Goal: Find specific page/section: Find specific page/section

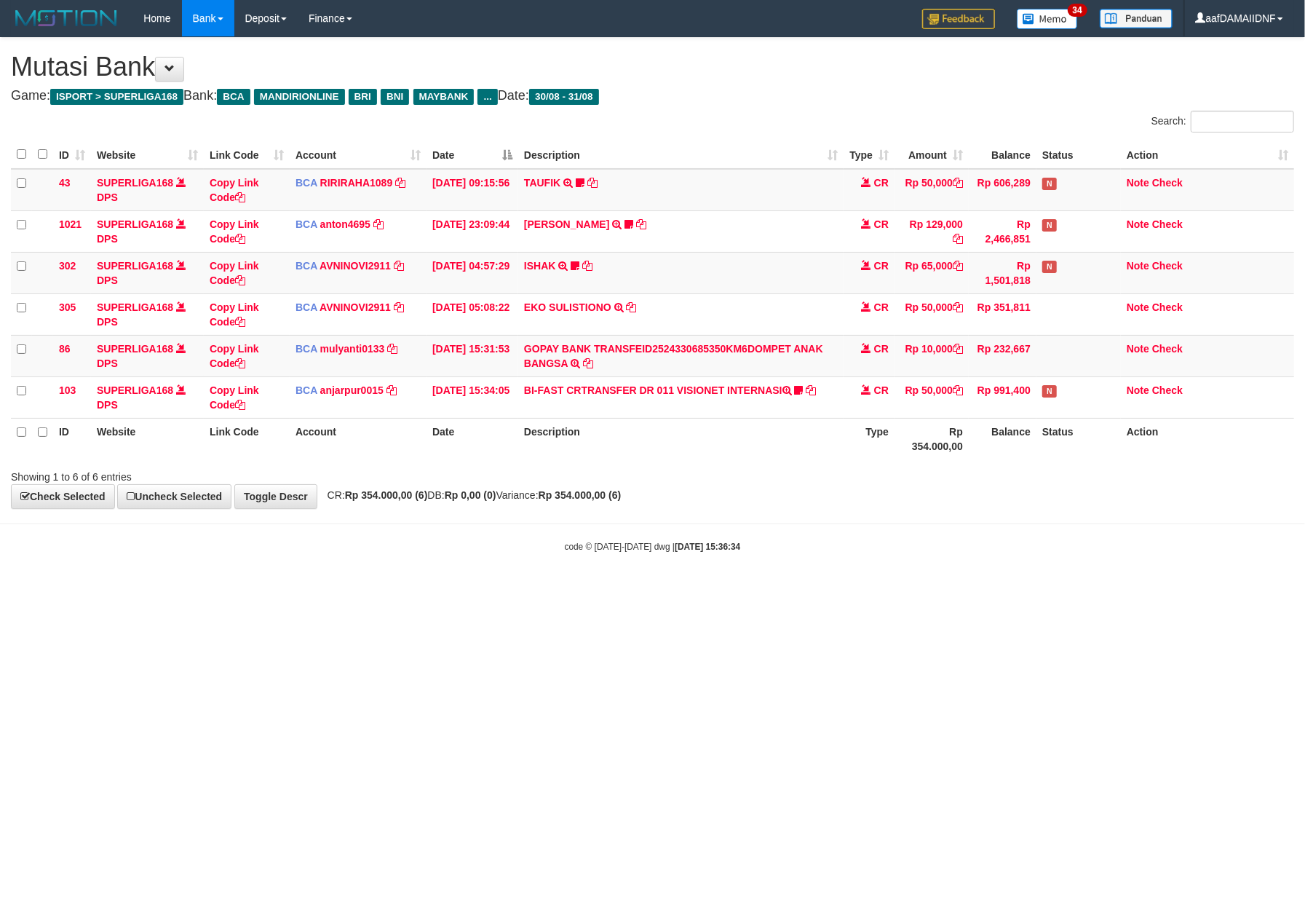
click at [796, 590] on html "Toggle navigation Home Bank Account List Load By Website Group [ISPORT] SUPERLI…" at bounding box center [652, 295] width 1305 height 590
click at [806, 590] on html "Toggle navigation Home Bank Account List Load By Website Group [ISPORT] SUPERLI…" at bounding box center [652, 295] width 1305 height 590
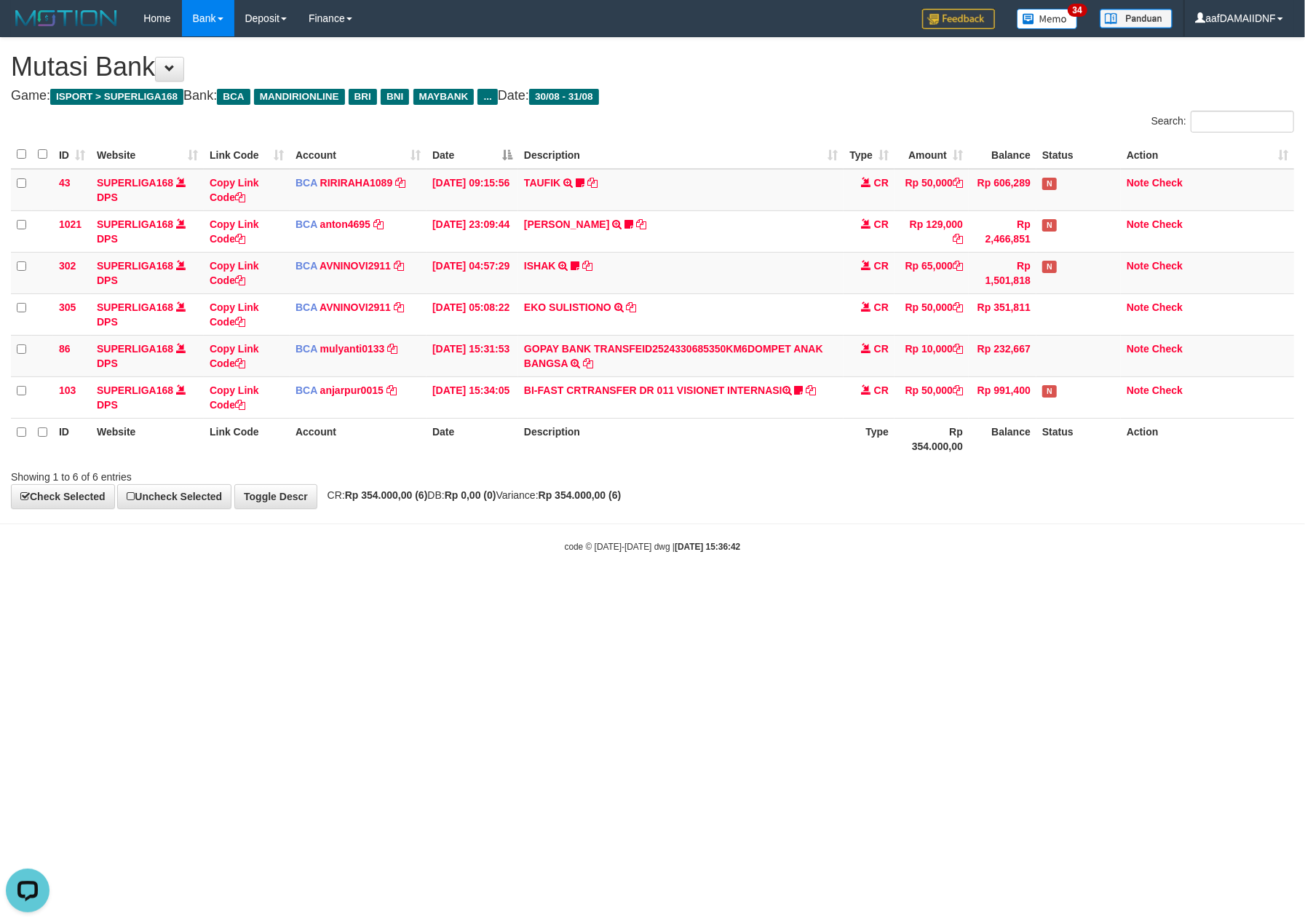
click at [806, 590] on html "Toggle navigation Home Bank Account List Load By Website Group [ISPORT] SUPERLI…" at bounding box center [652, 295] width 1305 height 590
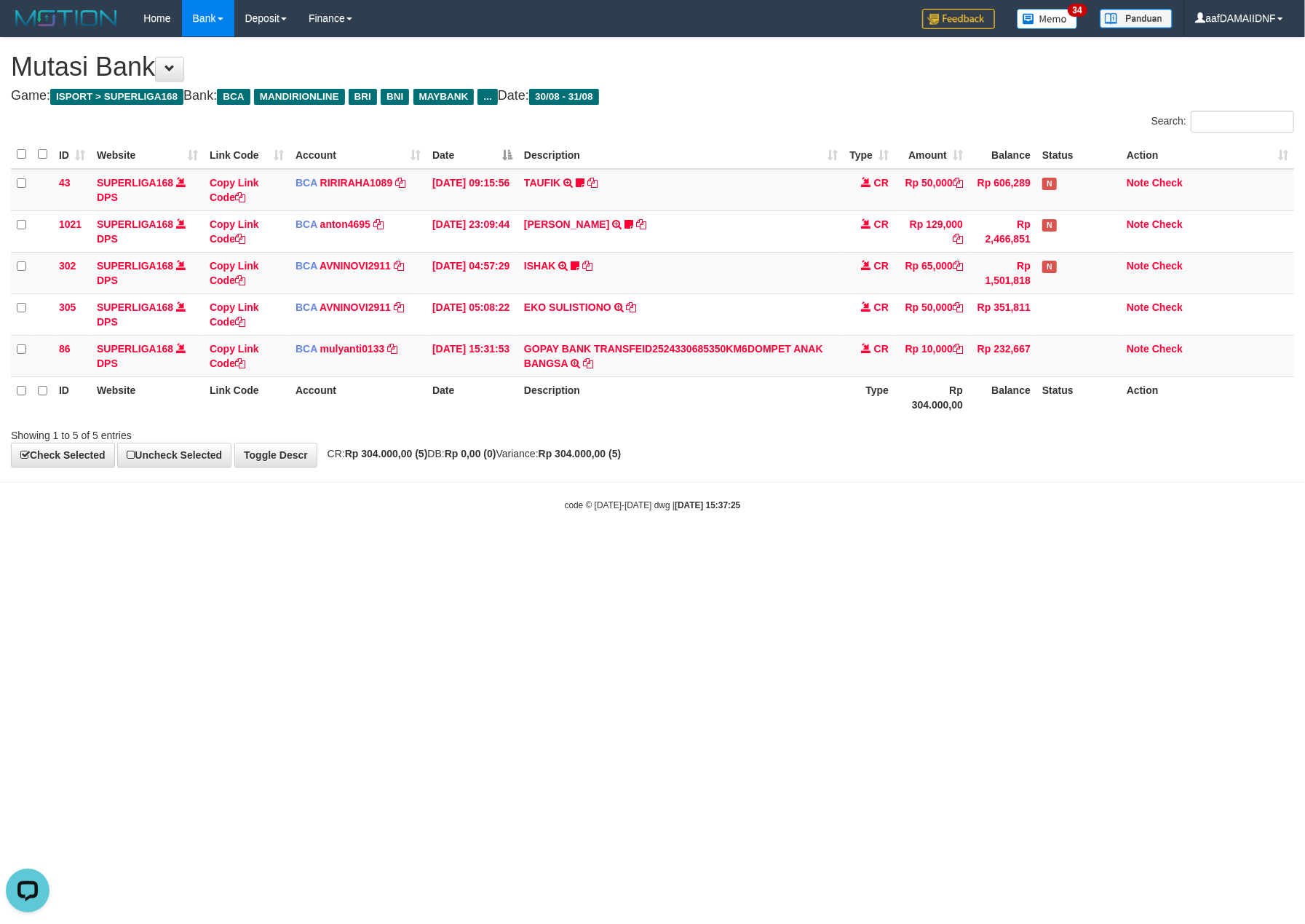
click at [1100, 548] on html "Toggle navigation Home Bank Account List Load By Website Group [ISPORT] SUPERLI…" at bounding box center [652, 274] width 1305 height 548
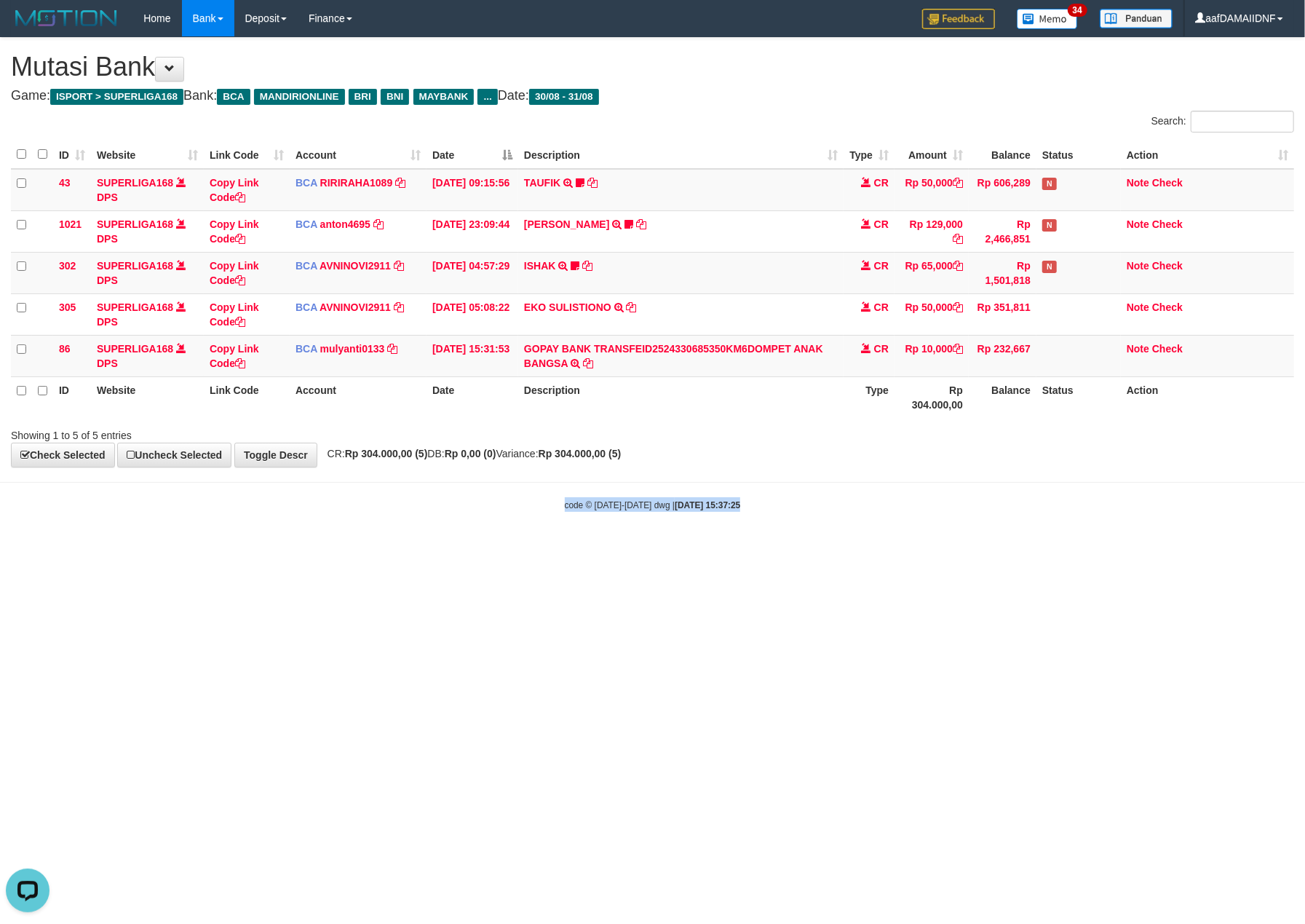
click at [1100, 548] on html "Toggle navigation Home Bank Account List Load By Website Group [ISPORT] SUPERLI…" at bounding box center [652, 274] width 1305 height 548
click at [953, 509] on div "code © 2012-2018 dwg | 2025/08/31 15:40:05" at bounding box center [652, 505] width 1305 height 15
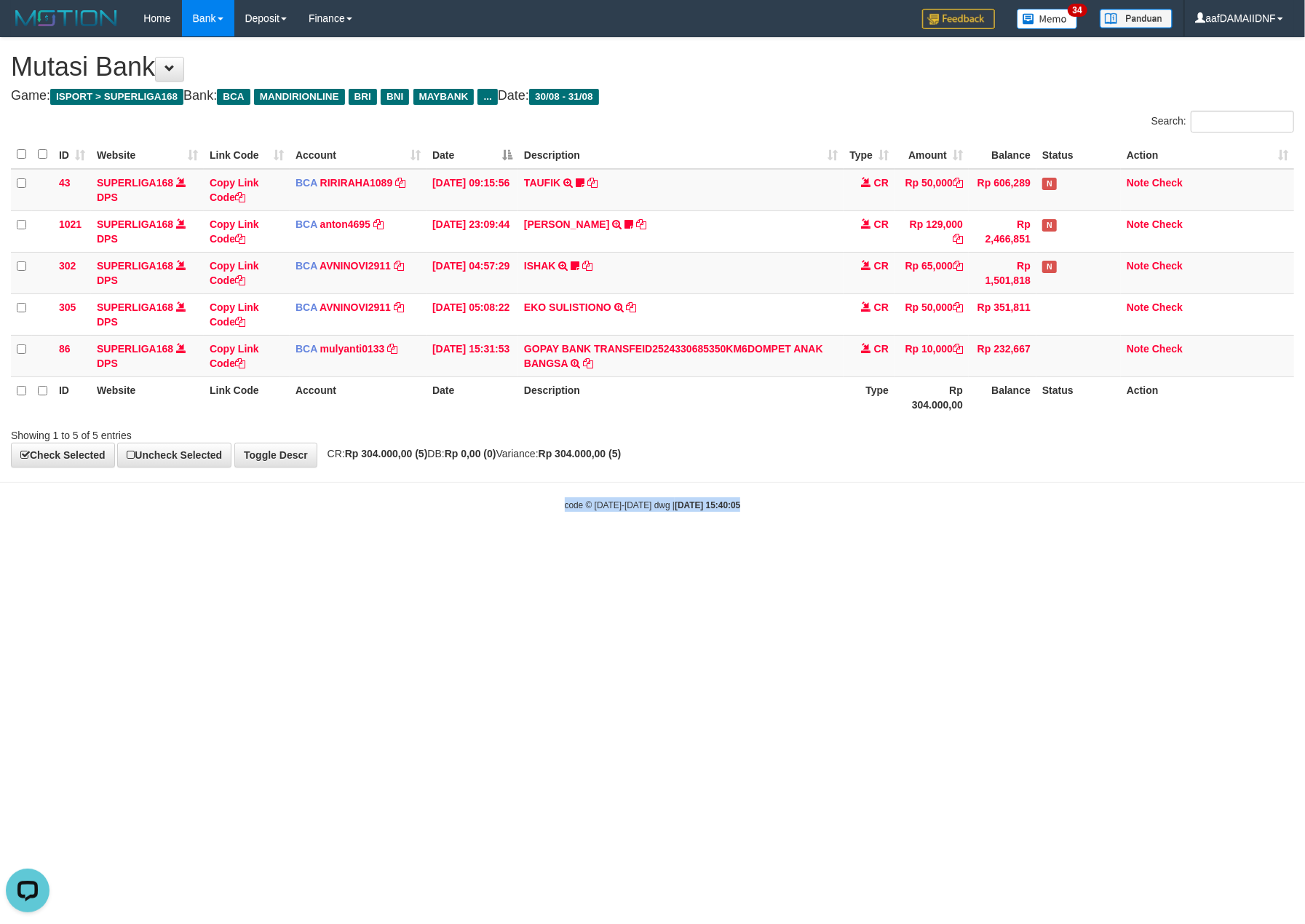
click at [953, 509] on div "code © 2012-2018 dwg | 2025/08/31 15:40:05" at bounding box center [652, 505] width 1305 height 15
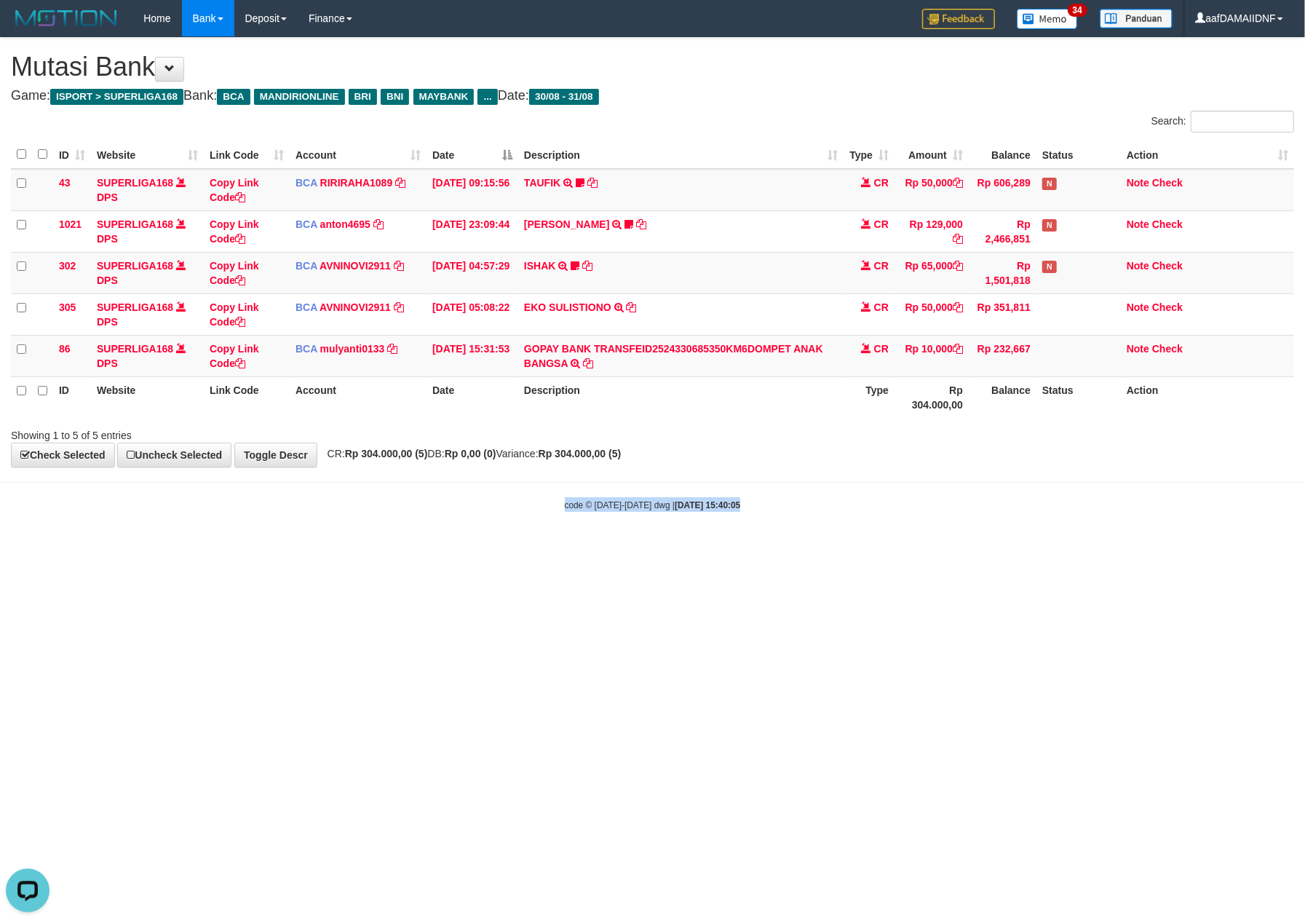
click at [955, 506] on div "code © 2012-2018 dwg | 2025/08/31 15:40:05" at bounding box center [652, 505] width 1305 height 15
click at [956, 506] on div "code © 2012-2018 dwg | 2025/08/31 15:40:05" at bounding box center [652, 505] width 1305 height 15
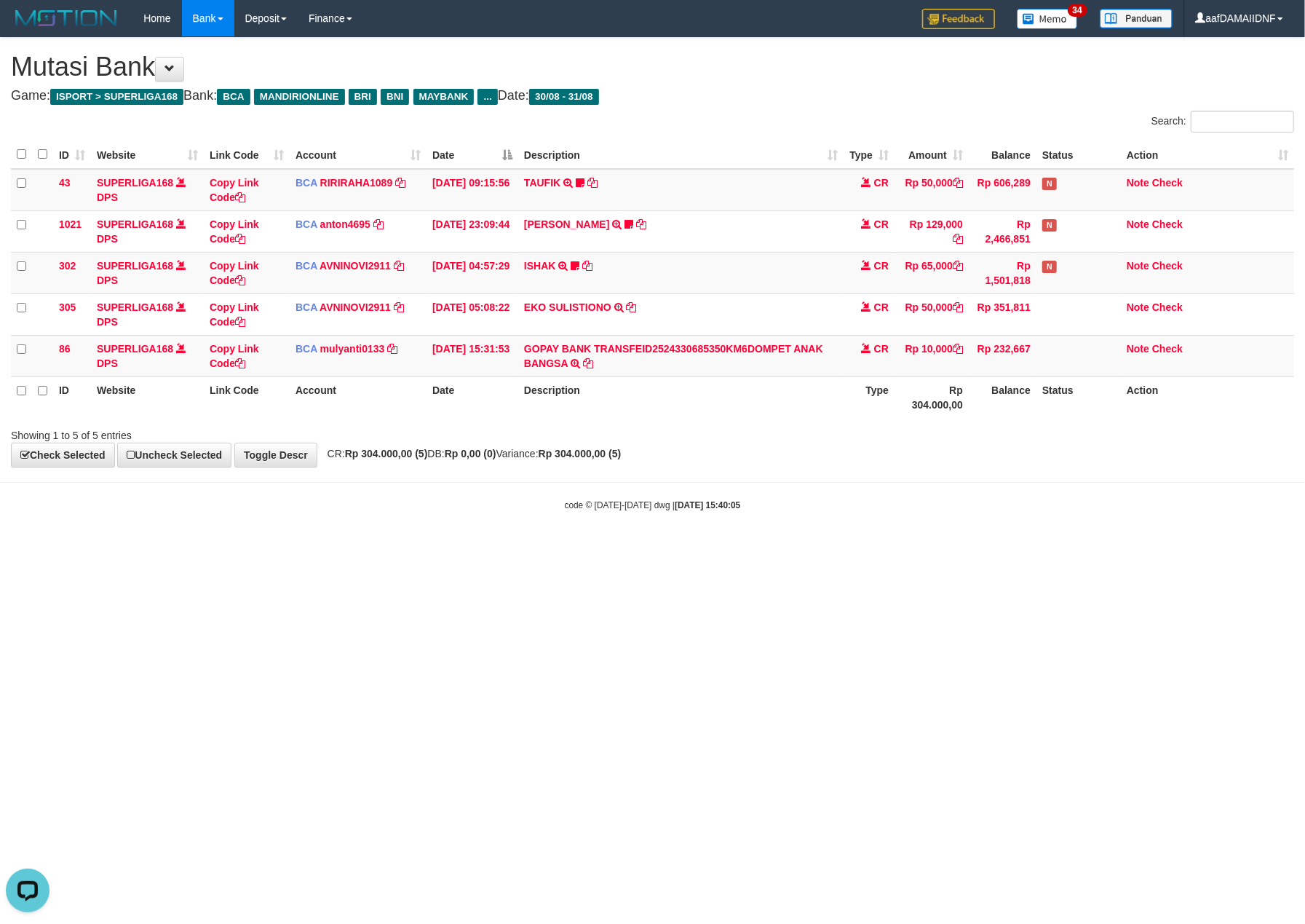
click at [956, 506] on div "code © 2012-2018 dwg | 2025/08/31 15:40:05" at bounding box center [652, 505] width 1305 height 15
drag, startPoint x: 956, startPoint y: 506, endPoint x: 948, endPoint y: 516, distance: 12.8
click at [948, 516] on body "Toggle navigation Home Bank Account List Load By Website Group [ISPORT] SUPERLI…" at bounding box center [652, 274] width 1305 height 548
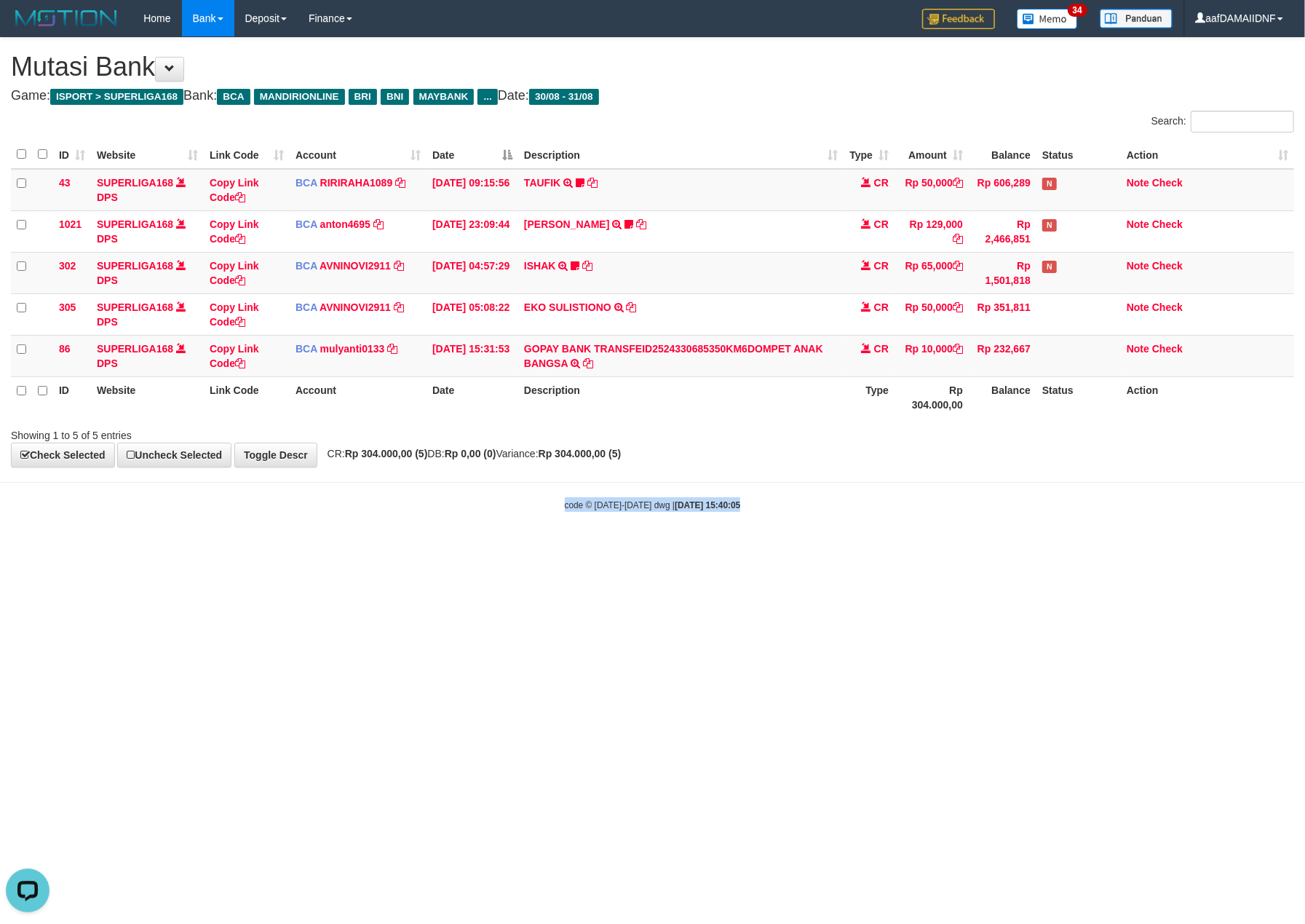
click at [945, 520] on body "Toggle navigation Home Bank Account List Load By Website Group [ISPORT] SUPERLI…" at bounding box center [652, 274] width 1305 height 548
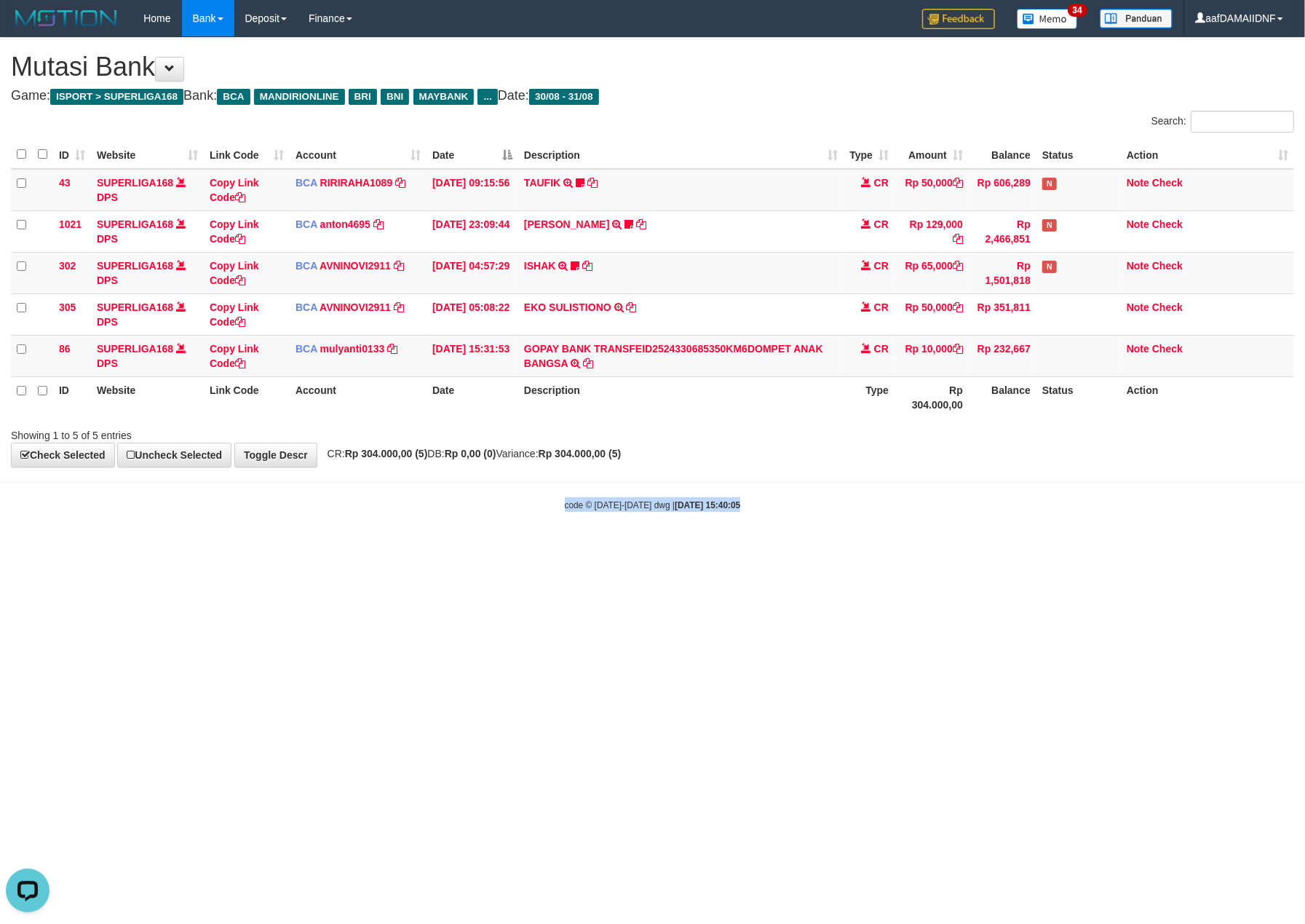
click at [945, 520] on body "Toggle navigation Home Bank Account List Load By Website Group [ISPORT] SUPERLI…" at bounding box center [652, 274] width 1305 height 548
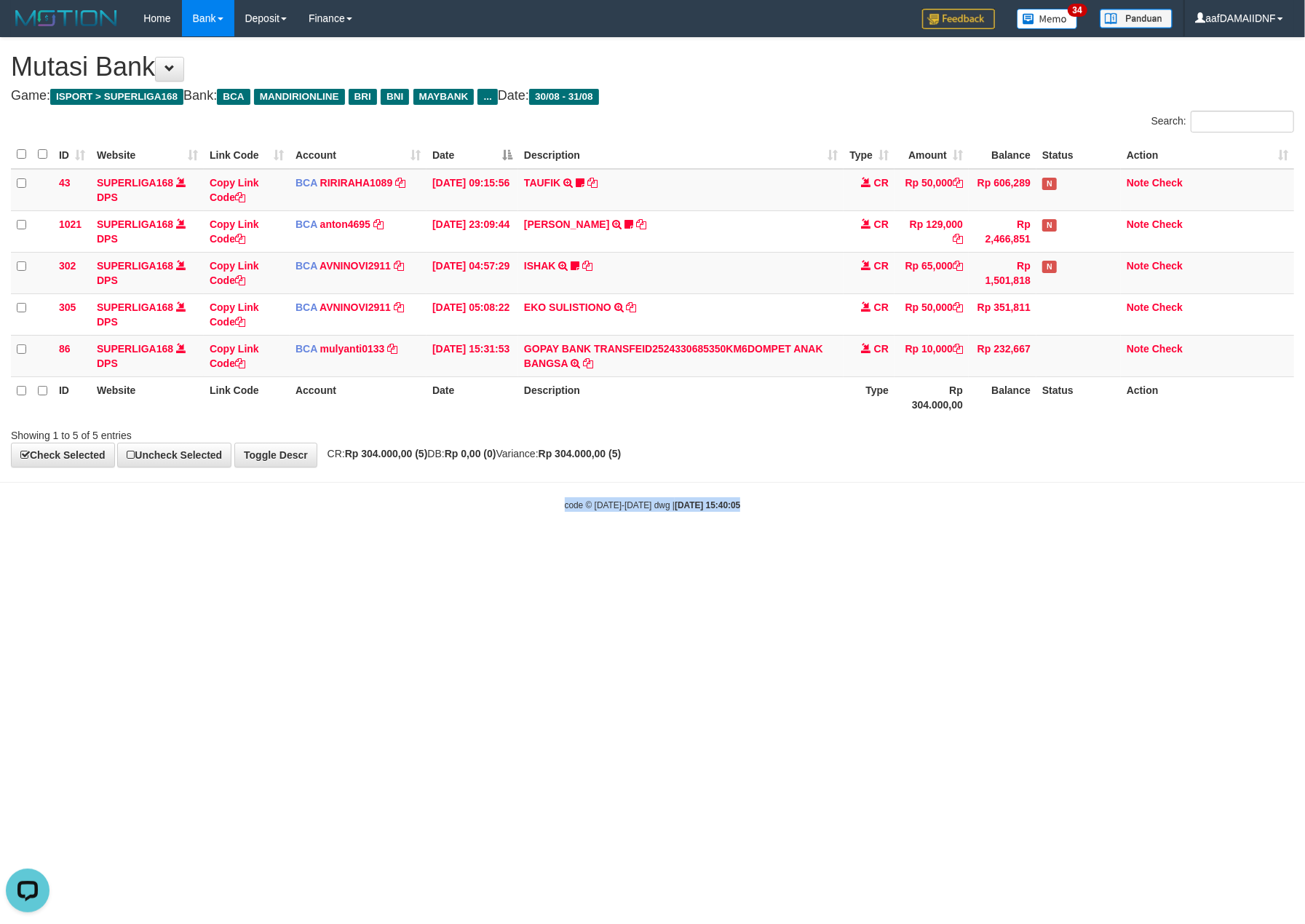
click at [945, 520] on body "Toggle navigation Home Bank Account List Load By Website Group [ISPORT] SUPERLI…" at bounding box center [652, 274] width 1305 height 548
click at [947, 520] on body "Toggle navigation Home Bank Account List Load By Website Group [ISPORT] SUPERLI…" at bounding box center [652, 274] width 1305 height 548
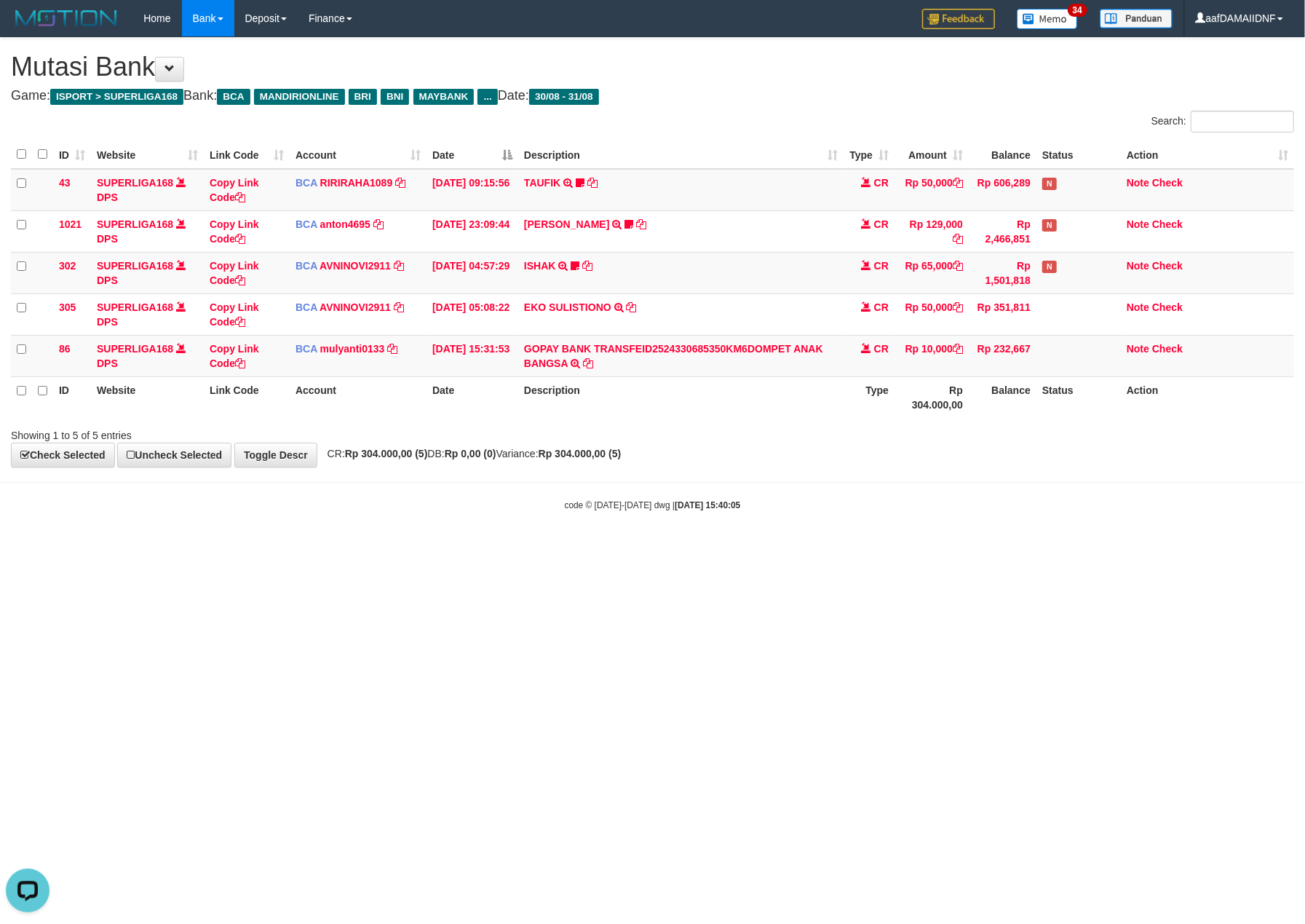
click at [947, 520] on body "Toggle navigation Home Bank Account List Load By Website Group [ISPORT] SUPERLI…" at bounding box center [652, 274] width 1305 height 548
click at [959, 521] on body "Toggle navigation Home Bank Account List Load By Website Group [ISPORT] SUPERLI…" at bounding box center [652, 274] width 1305 height 548
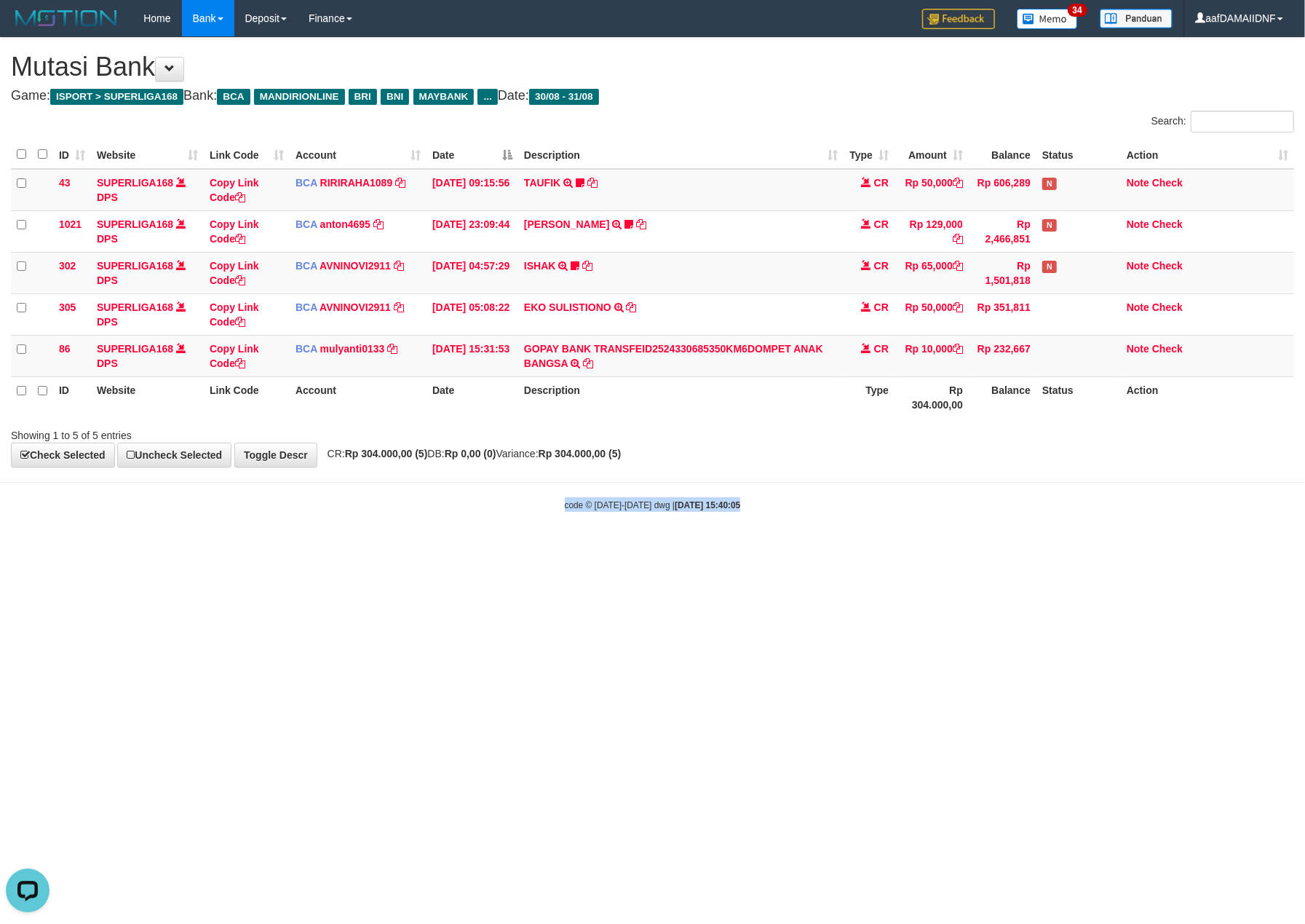
click at [959, 521] on body "Toggle navigation Home Bank Account List Load By Website Group [ISPORT] SUPERLI…" at bounding box center [652, 274] width 1305 height 548
click at [962, 524] on body "Toggle navigation Home Bank Account List Load By Website Group [ISPORT] SUPERLI…" at bounding box center [652, 274] width 1305 height 548
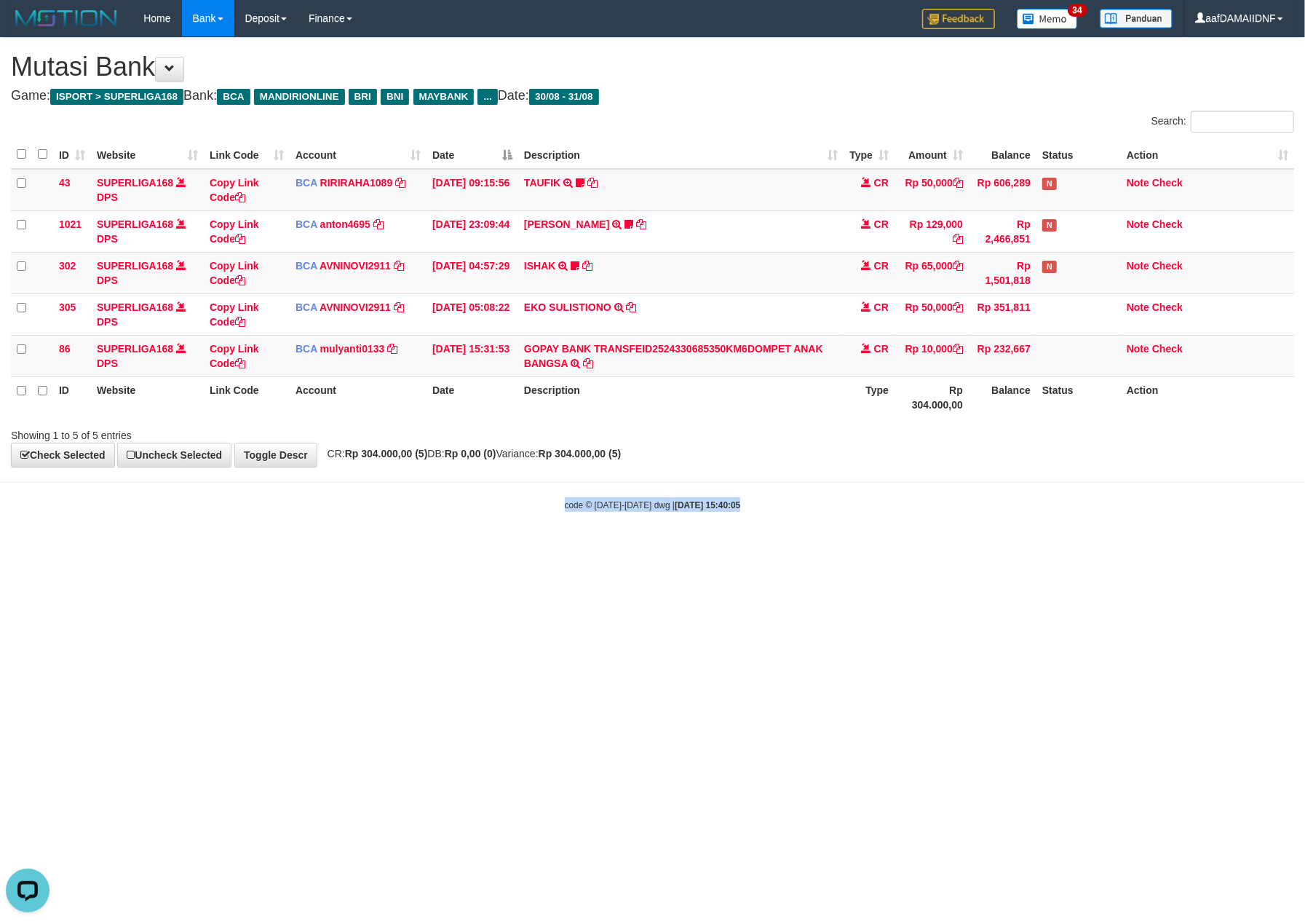
click at [962, 524] on body "Toggle navigation Home Bank Account List Load By Website Group [ISPORT] SUPERLI…" at bounding box center [652, 274] width 1305 height 548
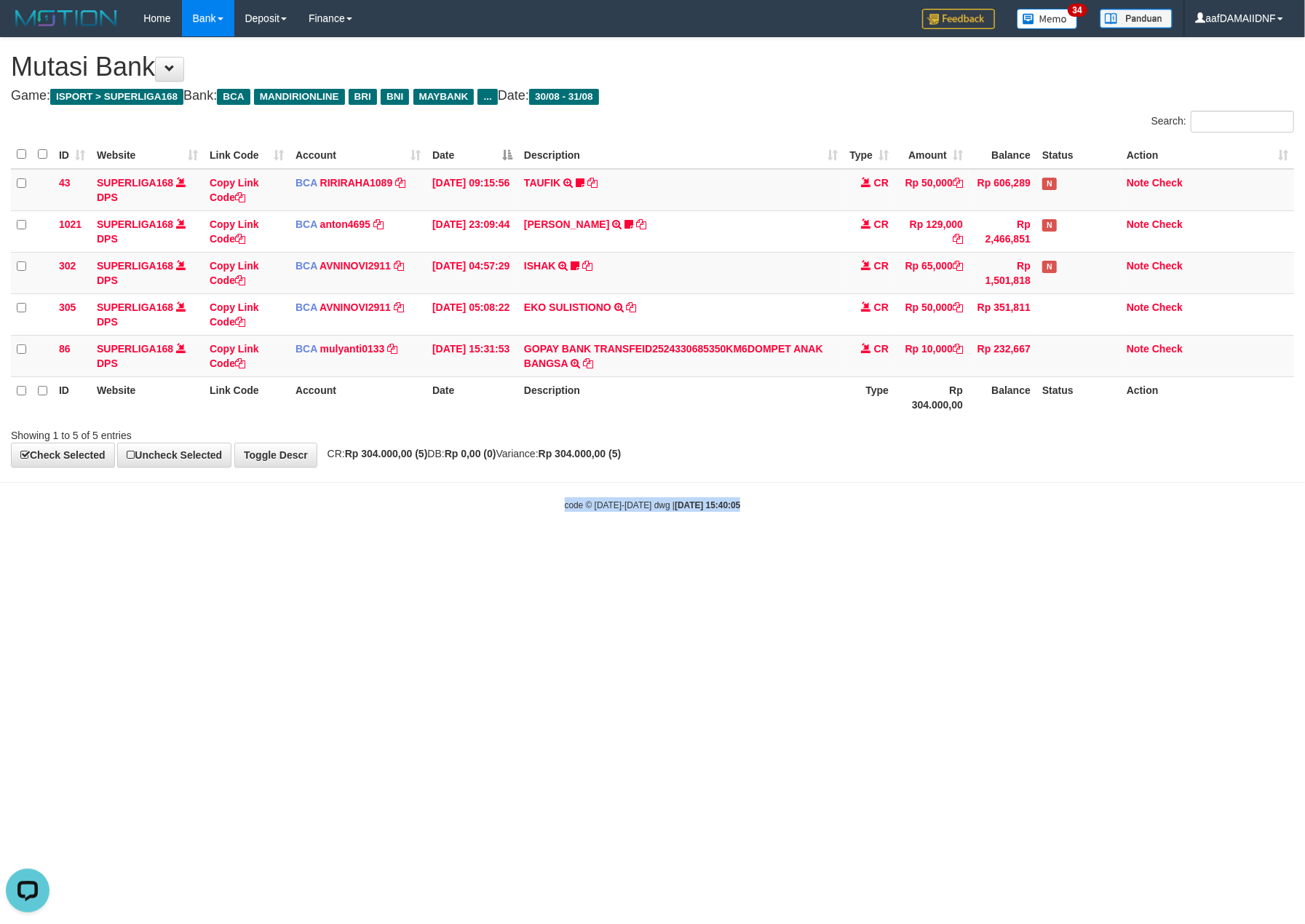
click at [962, 524] on body "Toggle navigation Home Bank Account List Load By Website Group [ISPORT] SUPERLI…" at bounding box center [652, 274] width 1305 height 548
click at [943, 548] on html "Toggle navigation Home Bank Account List Load By Website Group [ISPORT] SUPERLI…" at bounding box center [652, 274] width 1305 height 548
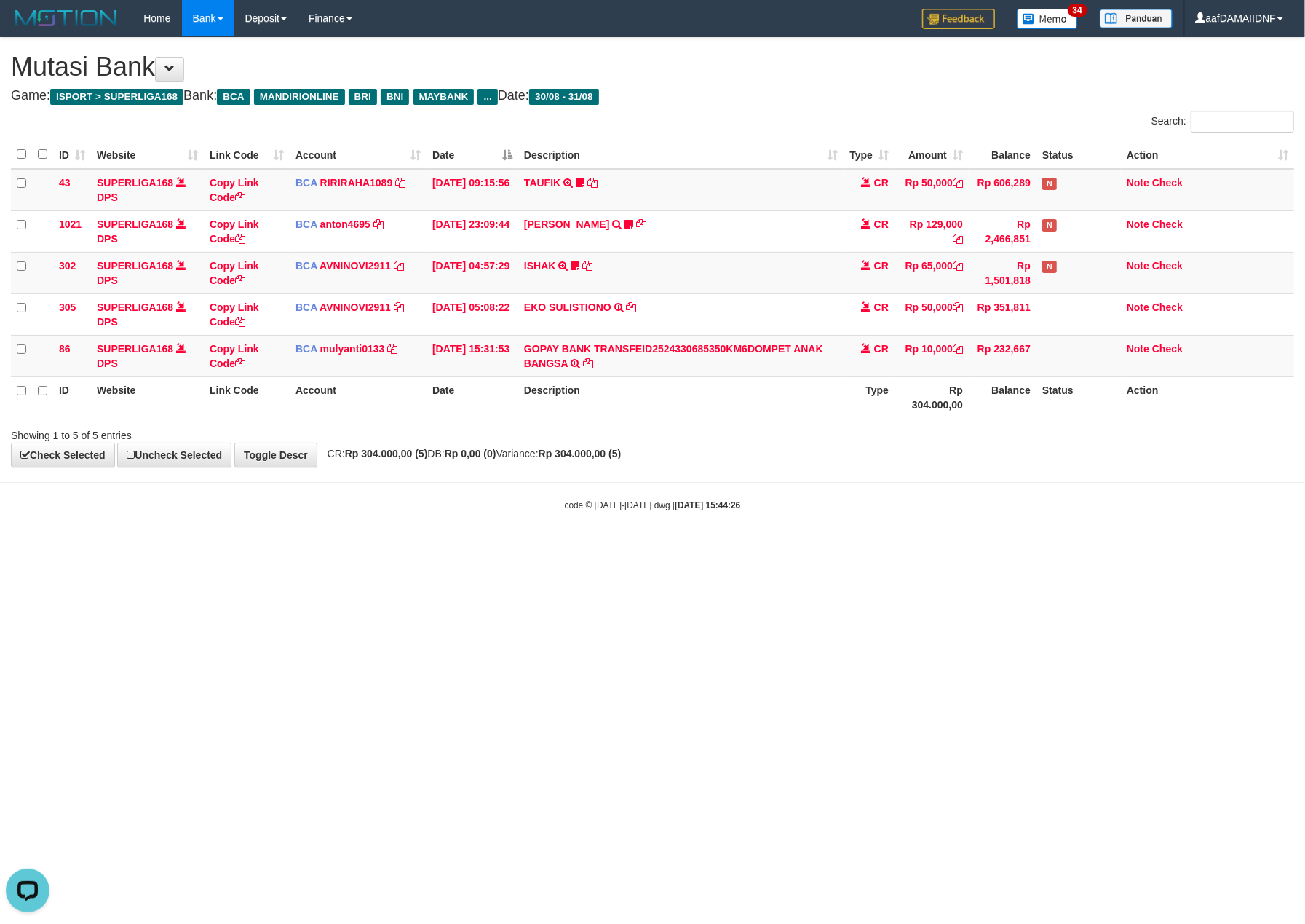
click at [943, 548] on html "Toggle navigation Home Bank Account List Load By Website Group [ISPORT] SUPERLI…" at bounding box center [652, 274] width 1305 height 548
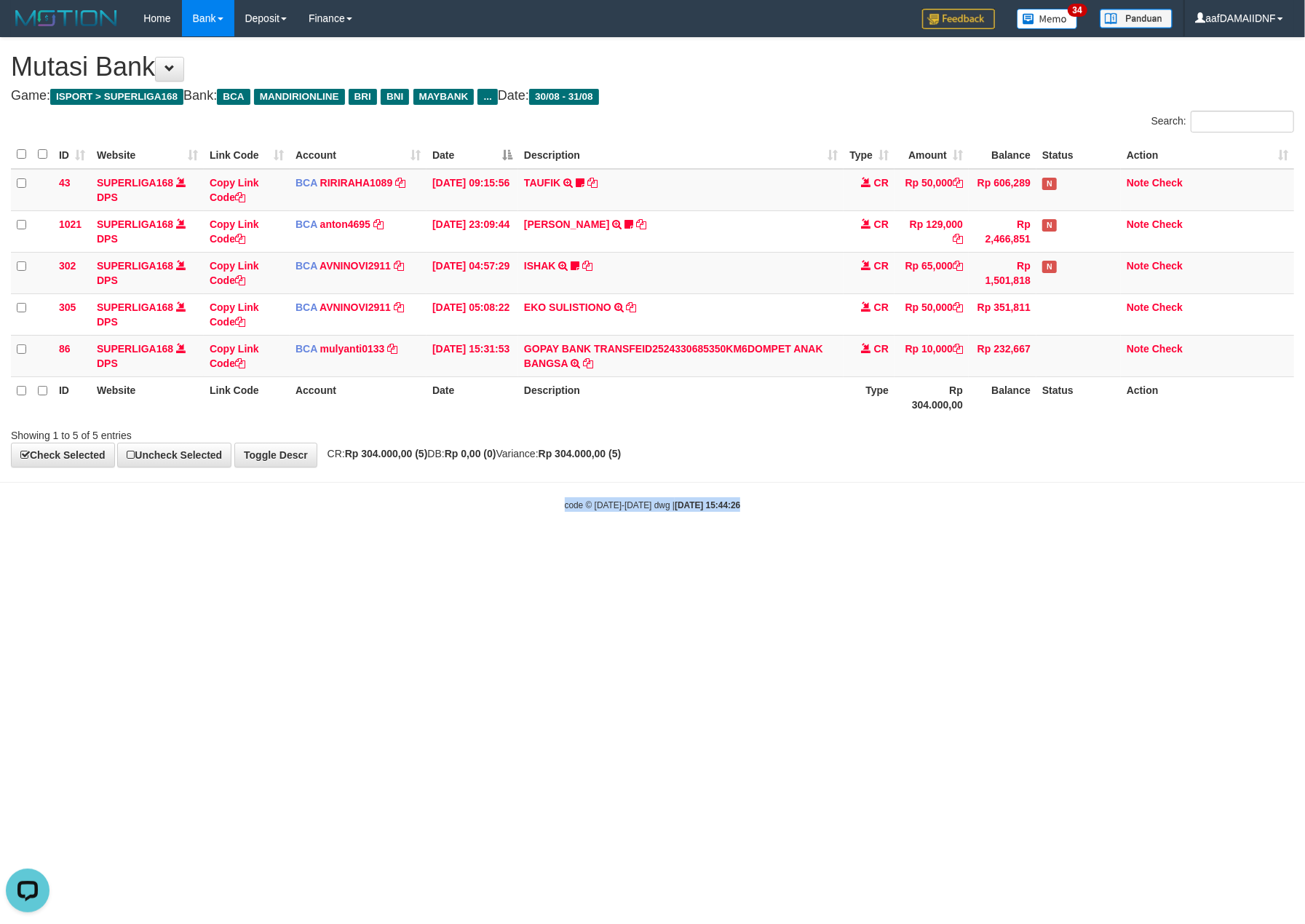
click at [943, 548] on html "Toggle navigation Home Bank Account List Load By Website Group [ISPORT] SUPERLI…" at bounding box center [652, 274] width 1305 height 548
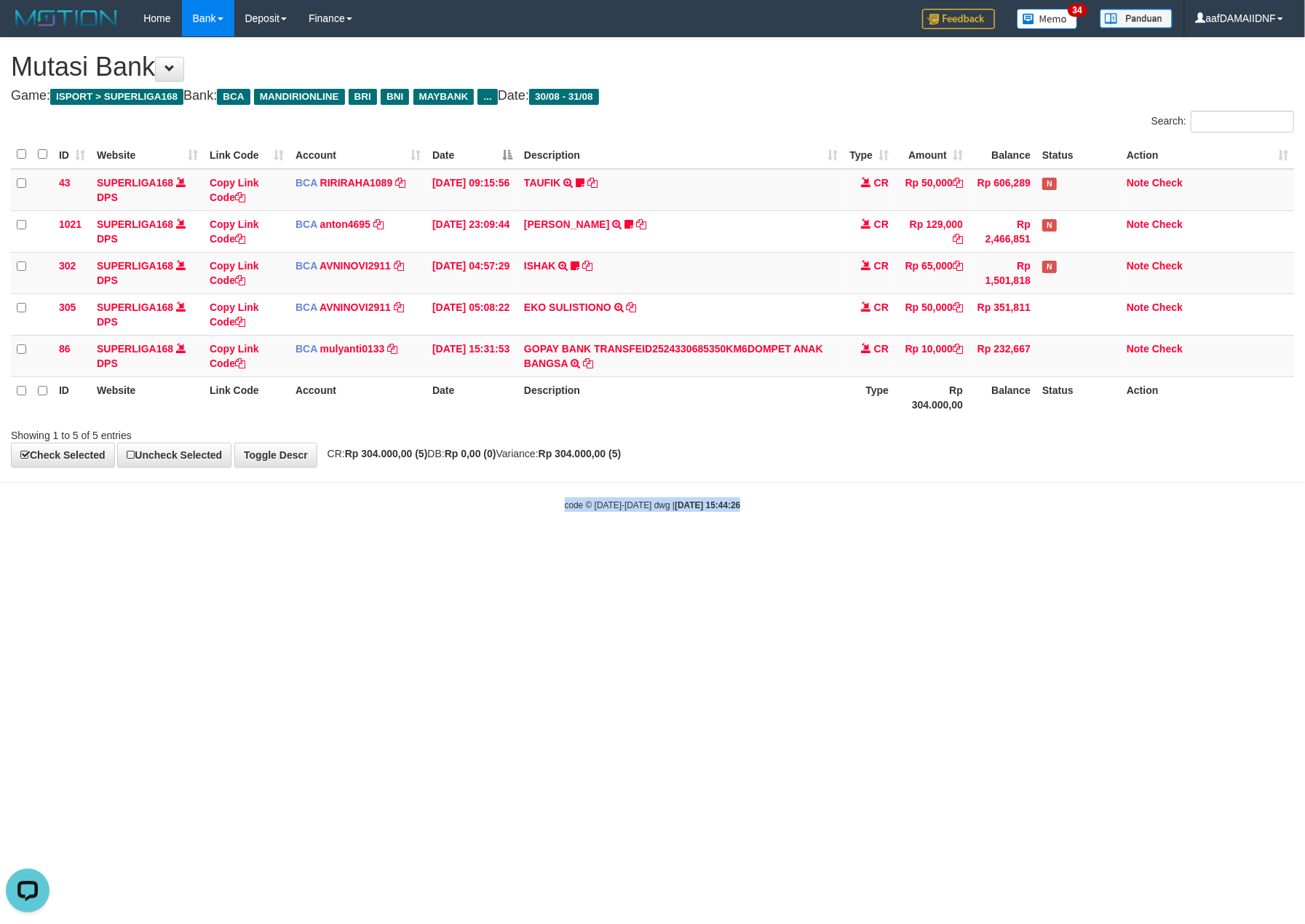
click at [943, 548] on html "Toggle navigation Home Bank Account List Load By Website Group [ISPORT] SUPERLI…" at bounding box center [652, 274] width 1305 height 548
click at [940, 548] on html "Toggle navigation Home Bank Account List Load By Website Group [ISPORT] SUPERLI…" at bounding box center [652, 274] width 1305 height 548
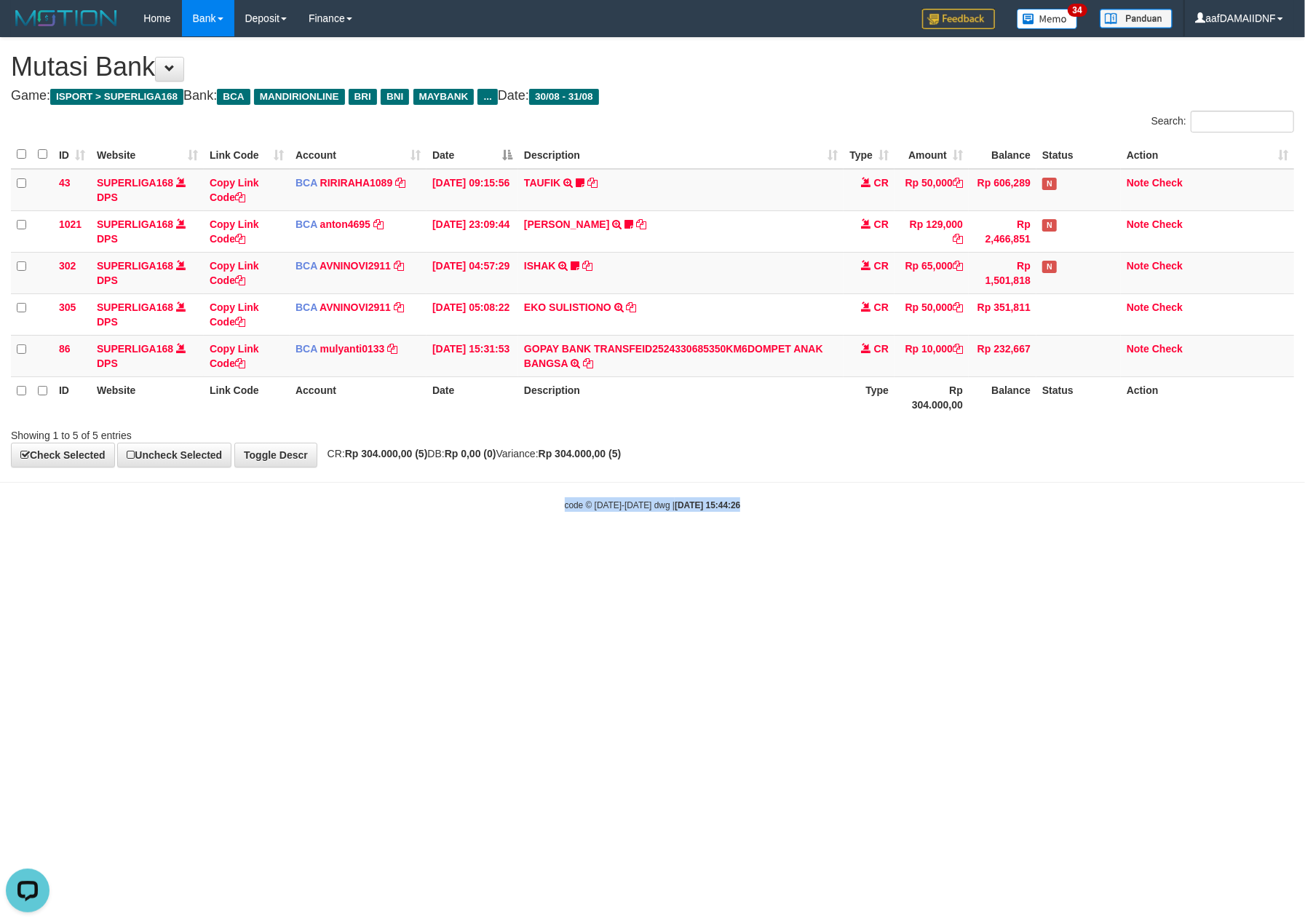
click at [940, 548] on html "Toggle navigation Home Bank Account List Load By Website Group [ISPORT] SUPERLI…" at bounding box center [652, 274] width 1305 height 548
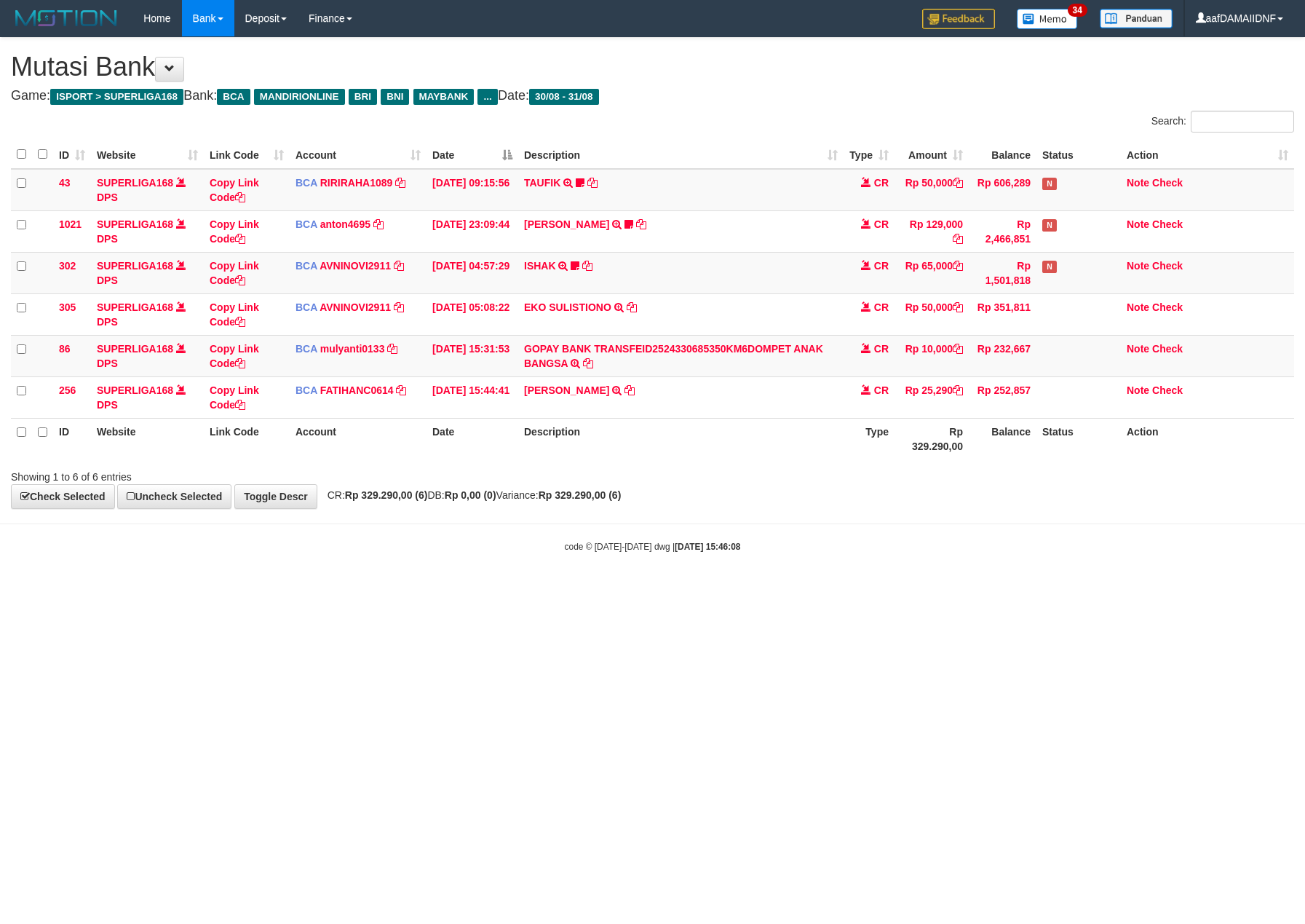
click at [941, 558] on body "Toggle navigation Home Bank Account List Load By Website Group [ISPORT] SUPERLI…" at bounding box center [652, 295] width 1305 height 590
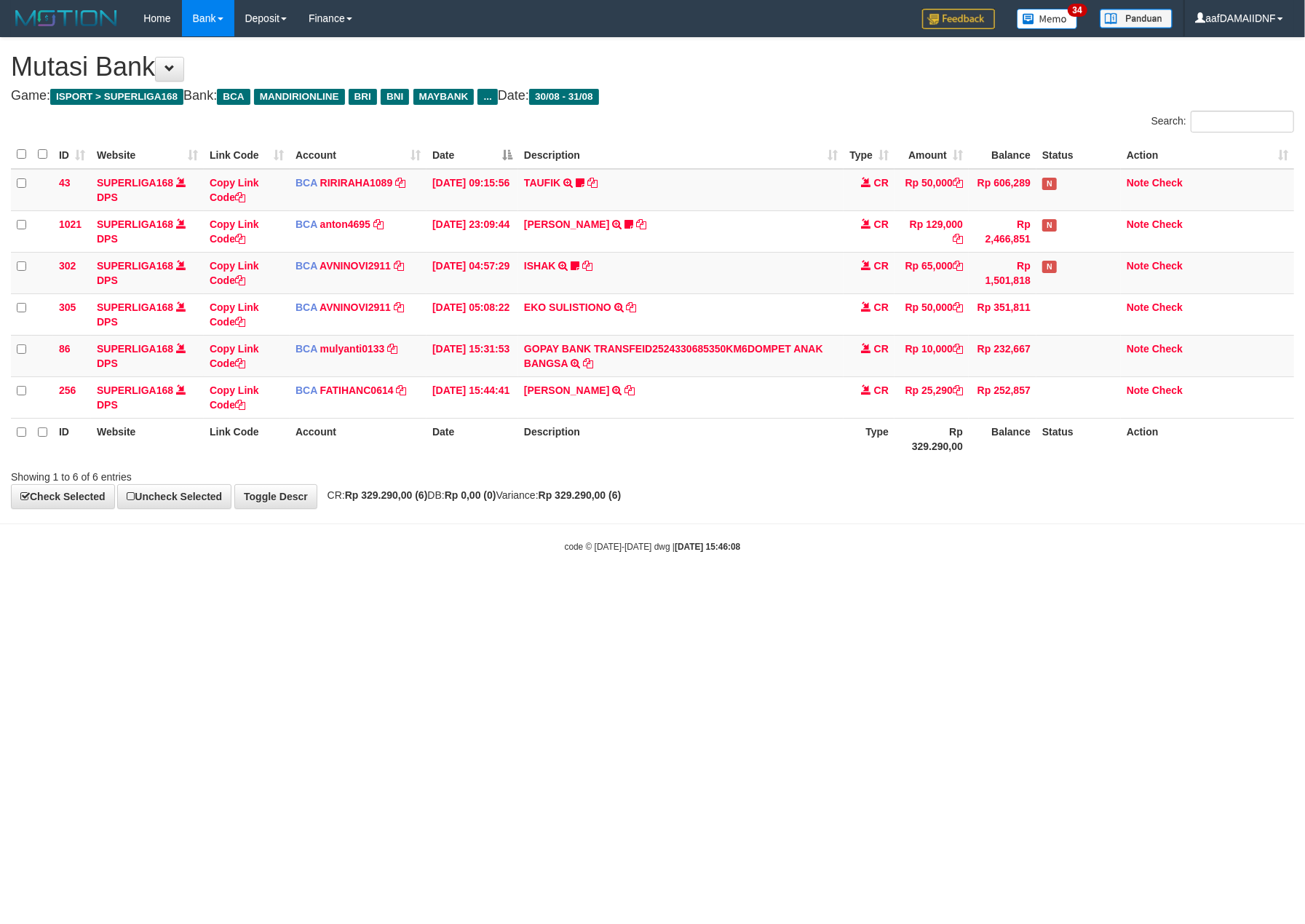
click at [941, 558] on body "Toggle navigation Home Bank Account List Load By Website Group [ISPORT] SUPERLI…" at bounding box center [652, 295] width 1305 height 590
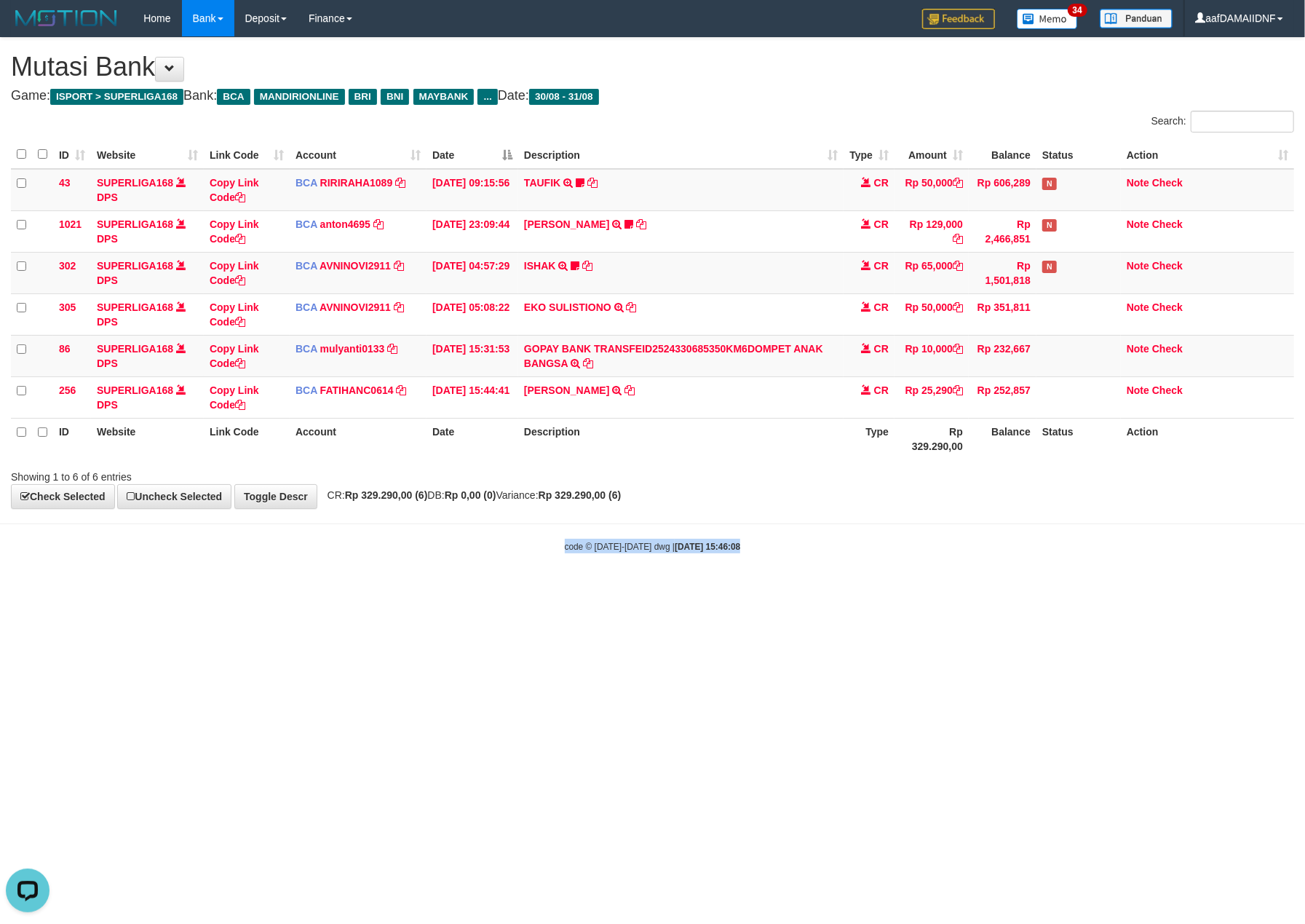
click at [941, 558] on body "Toggle navigation Home Bank Account List Load By Website Group [ISPORT] SUPERLI…" at bounding box center [652, 295] width 1305 height 590
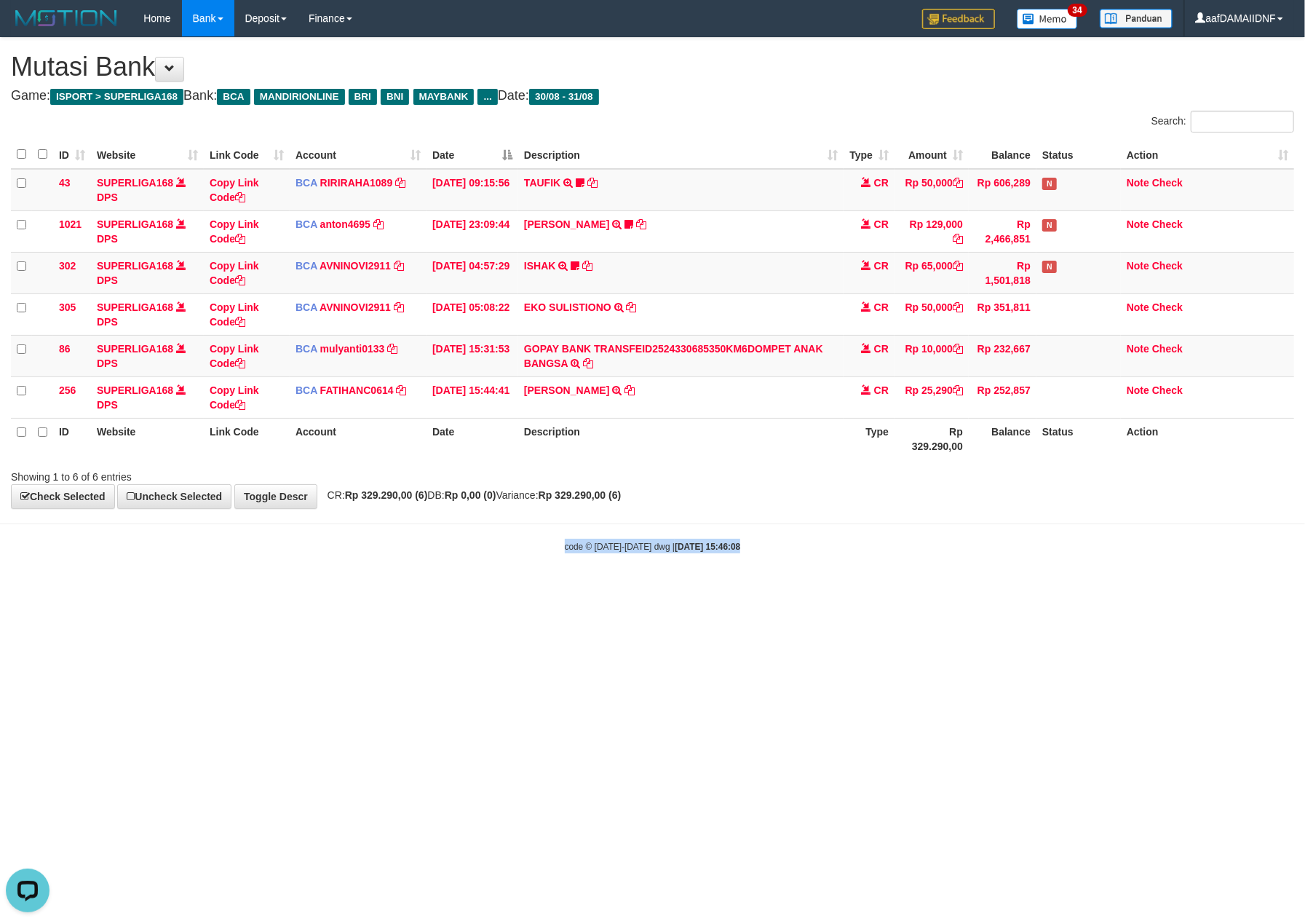
click at [941, 558] on body "Toggle navigation Home Bank Account List Load By Website Group [ISPORT] SUPERLI…" at bounding box center [652, 295] width 1305 height 590
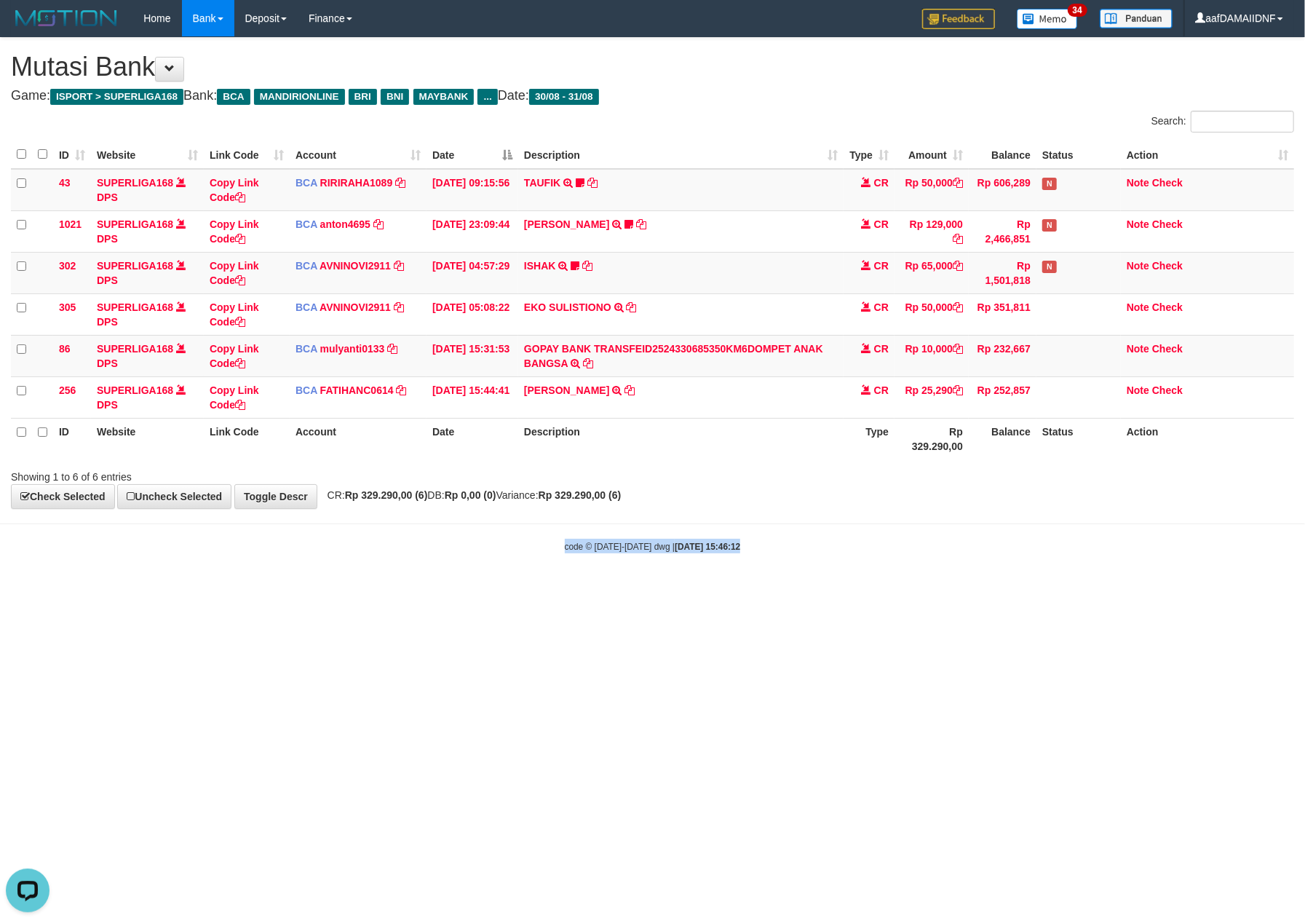
click at [941, 558] on body "Toggle navigation Home Bank Account List Load By Website Group [ISPORT] SUPERLI…" at bounding box center [652, 295] width 1305 height 590
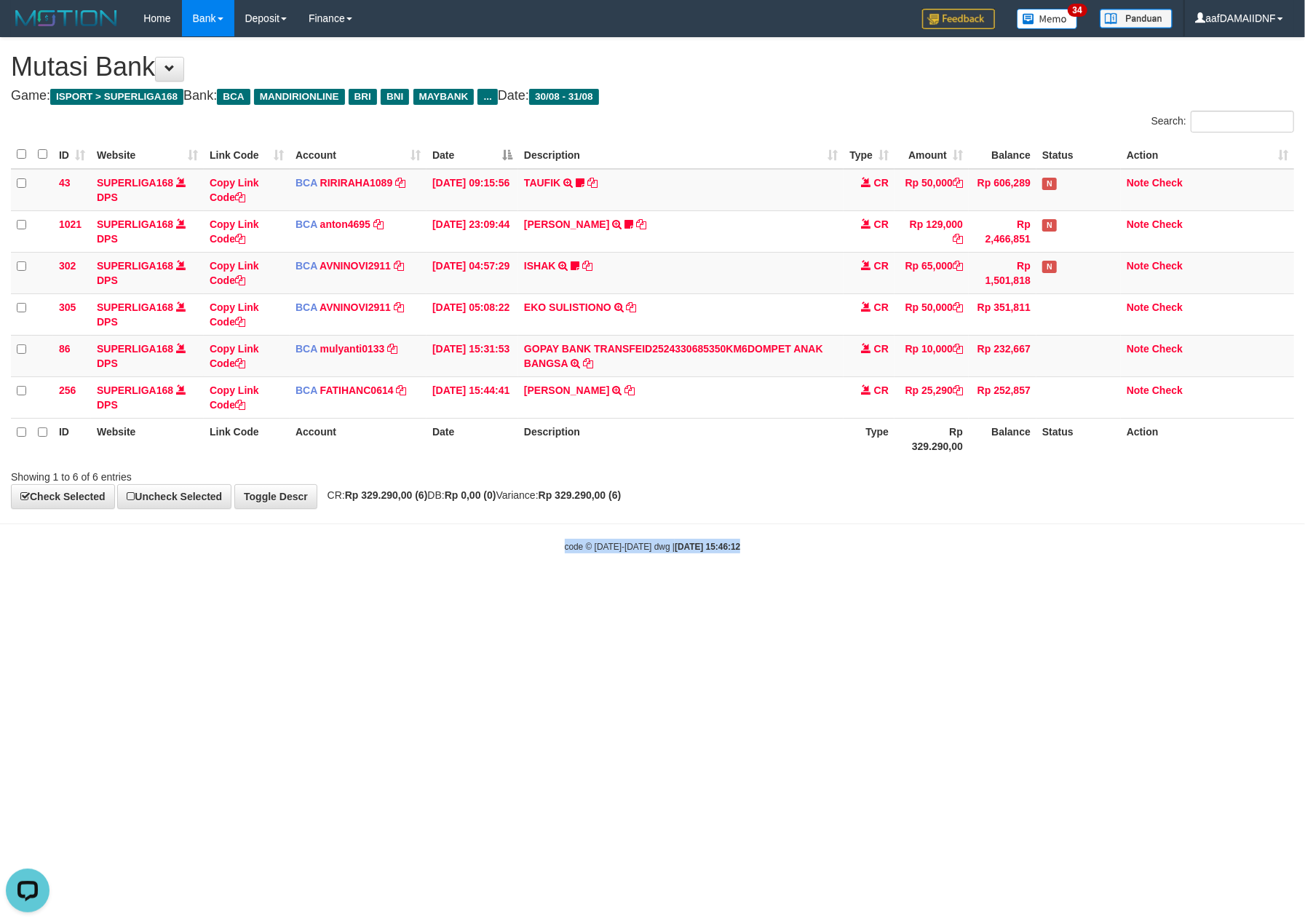
click at [941, 558] on body "Toggle navigation Home Bank Account List Load By Website Group [ISPORT] SUPERLI…" at bounding box center [652, 295] width 1305 height 590
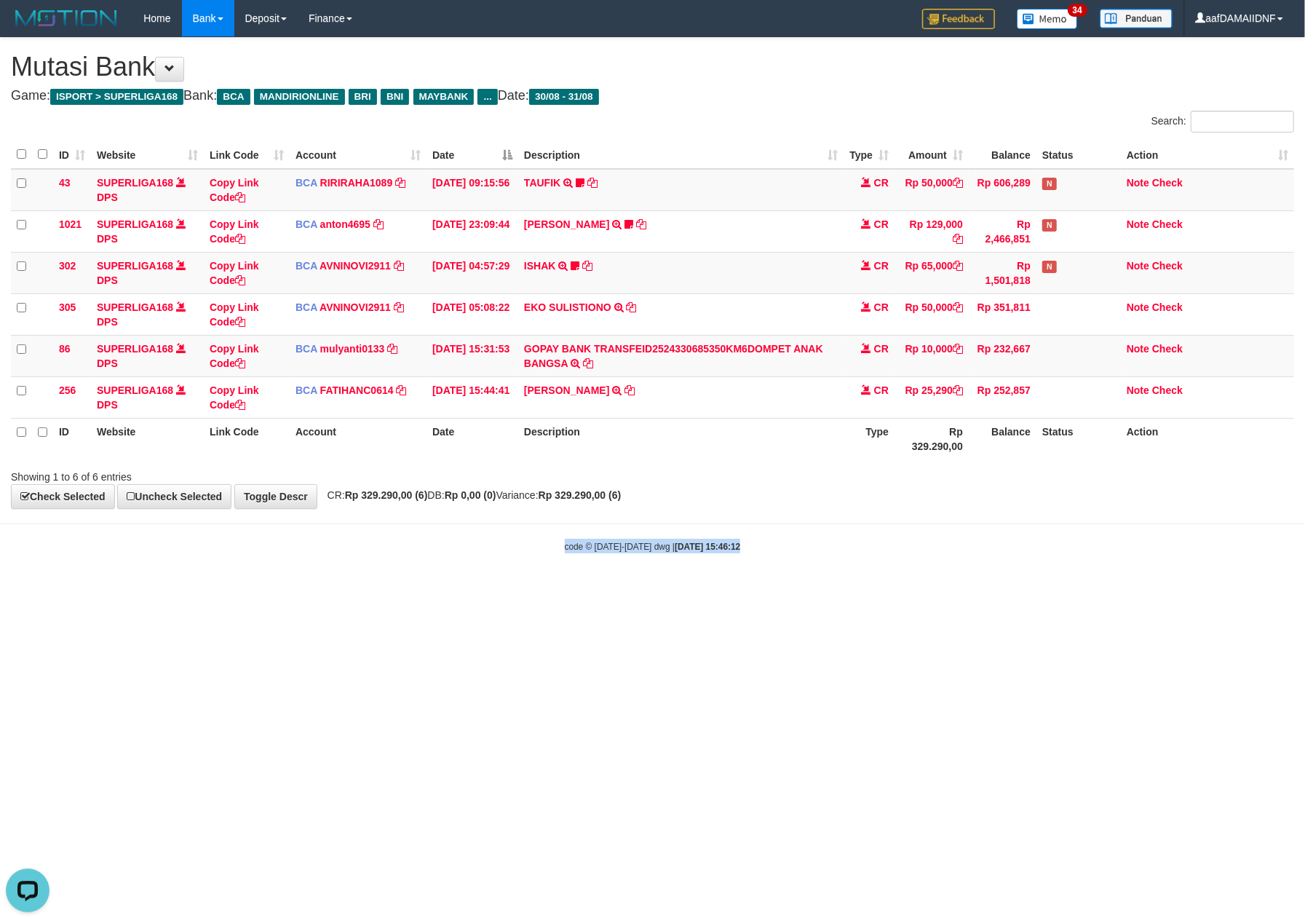
click at [941, 558] on body "Toggle navigation Home Bank Account List Load By Website Group [ISPORT] SUPERLI…" at bounding box center [652, 295] width 1305 height 590
click at [943, 553] on div "code © [DATE]-[DATE] dwg | [DATE] 15:46:22" at bounding box center [652, 546] width 1305 height 15
click at [943, 553] on div "code © [DATE]-[DATE] dwg | [DATE] 15:46:25" at bounding box center [652, 546] width 1305 height 15
click at [943, 553] on div "code © 2012-2018 dwg | 2025/08/31 15:46:25" at bounding box center [652, 546] width 1305 height 15
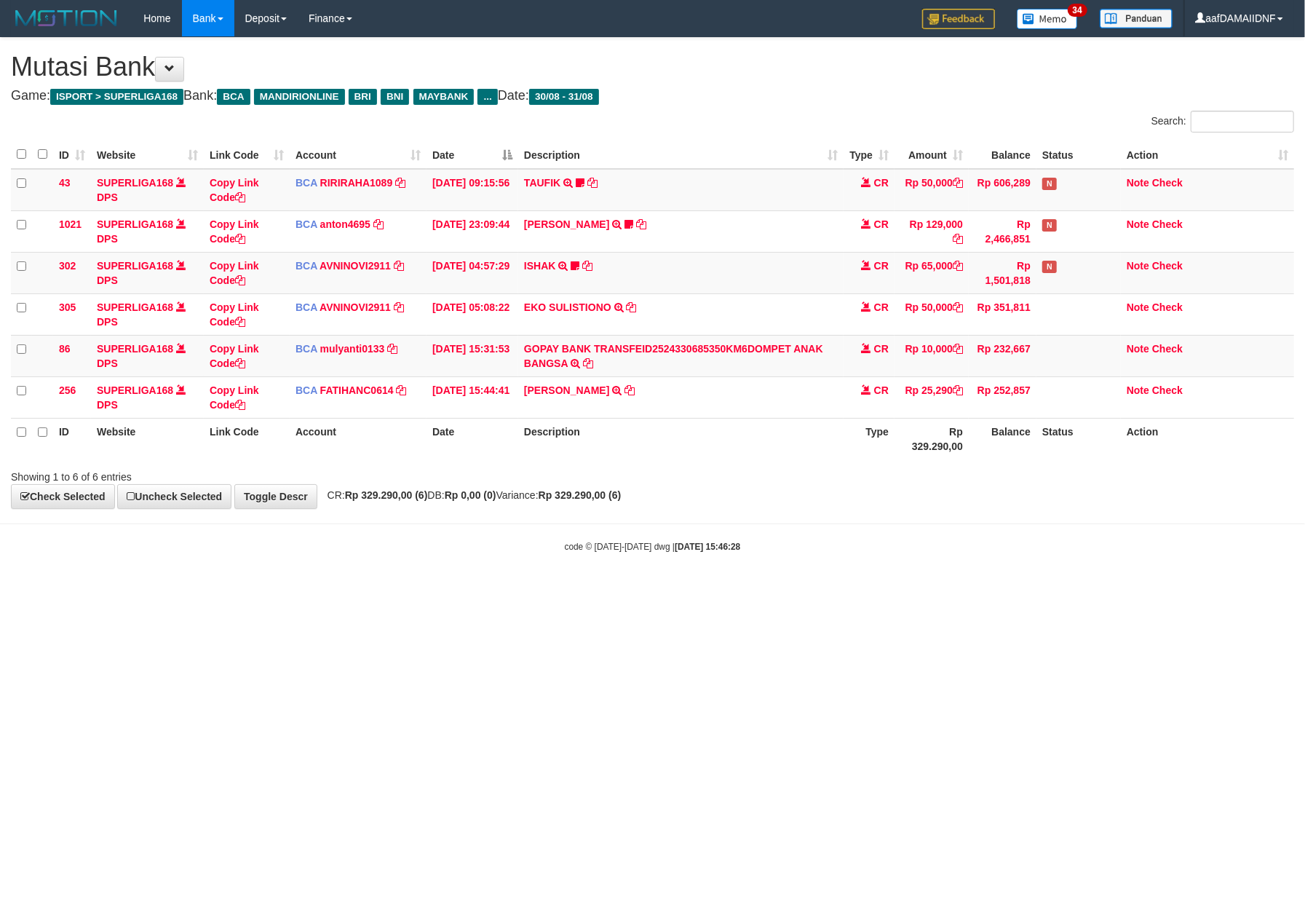
click at [945, 590] on html "Toggle navigation Home Bank Account List Load By Website Group [ISPORT] SUPERLI…" at bounding box center [652, 295] width 1305 height 590
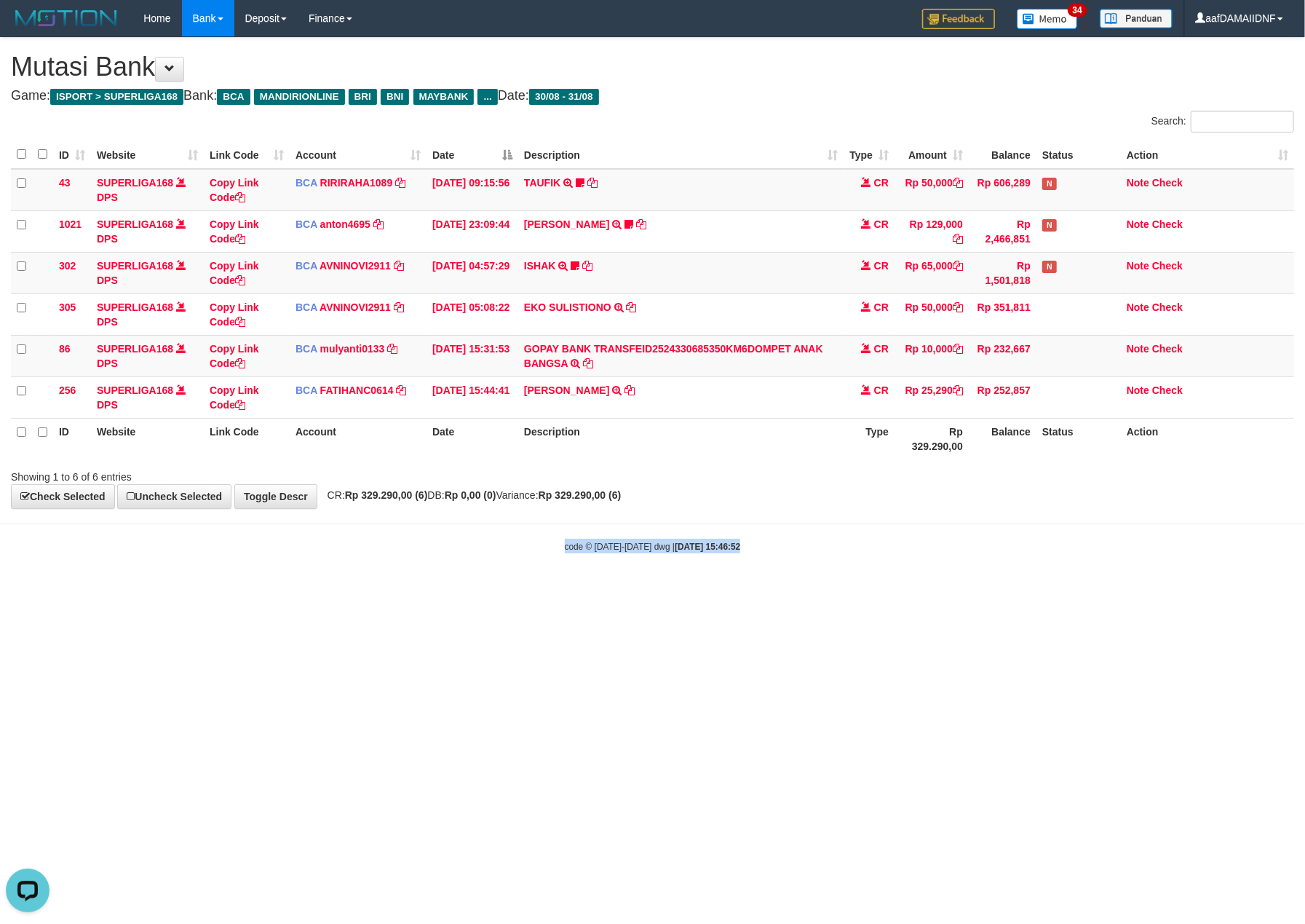
click at [945, 590] on html "Toggle navigation Home Bank Account List Load By Website Group [ISPORT] SUPERLI…" at bounding box center [652, 295] width 1305 height 590
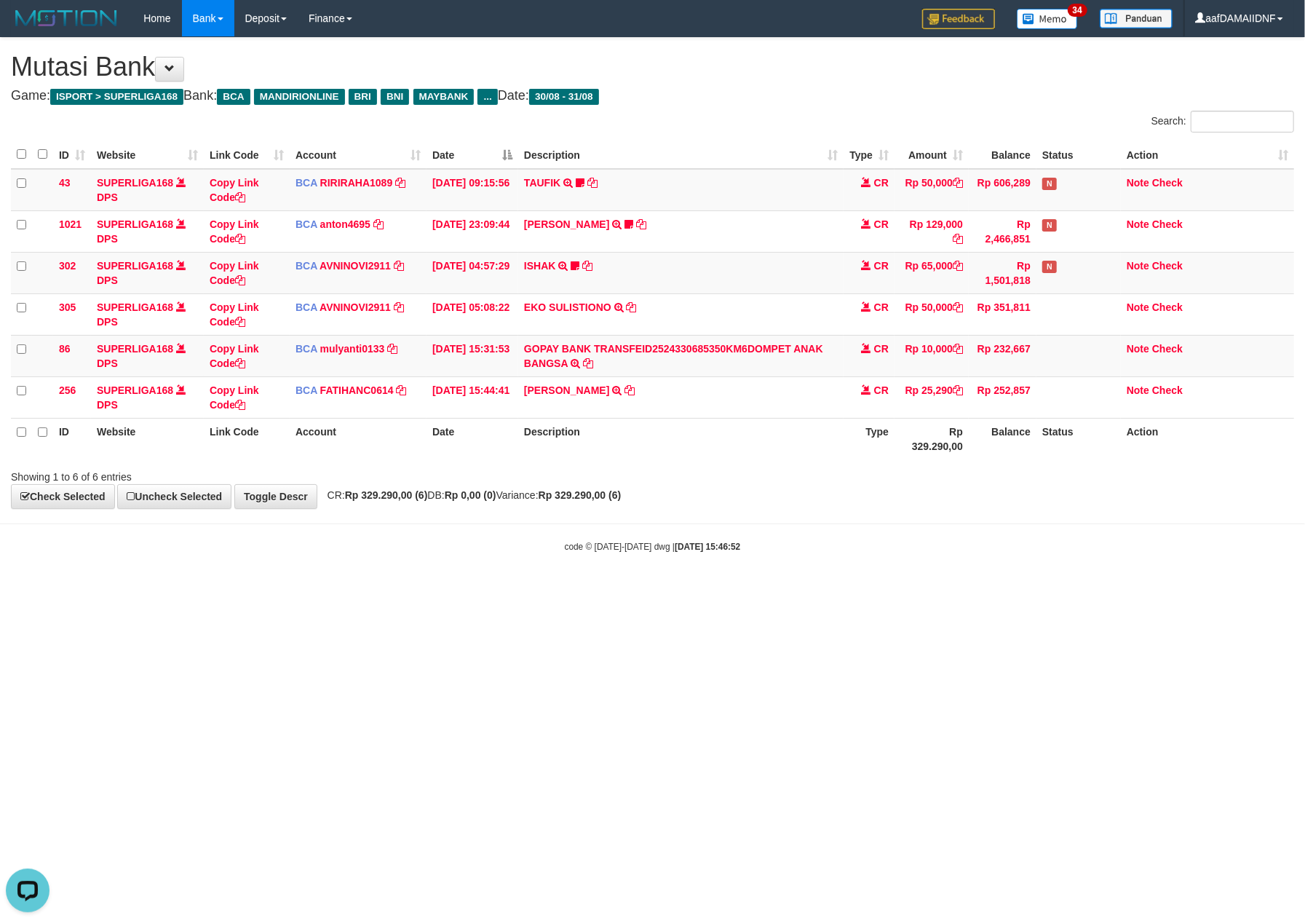
click at [945, 590] on html "Toggle navigation Home Bank Account List Load By Website Group [ISPORT] SUPERLI…" at bounding box center [652, 295] width 1305 height 590
click at [925, 590] on html "Toggle navigation Home Bank Account List Load By Website Group [ISPORT] SUPERLI…" at bounding box center [652, 295] width 1305 height 590
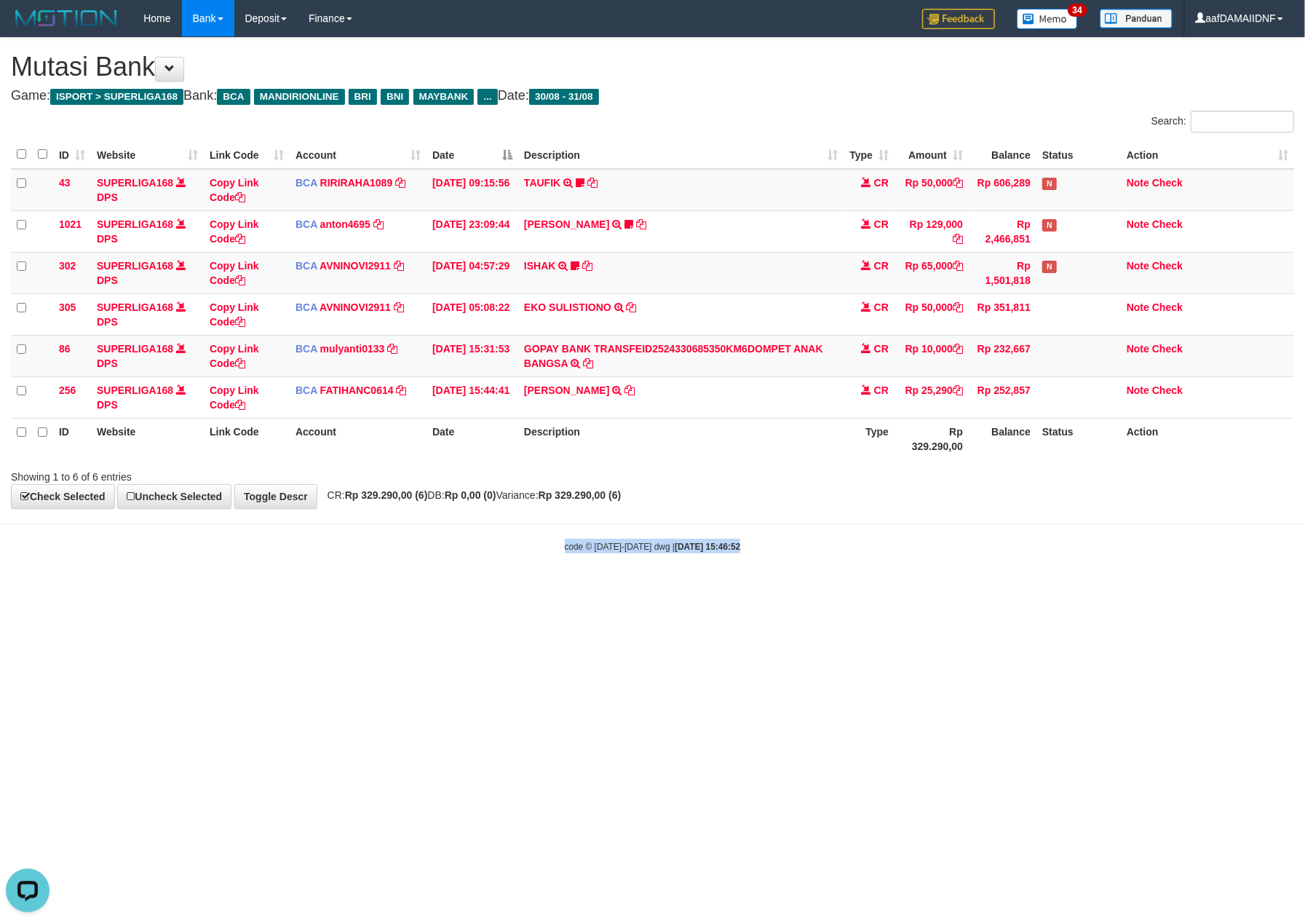
click at [925, 590] on html "Toggle navigation Home Bank Account List Load By Website Group [ISPORT] SUPERLI…" at bounding box center [652, 295] width 1305 height 590
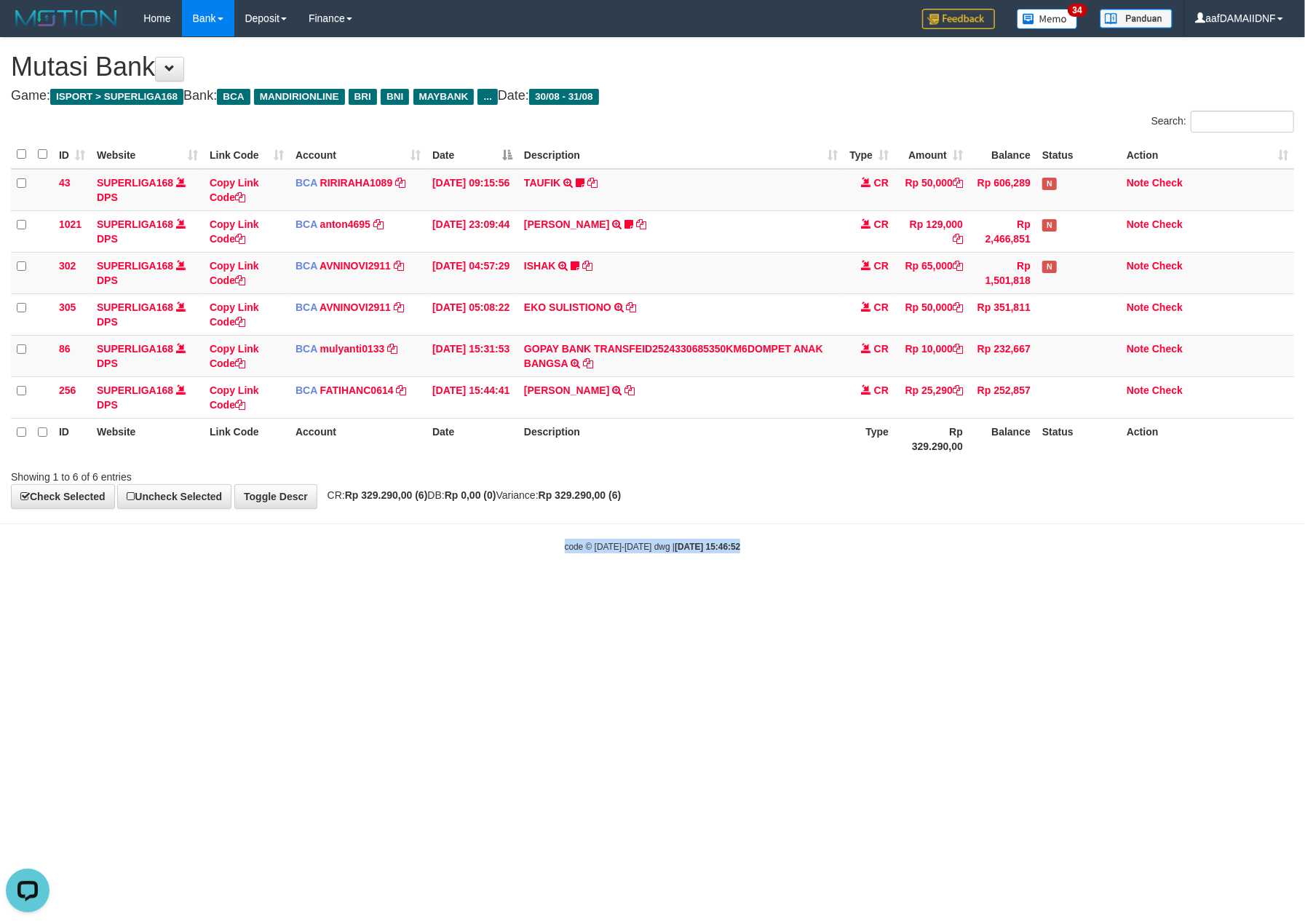
click at [925, 590] on html "Toggle navigation Home Bank Account List Load By Website Group [ISPORT] SUPERLI…" at bounding box center [652, 295] width 1305 height 590
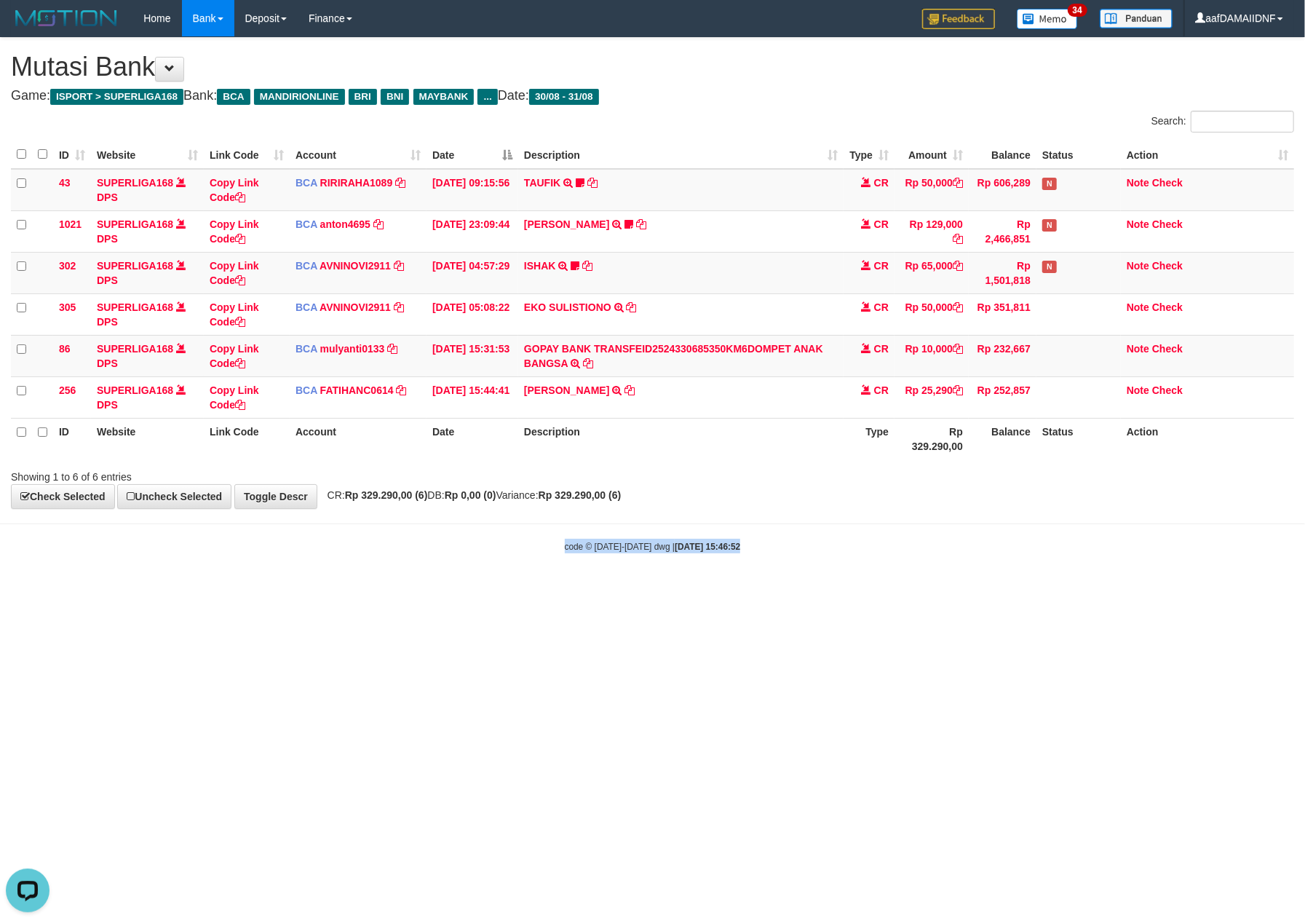
click at [925, 590] on html "Toggle navigation Home Bank Account List Load By Website Group [ISPORT] SUPERLI…" at bounding box center [652, 295] width 1305 height 590
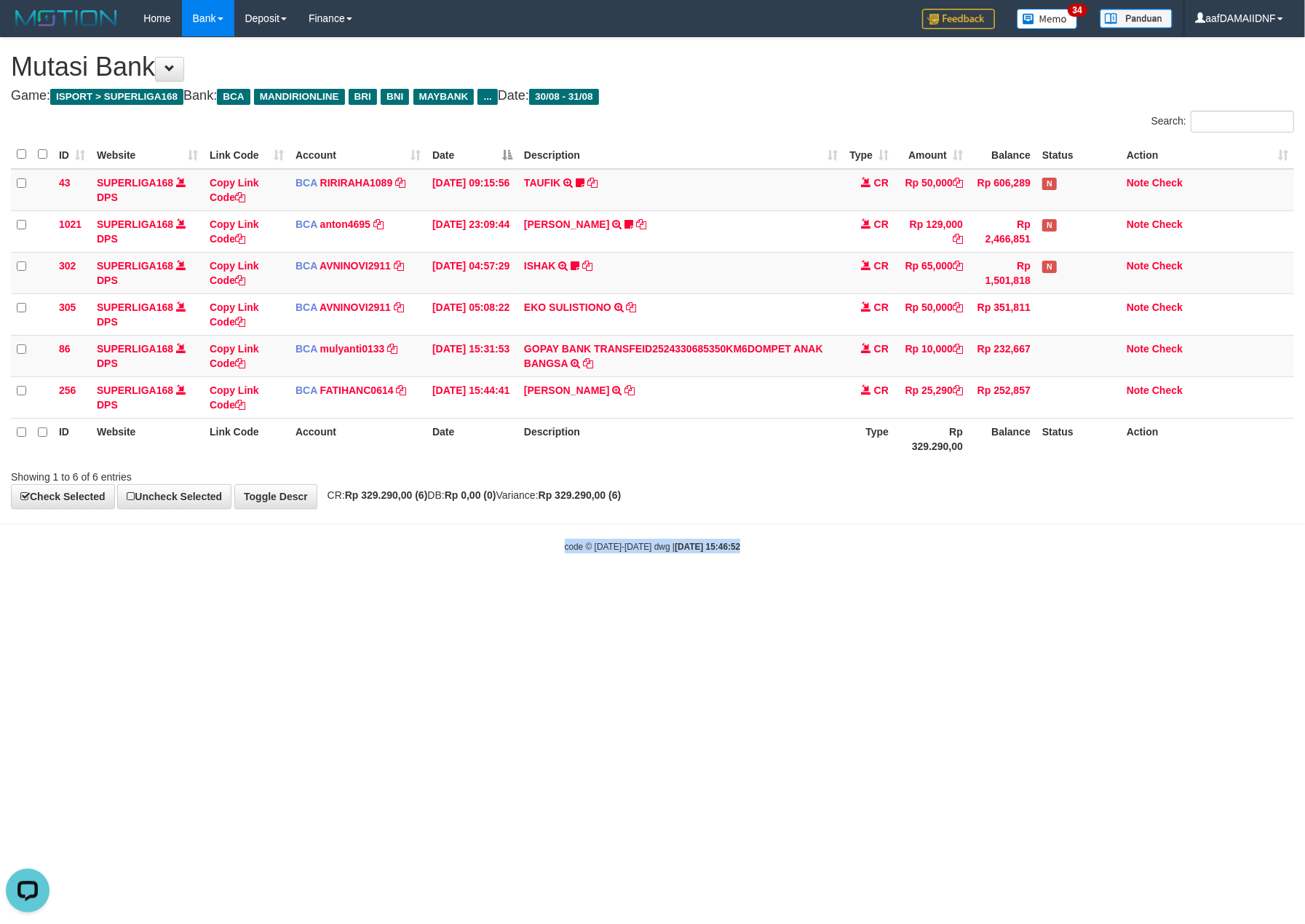
drag, startPoint x: 925, startPoint y: 607, endPoint x: 921, endPoint y: 623, distance: 16.5
click at [924, 590] on html "Toggle navigation Home Bank Account List Load By Website Group [ISPORT] SUPERLI…" at bounding box center [652, 295] width 1305 height 590
click at [921, 590] on html "Toggle navigation Home Bank Account List Load By Website Group [ISPORT] SUPERLI…" at bounding box center [652, 295] width 1305 height 590
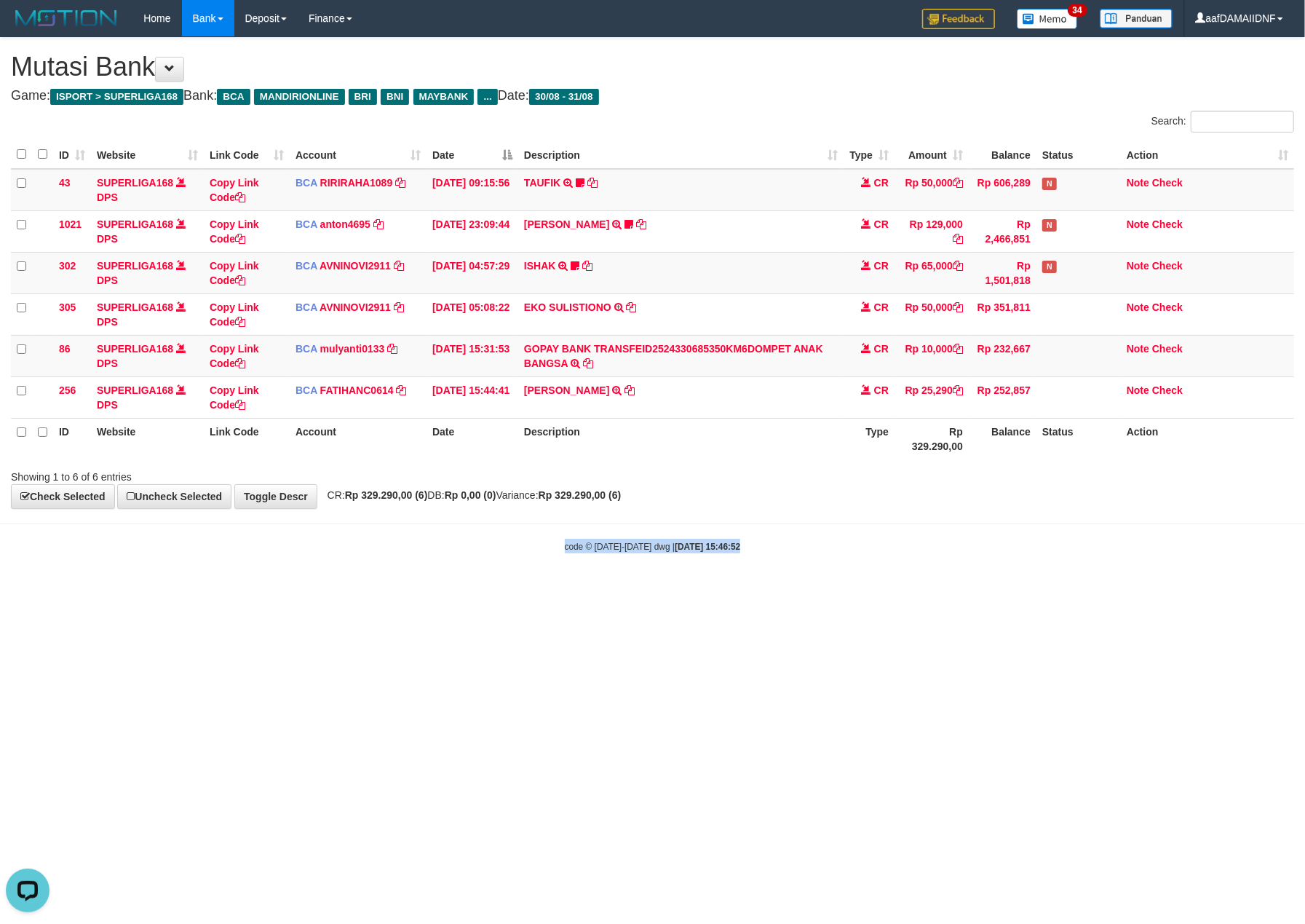
click at [921, 590] on html "Toggle navigation Home Bank Account List Load By Website Group [ISPORT] SUPERLI…" at bounding box center [652, 295] width 1305 height 590
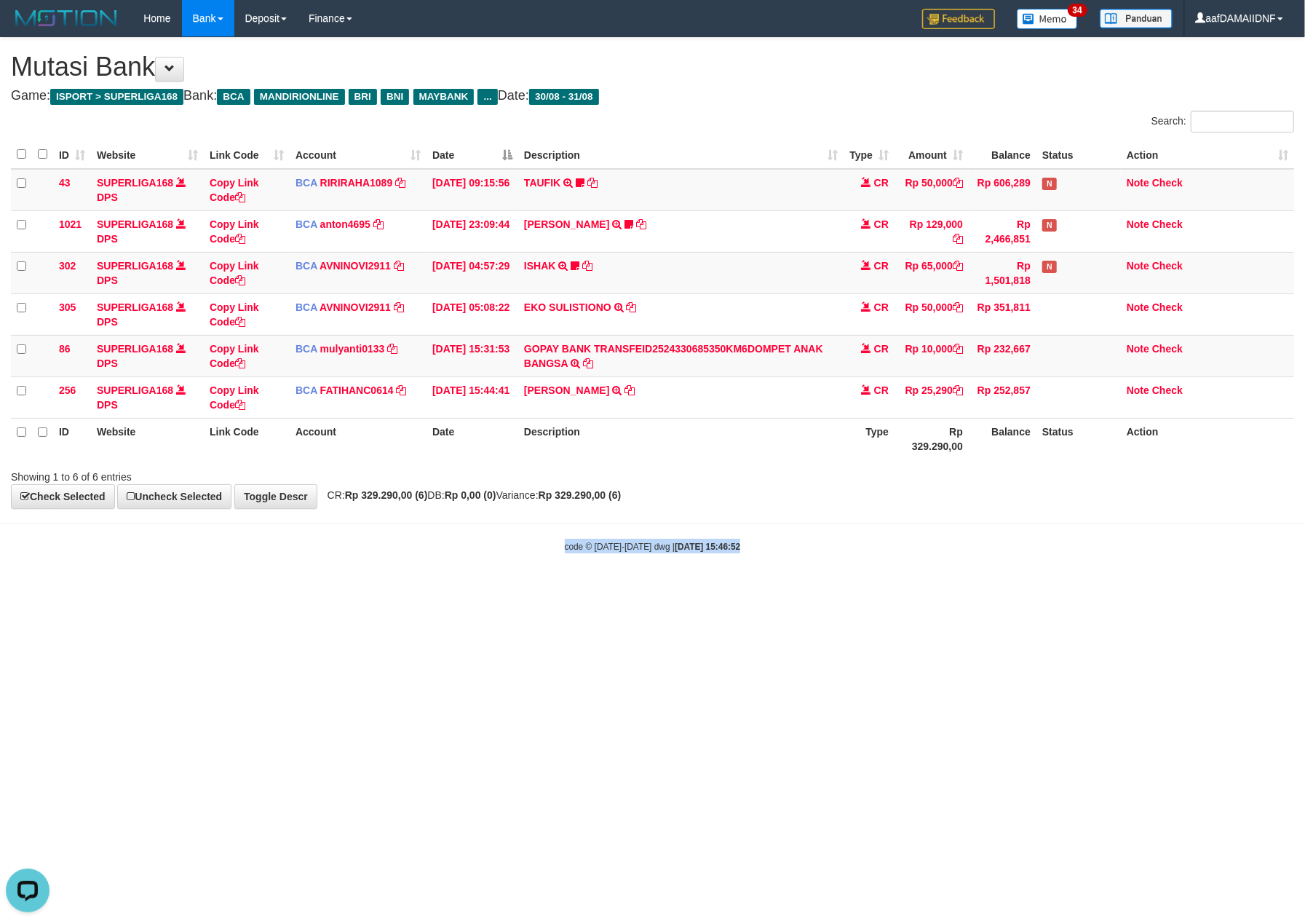
click at [921, 590] on html "Toggle navigation Home Bank Account List Load By Website Group [ISPORT] SUPERLI…" at bounding box center [652, 295] width 1305 height 590
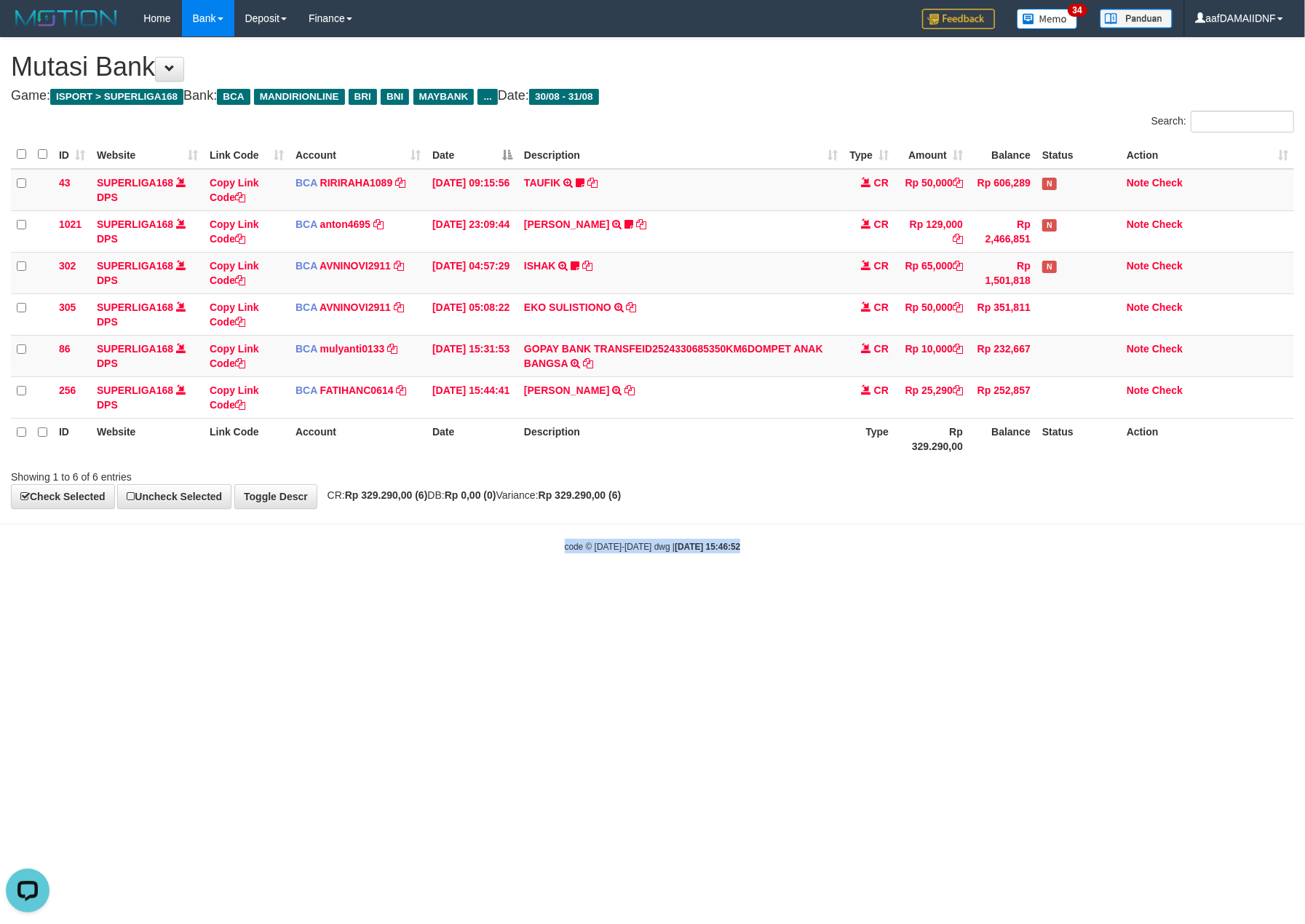
click at [921, 590] on html "Toggle navigation Home Bank Account List Load By Website Group [ISPORT] SUPERLI…" at bounding box center [652, 295] width 1305 height 590
click at [766, 457] on th "Description" at bounding box center [681, 438] width 326 height 42
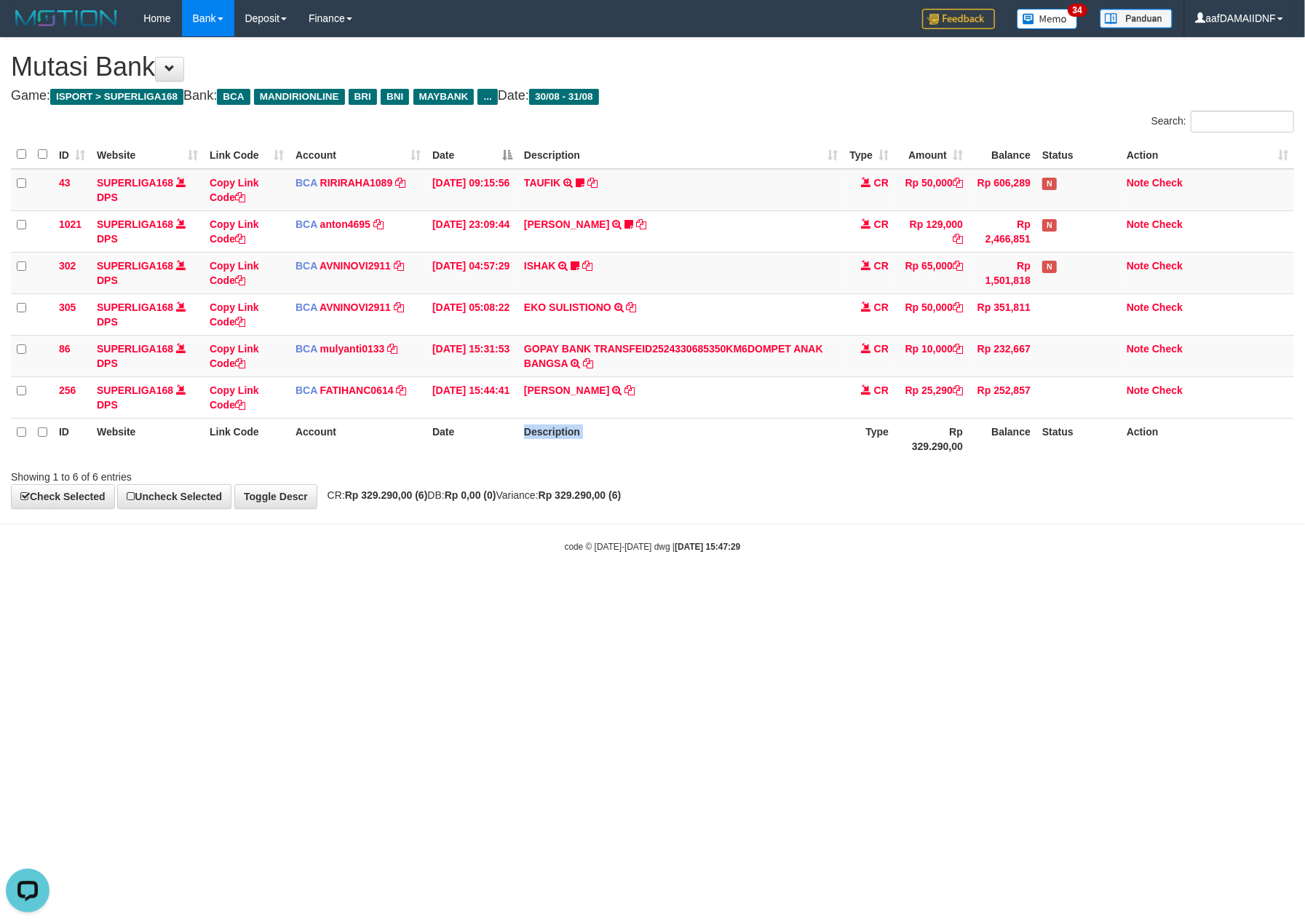
click at [766, 457] on th "Description" at bounding box center [681, 438] width 326 height 42
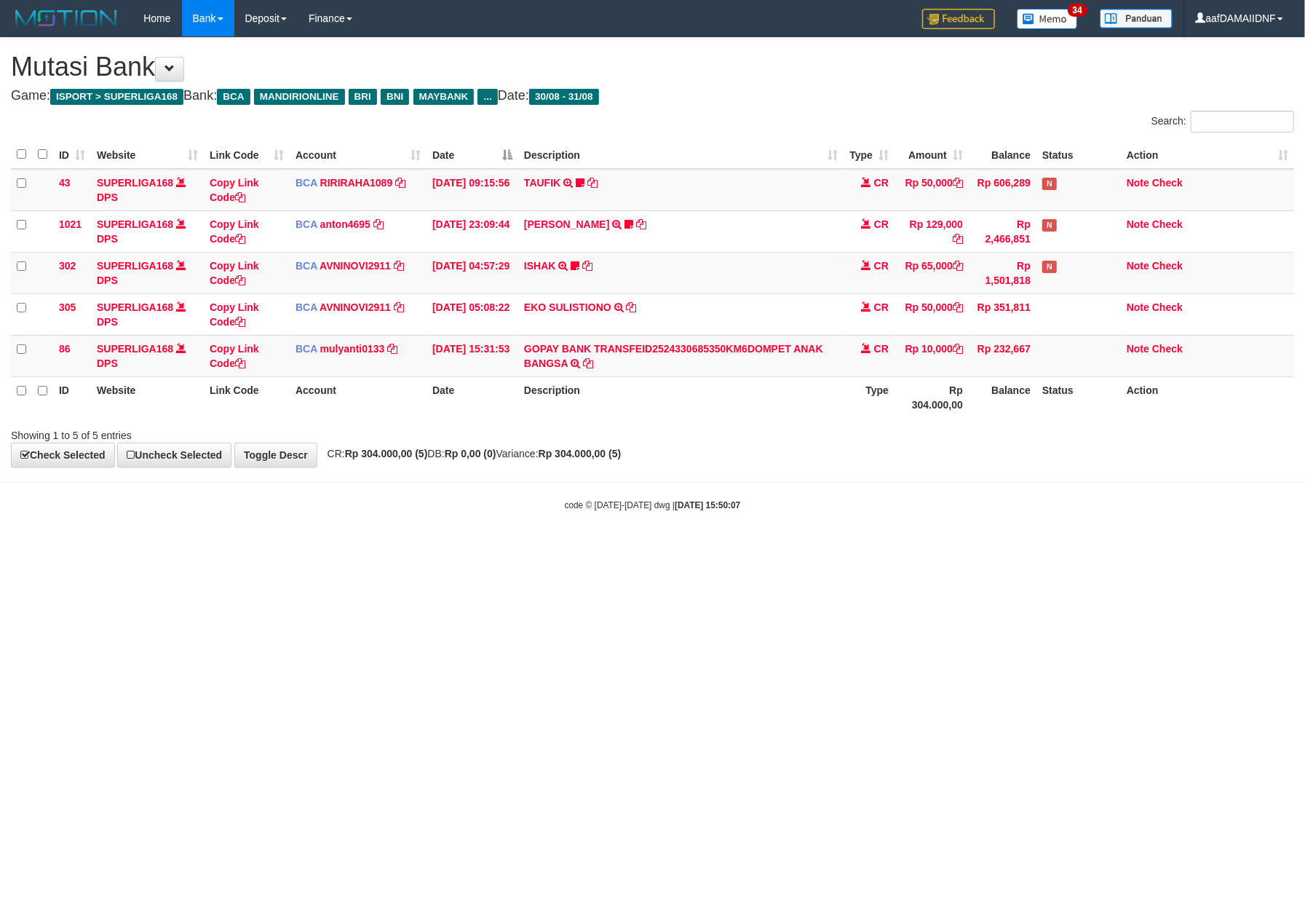
click at [766, 457] on div "**********" at bounding box center [652, 252] width 1305 height 429
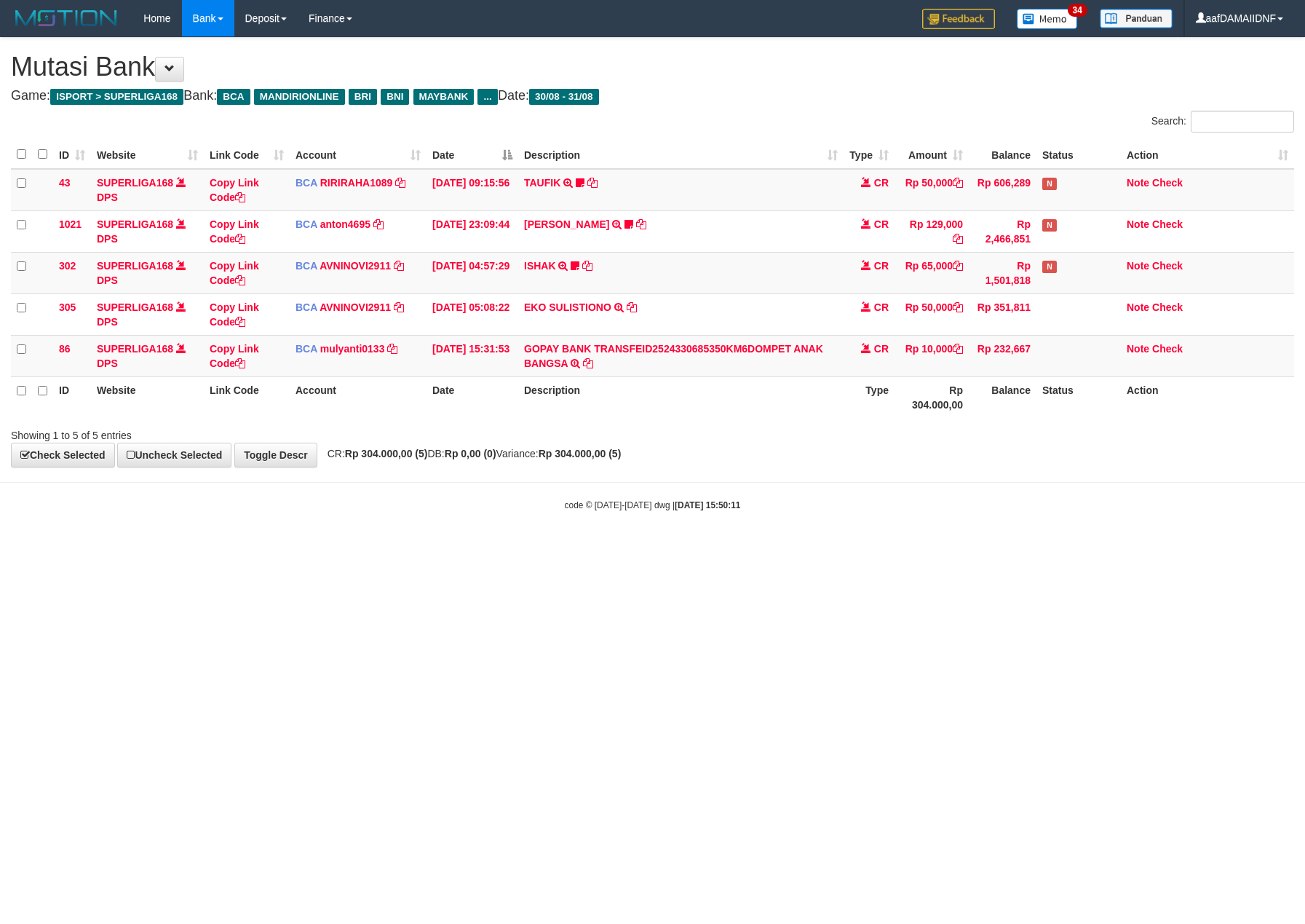
click at [766, 457] on div "**********" at bounding box center [652, 252] width 1305 height 429
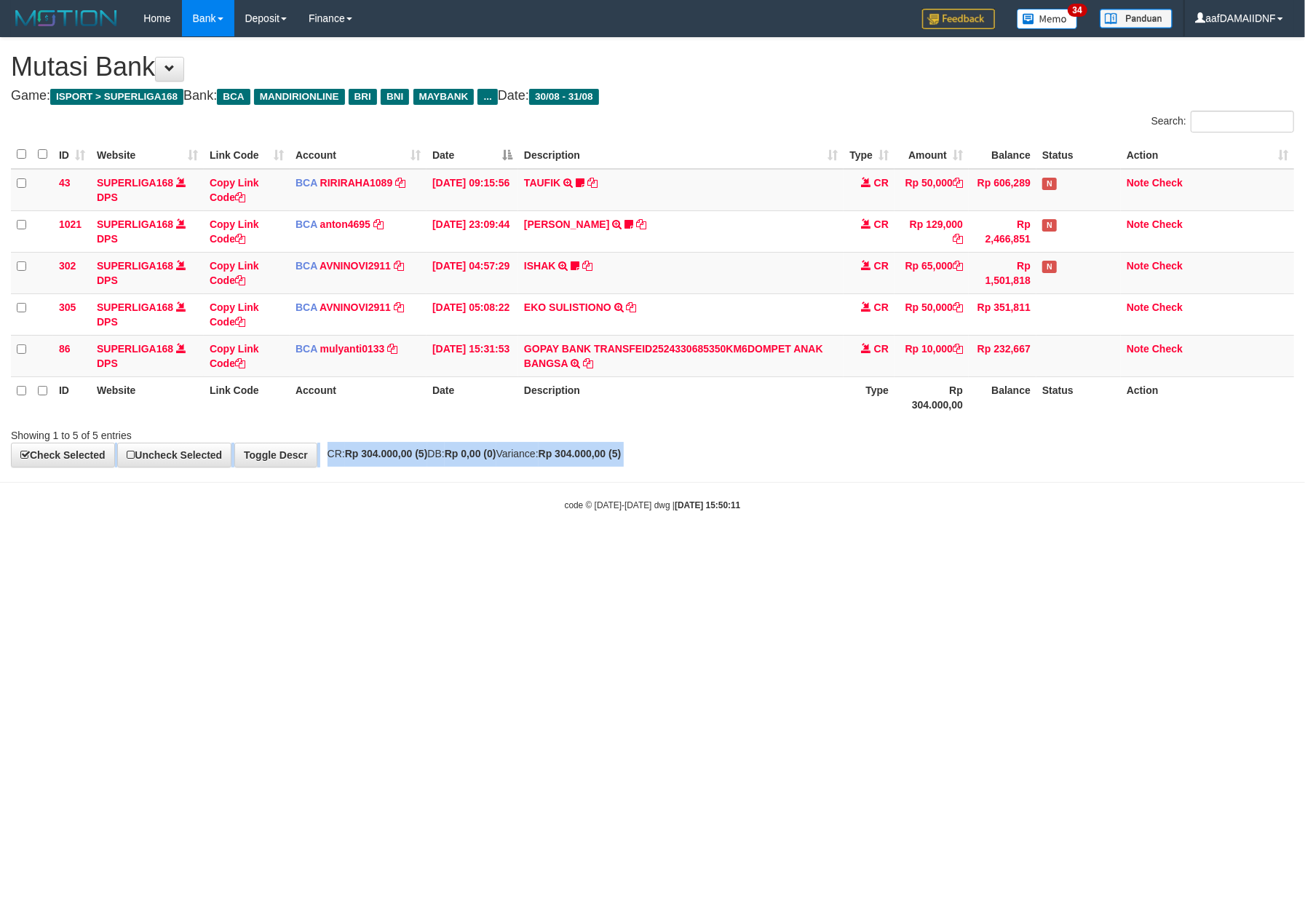
click at [766, 457] on div "**********" at bounding box center [652, 252] width 1305 height 429
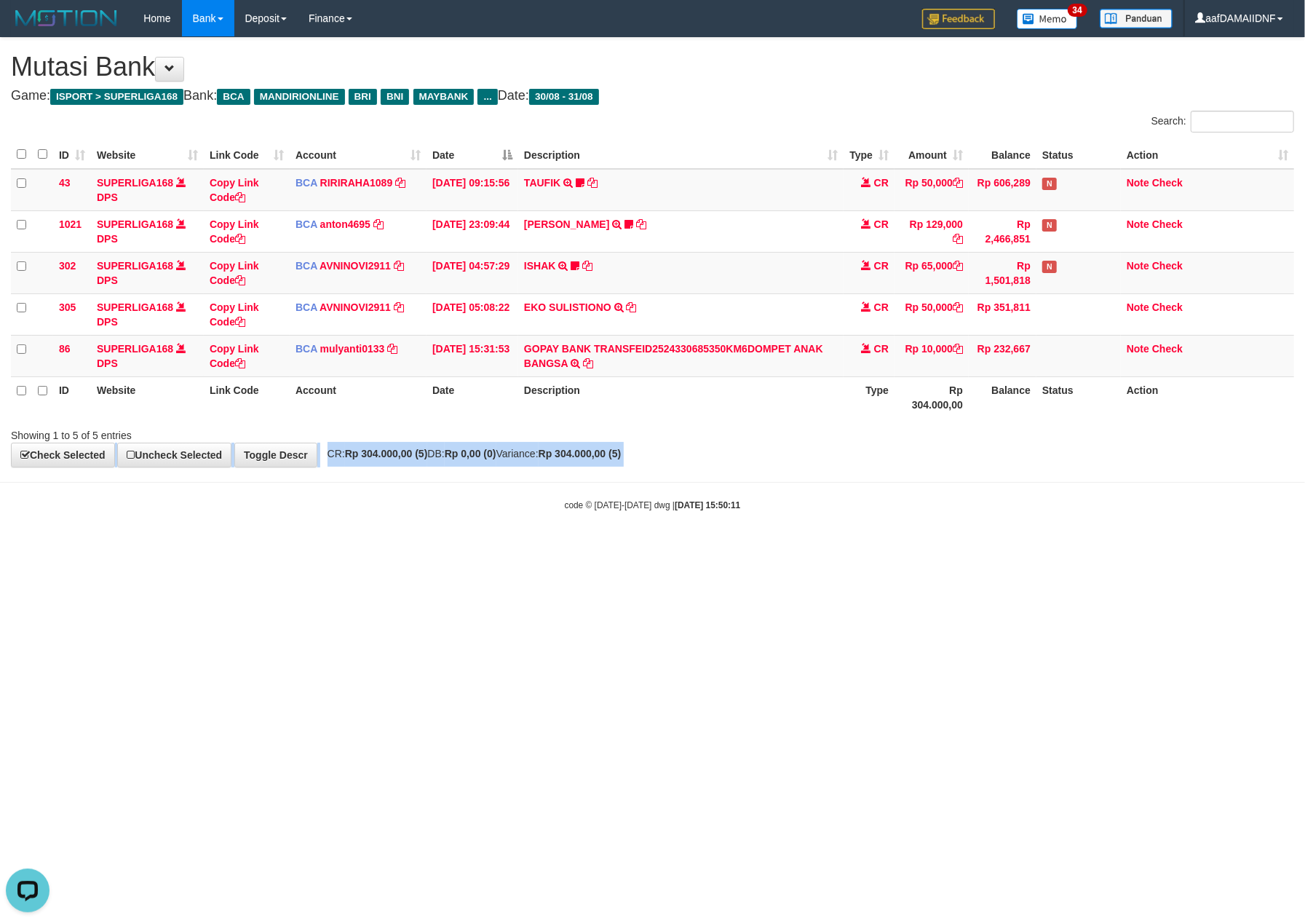
click at [766, 457] on div "**********" at bounding box center [652, 252] width 1305 height 429
click at [775, 460] on div "**********" at bounding box center [652, 252] width 1305 height 429
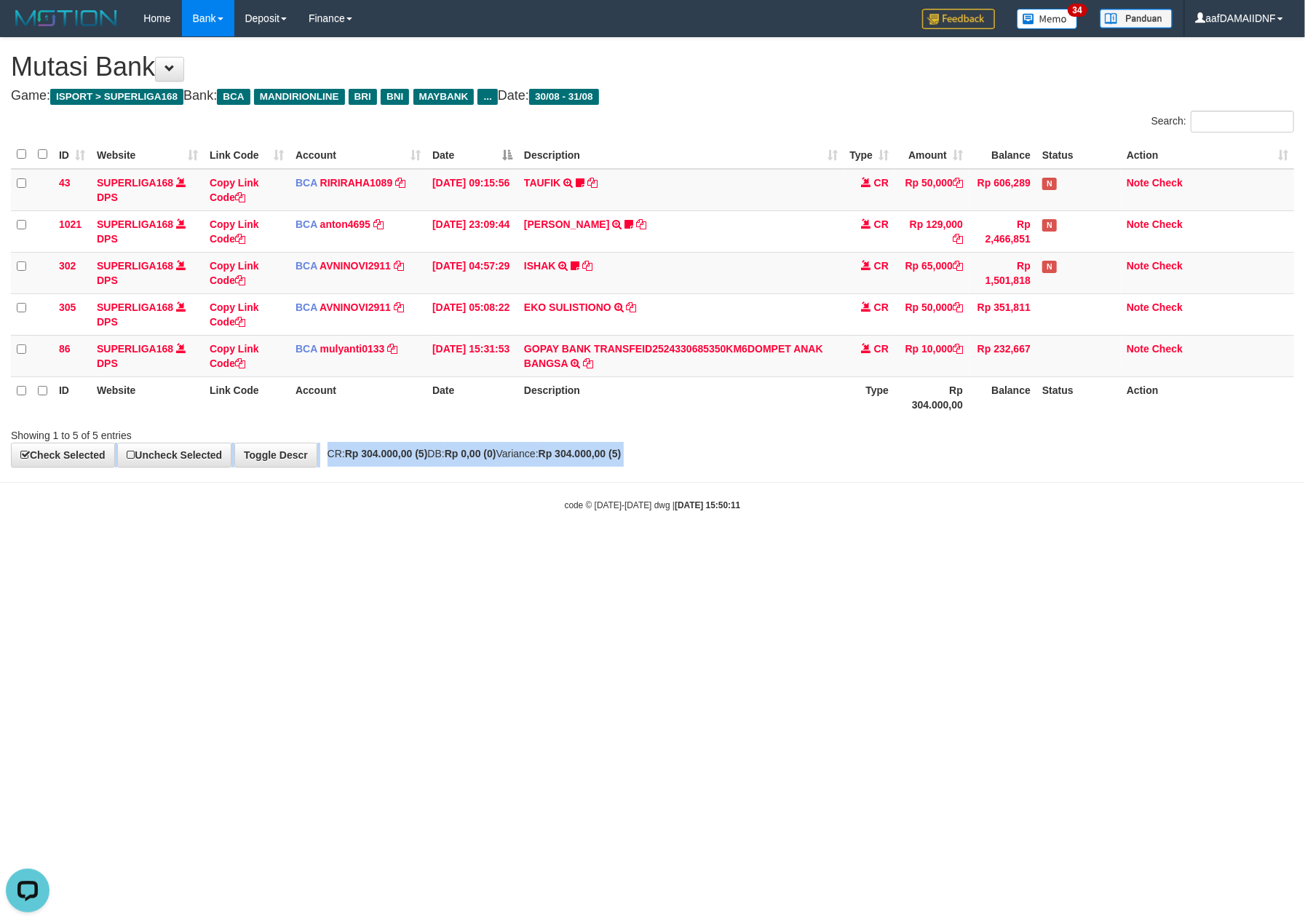
click at [775, 460] on div "**********" at bounding box center [652, 252] width 1305 height 429
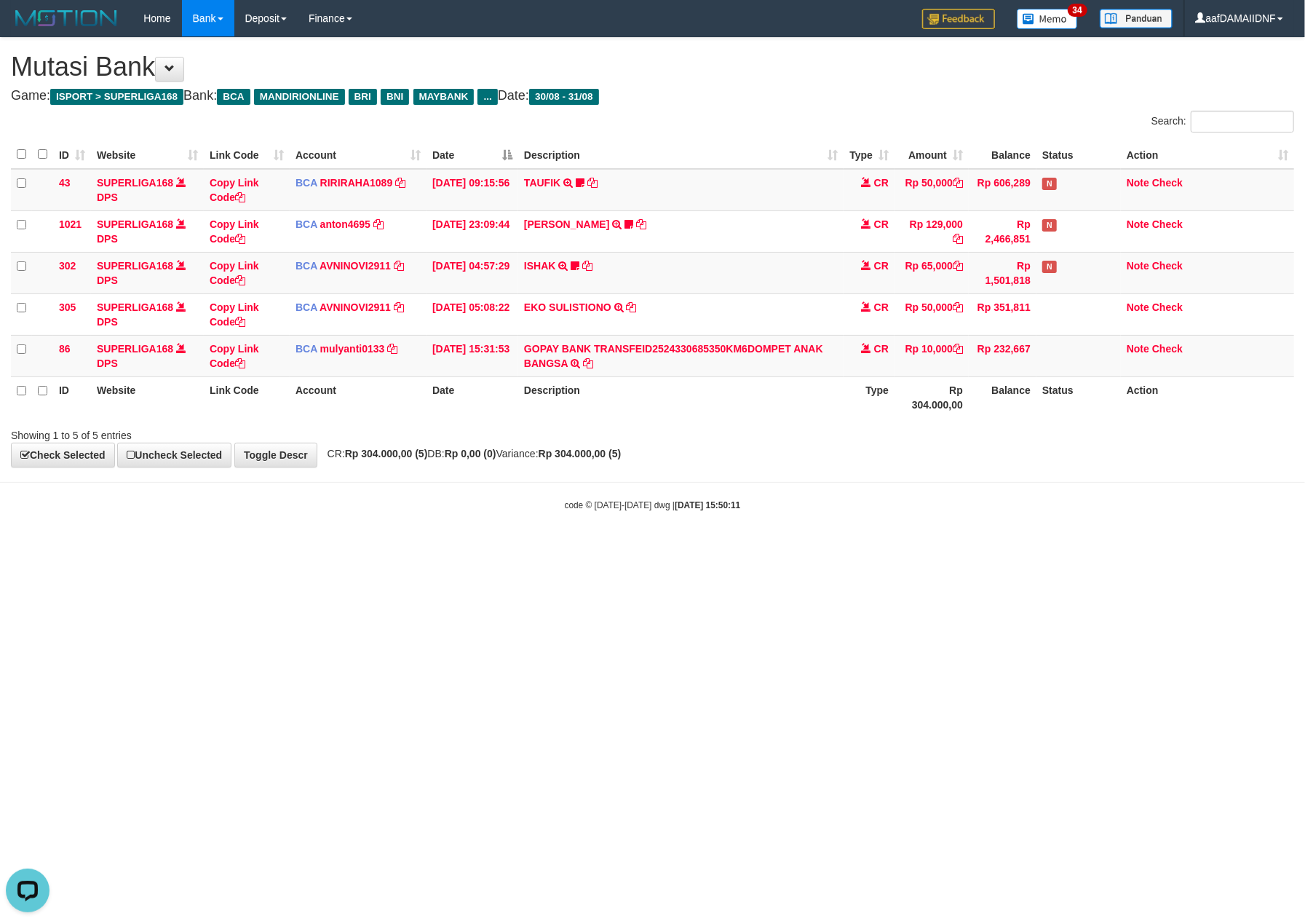
click at [775, 460] on div "**********" at bounding box center [652, 252] width 1305 height 429
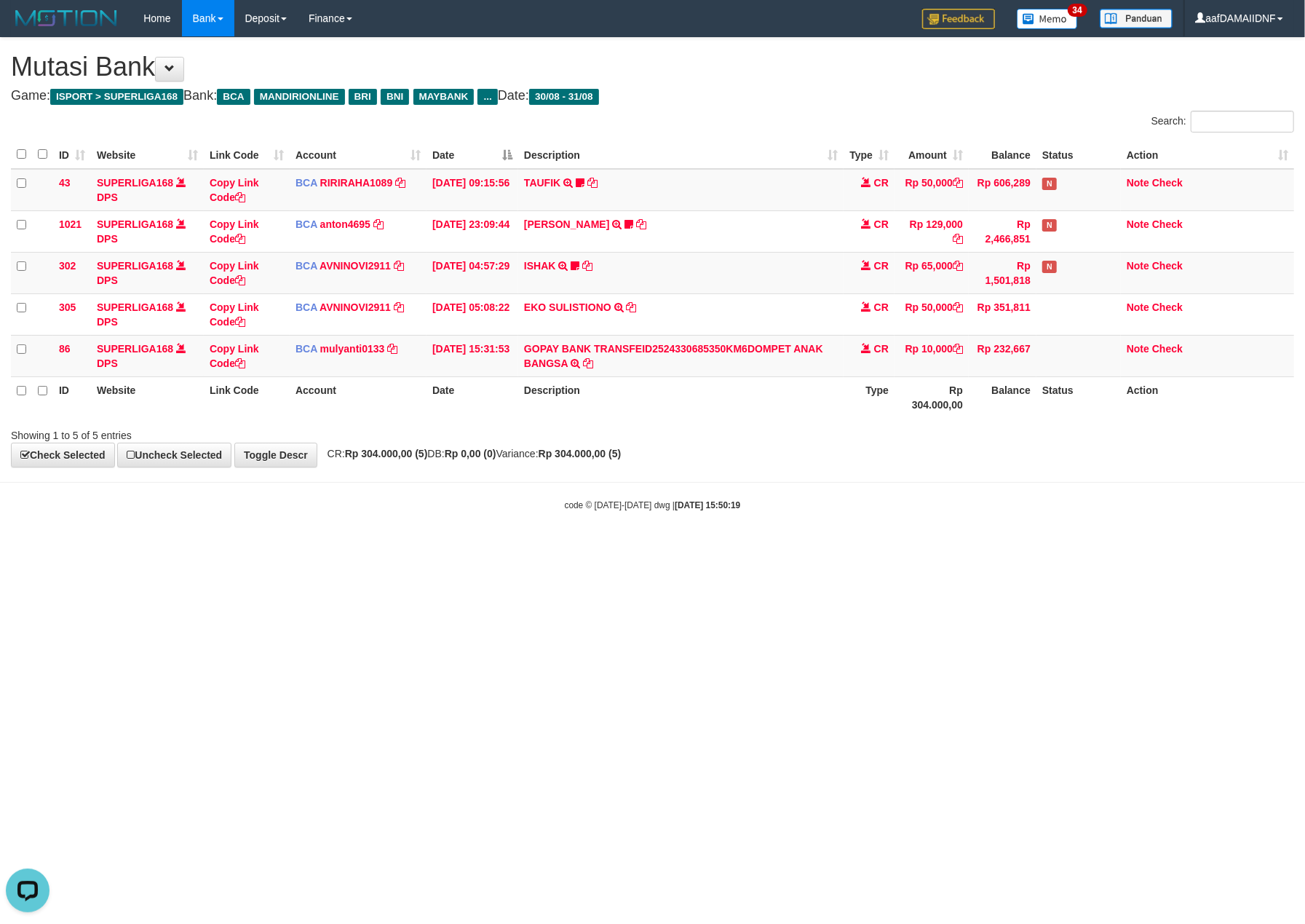
click at [895, 548] on html "Toggle navigation Home Bank Account List Load By Website Group [ISPORT] SUPERLI…" at bounding box center [652, 274] width 1305 height 548
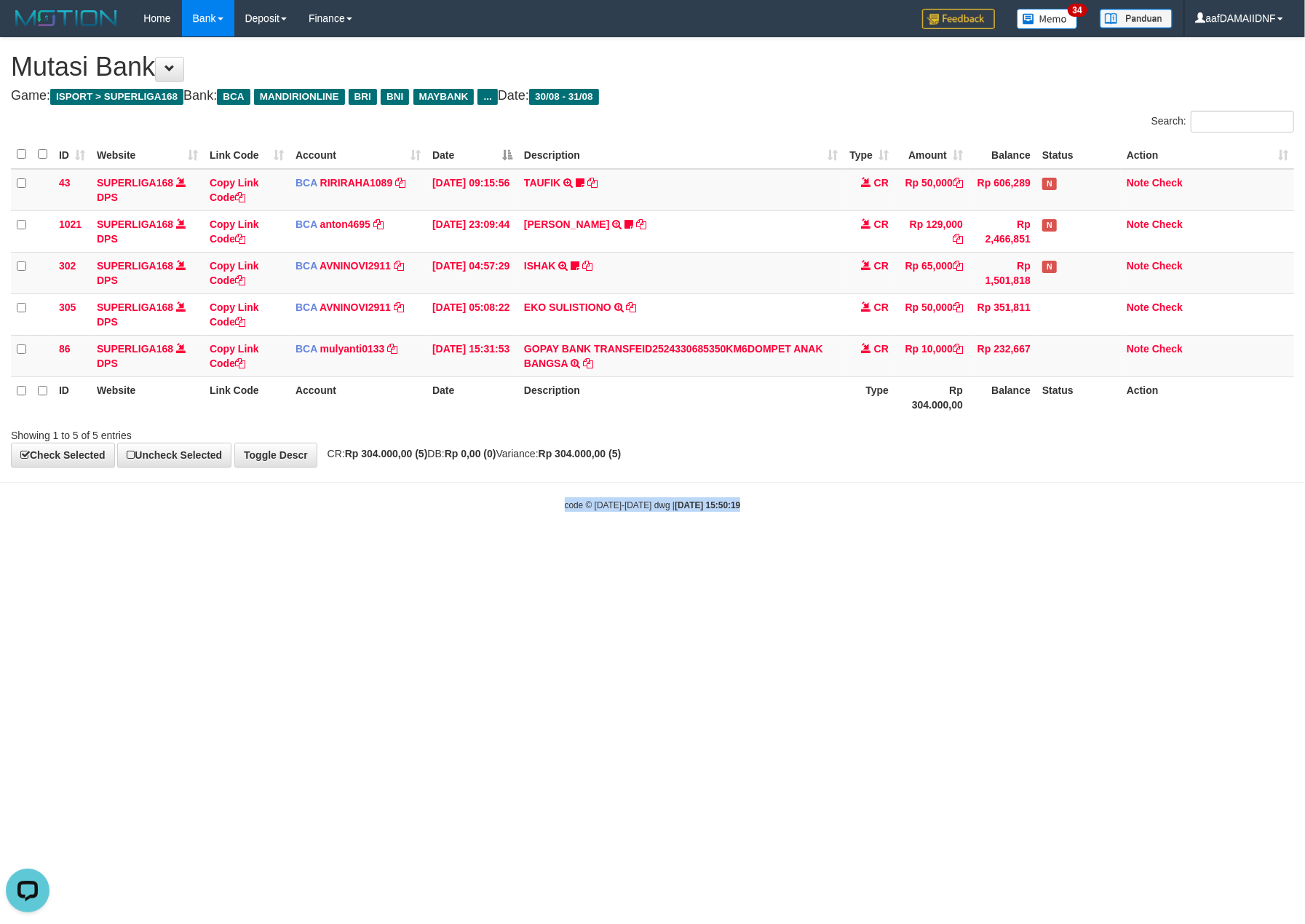
click at [898, 548] on html "Toggle navigation Home Bank Account List Load By Website Group [ISPORT] SUPERLI…" at bounding box center [652, 274] width 1305 height 548
click at [900, 548] on html "Toggle navigation Home Bank Account List Load By Website Group [ISPORT] SUPERLI…" at bounding box center [652, 274] width 1305 height 548
click at [904, 548] on html "Toggle navigation Home Bank Account List Load By Website Group [ISPORT] SUPERLI…" at bounding box center [652, 274] width 1305 height 548
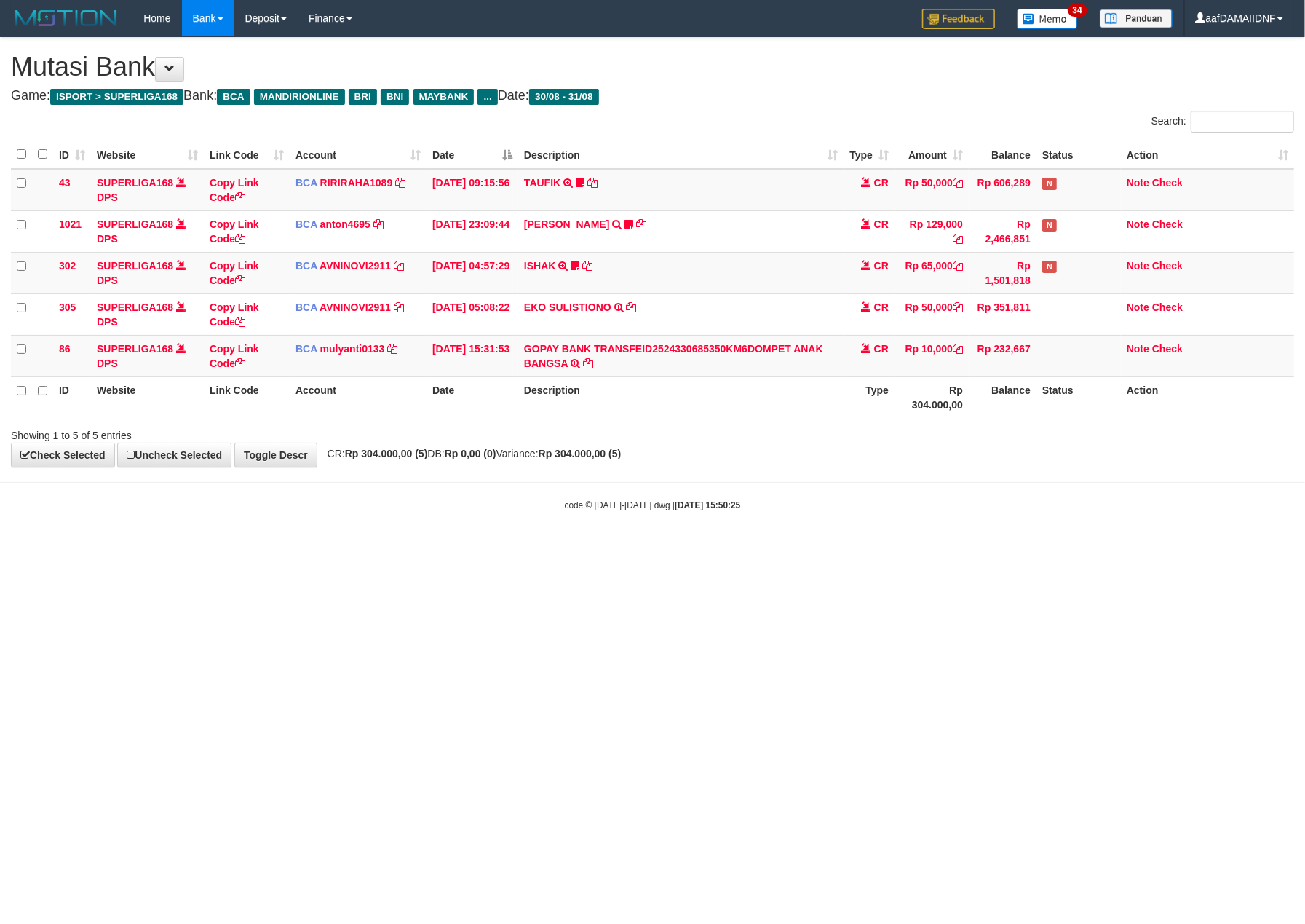
click at [904, 548] on html "Toggle navigation Home Bank Account List Load By Website Group [ISPORT] SUPERLI…" at bounding box center [652, 274] width 1305 height 548
drag, startPoint x: 0, startPoint y: 0, endPoint x: 902, endPoint y: 607, distance: 1087.2
click at [903, 548] on html "Toggle navigation Home Bank Account List Load By Website Group [ISPORT] SUPERLI…" at bounding box center [652, 274] width 1305 height 548
click at [902, 548] on html "Toggle navigation Home Bank Account List Load By Website Group [ISPORT] SUPERLI…" at bounding box center [652, 274] width 1305 height 548
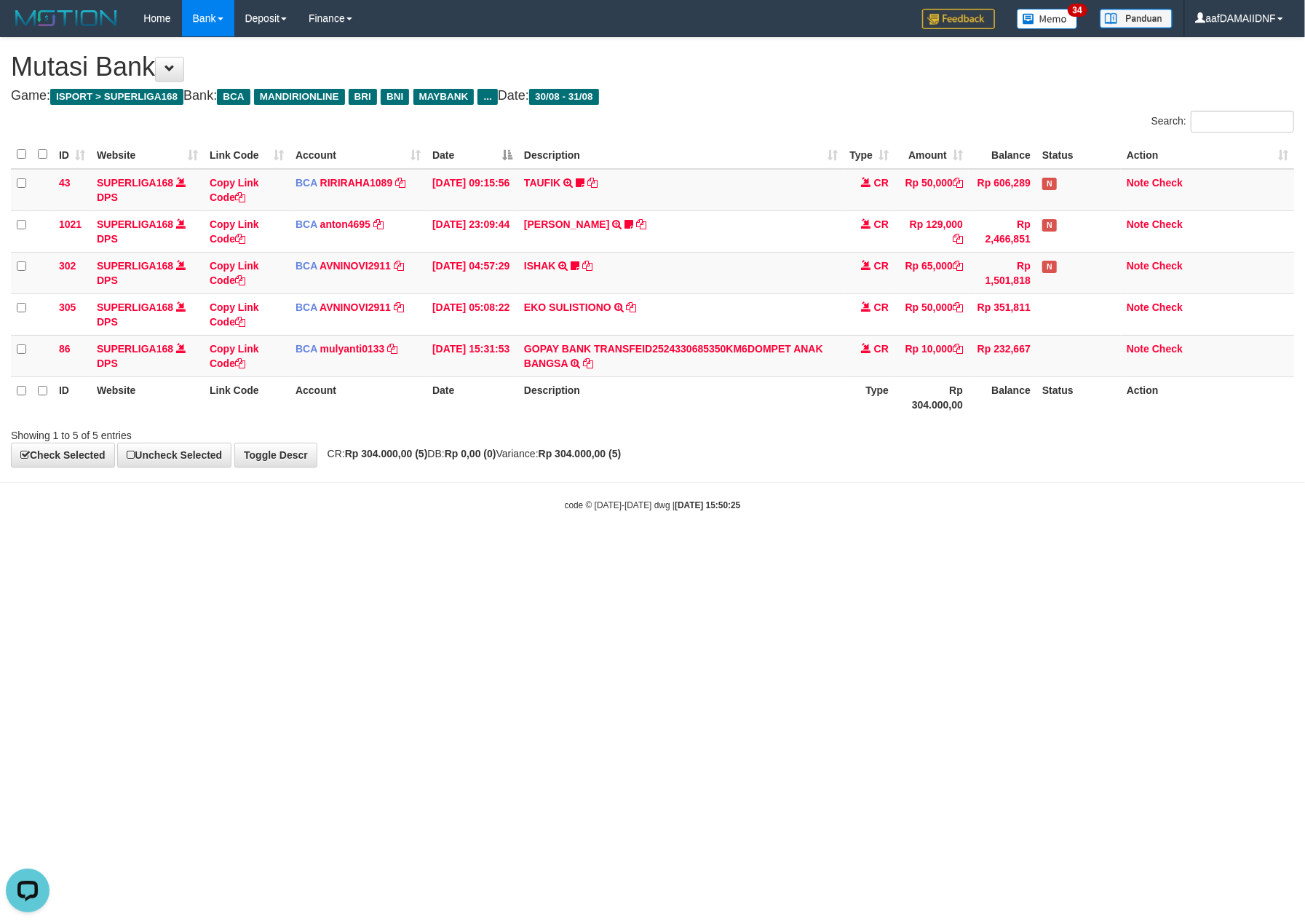
click at [902, 548] on html "Toggle navigation Home Bank Account List Load By Website Group [ISPORT] SUPERLI…" at bounding box center [652, 274] width 1305 height 548
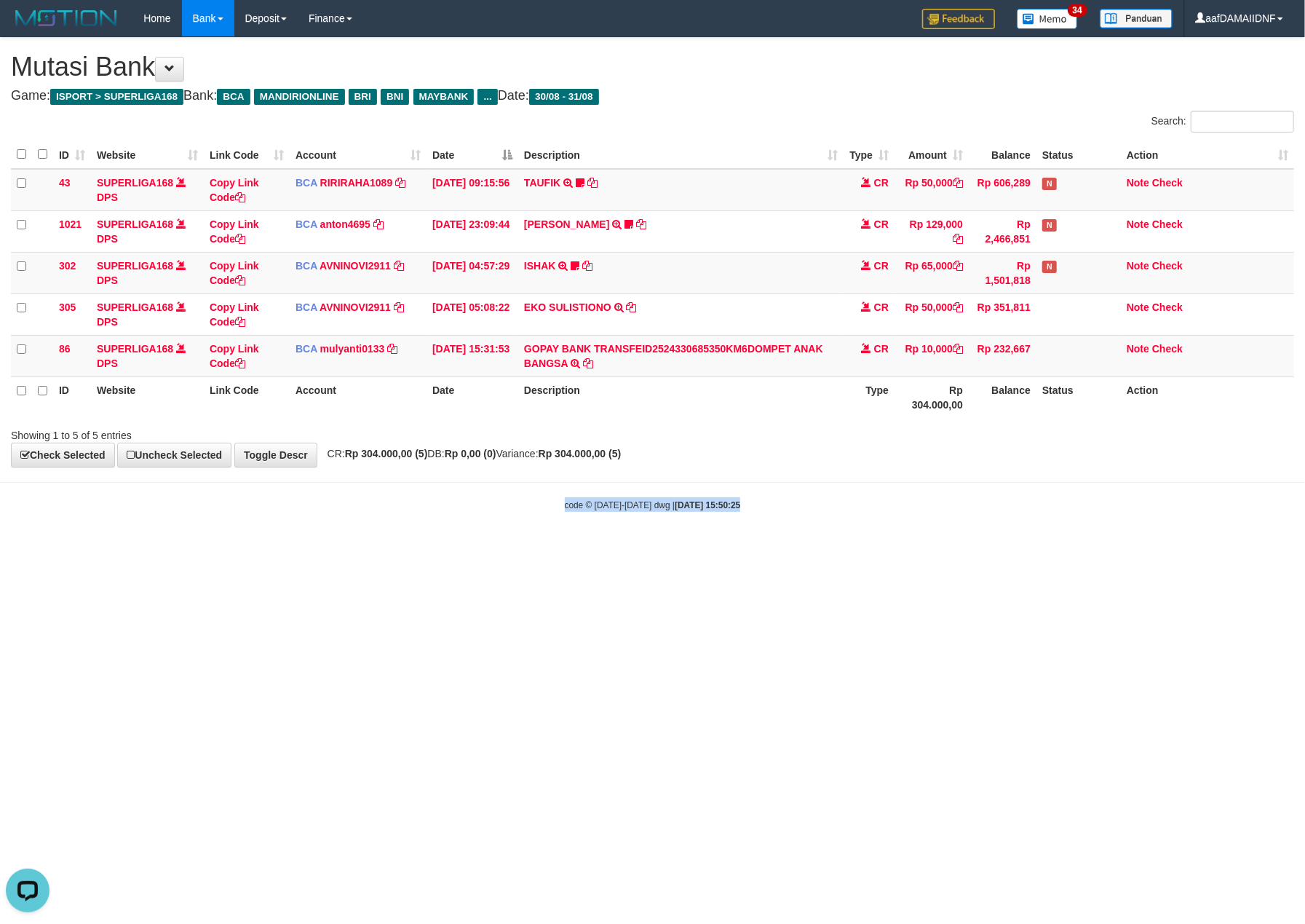
click at [902, 548] on html "Toggle navigation Home Bank Account List Load By Website Group [ISPORT] SUPERLI…" at bounding box center [652, 274] width 1305 height 548
click at [851, 465] on div "**********" at bounding box center [652, 252] width 1305 height 429
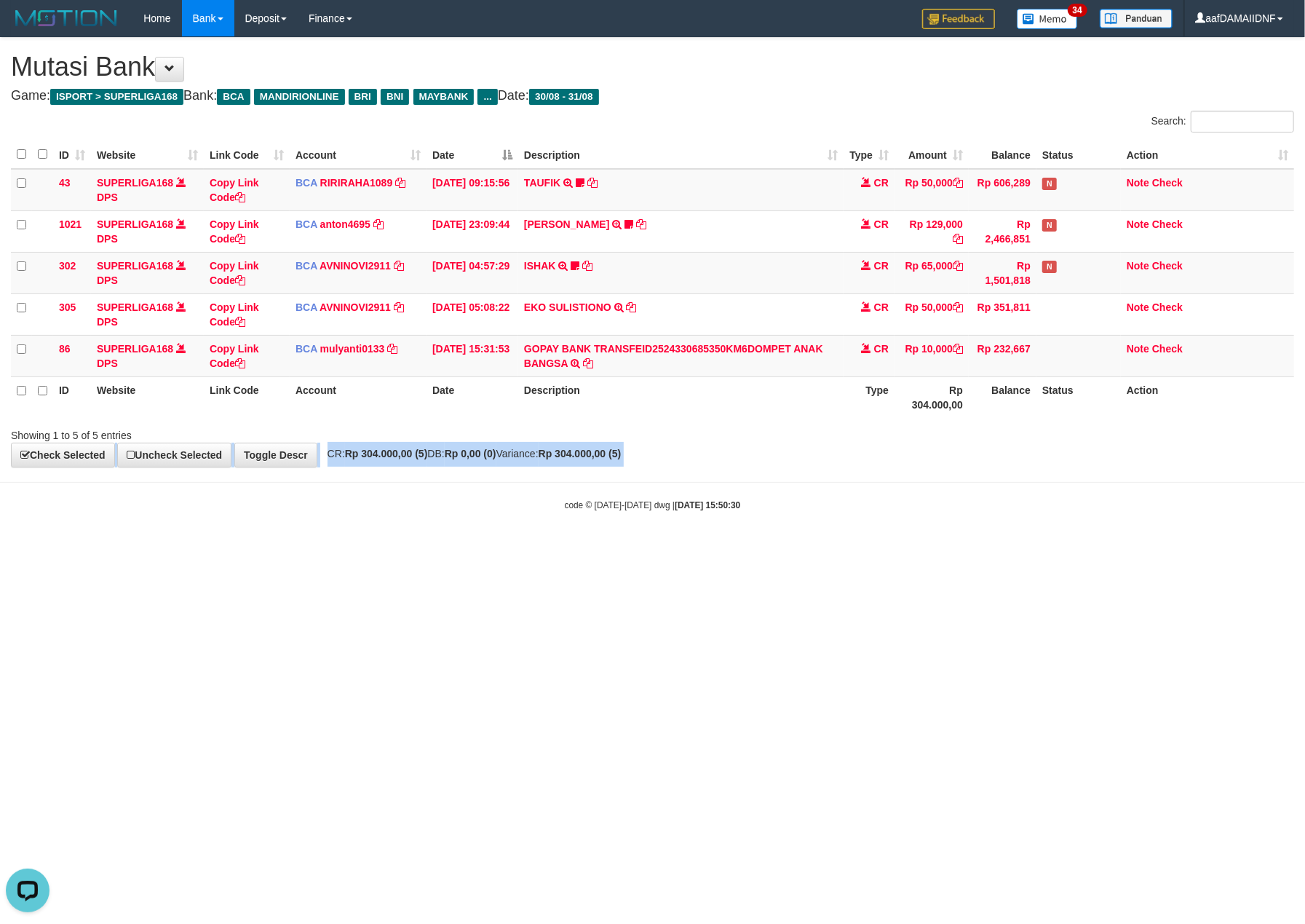
click at [851, 465] on div "**********" at bounding box center [652, 252] width 1305 height 429
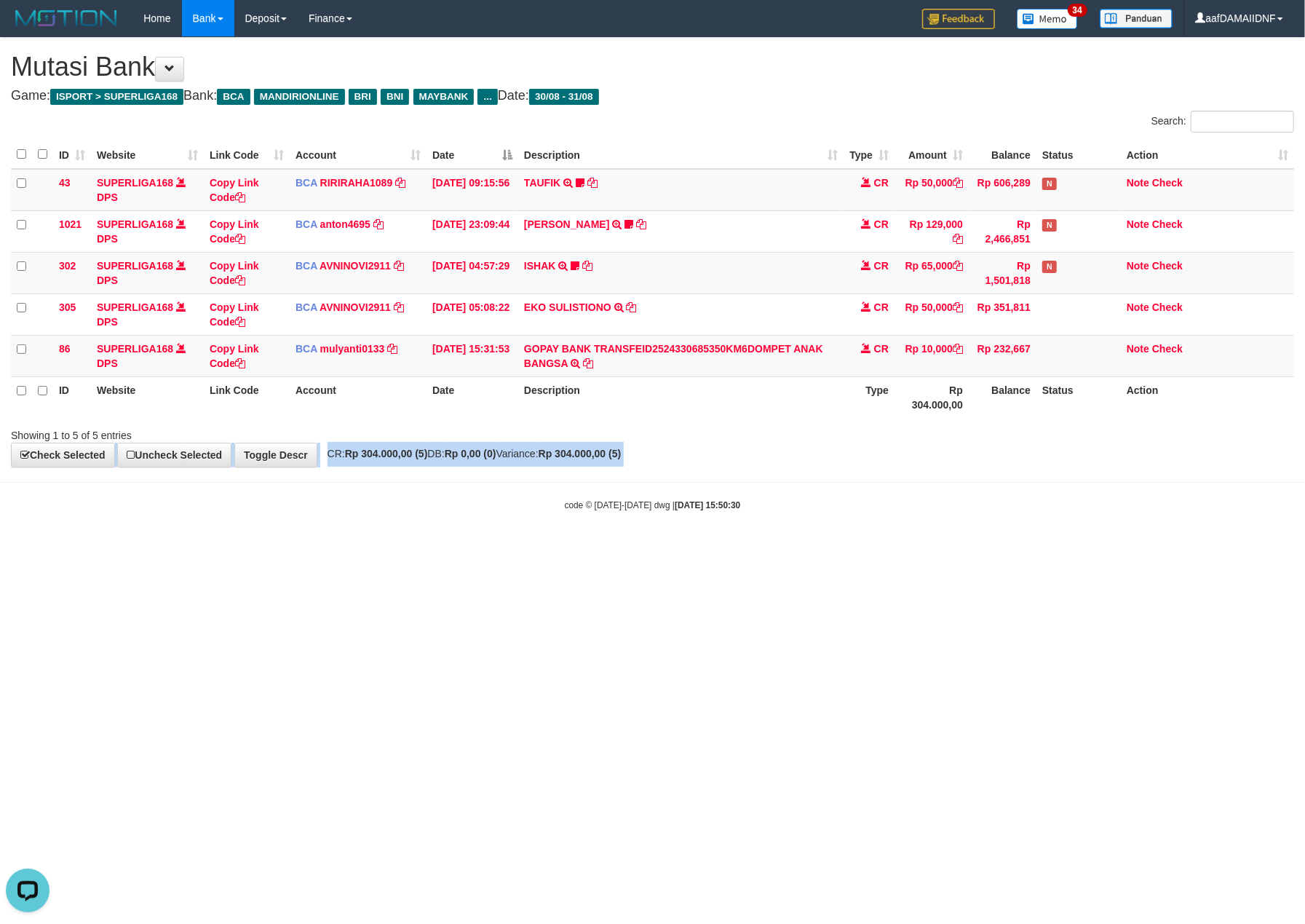
click at [851, 465] on div "**********" at bounding box center [652, 252] width 1305 height 429
click at [940, 426] on div "Showing 1 to 5 of 5 entries" at bounding box center [652, 432] width 1305 height 20
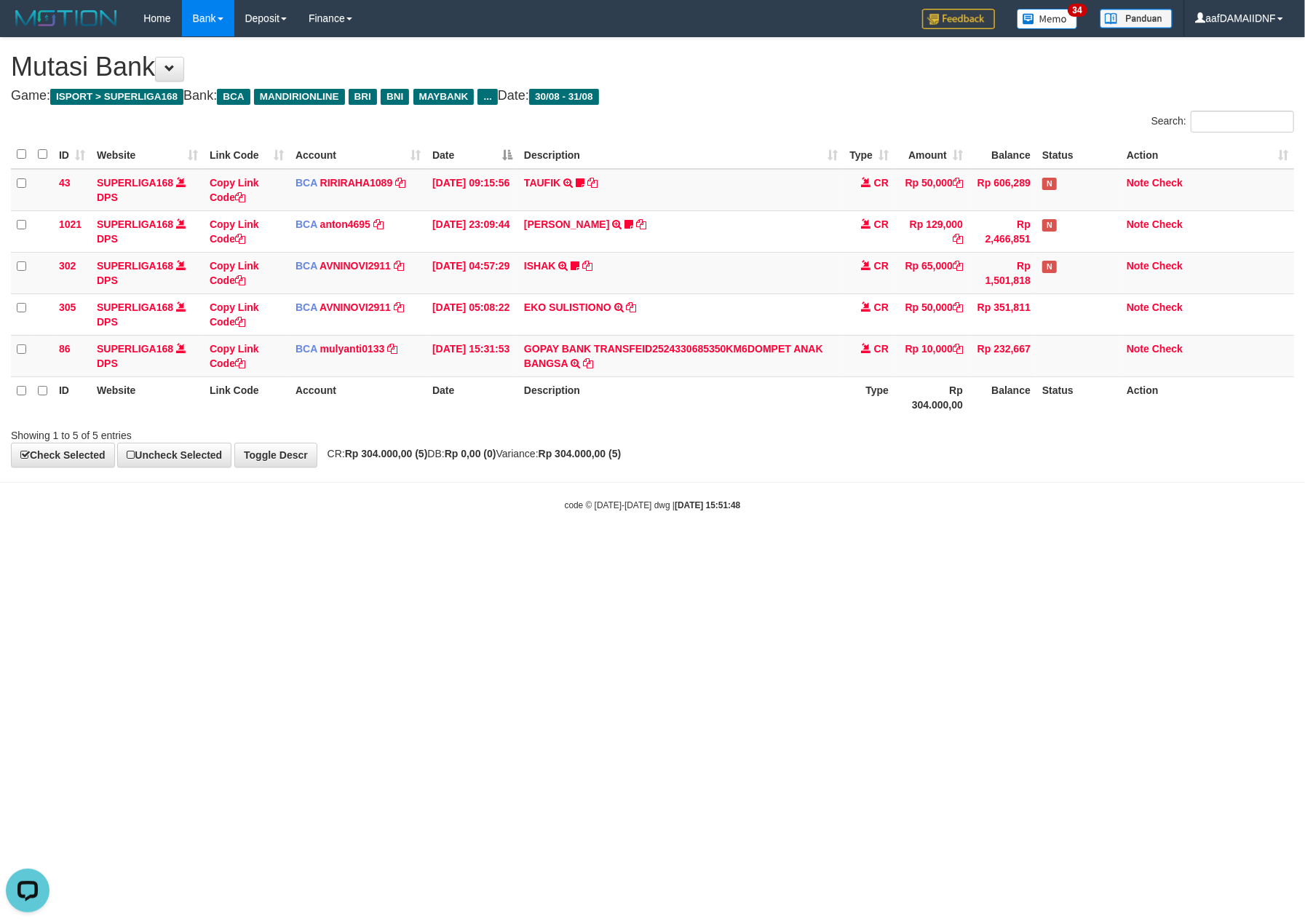
click at [940, 426] on div "Showing 1 to 5 of 5 entries" at bounding box center [652, 432] width 1305 height 20
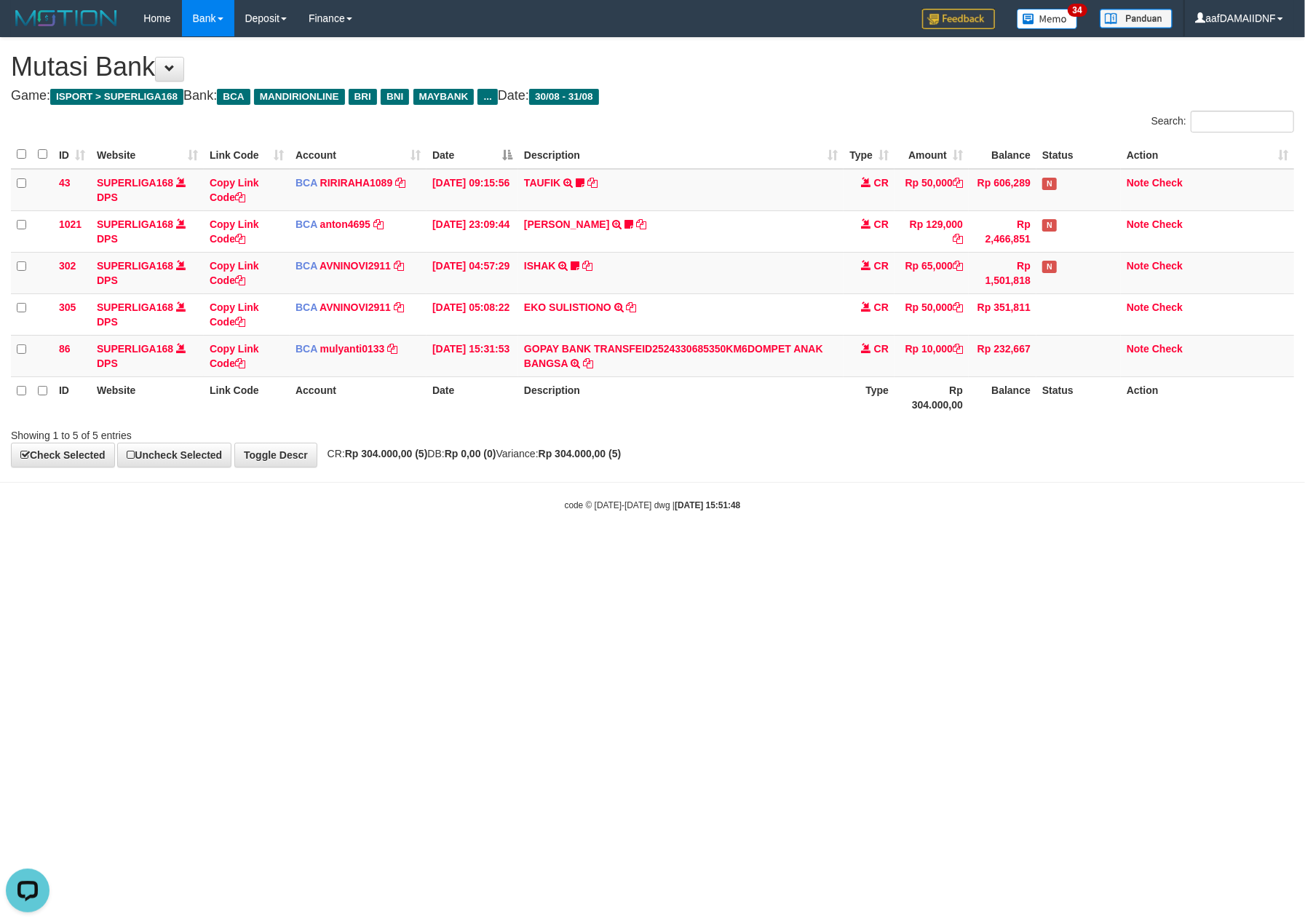
click at [940, 426] on div "Showing 1 to 5 of 5 entries" at bounding box center [652, 432] width 1305 height 20
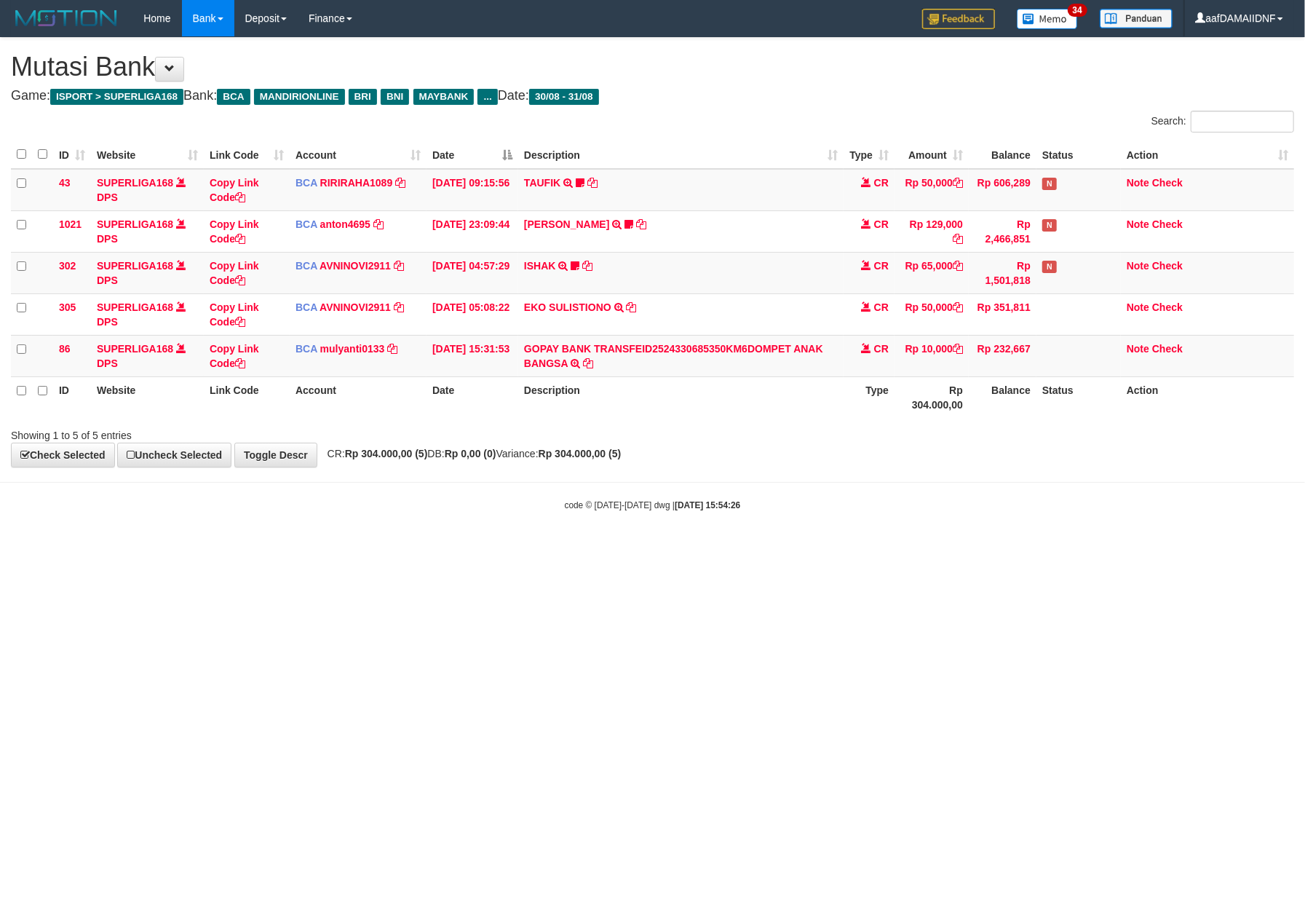
click at [940, 426] on div "Showing 1 to 5 of 5 entries" at bounding box center [652, 432] width 1305 height 20
click at [921, 527] on body "Toggle navigation Home Bank Account List Load By Website Group [ISPORT] SUPERLI…" at bounding box center [652, 274] width 1305 height 548
click at [921, 526] on body "Toggle navigation Home Bank Account List Load By Website Group [ISPORT] SUPERLI…" at bounding box center [652, 274] width 1305 height 548
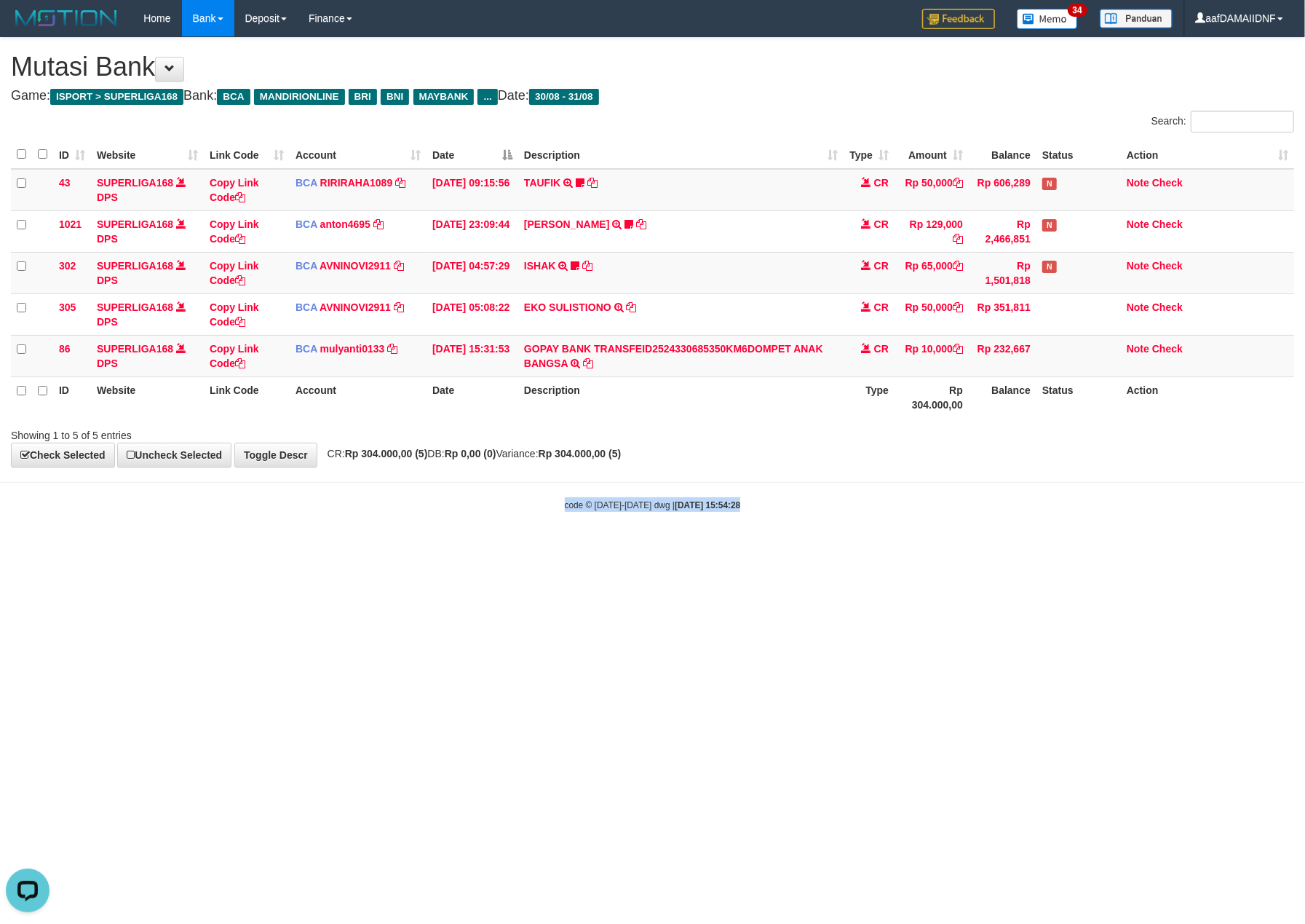
click at [921, 526] on body "Toggle navigation Home Bank Account List Load By Website Group [ISPORT] SUPERLI…" at bounding box center [652, 274] width 1305 height 548
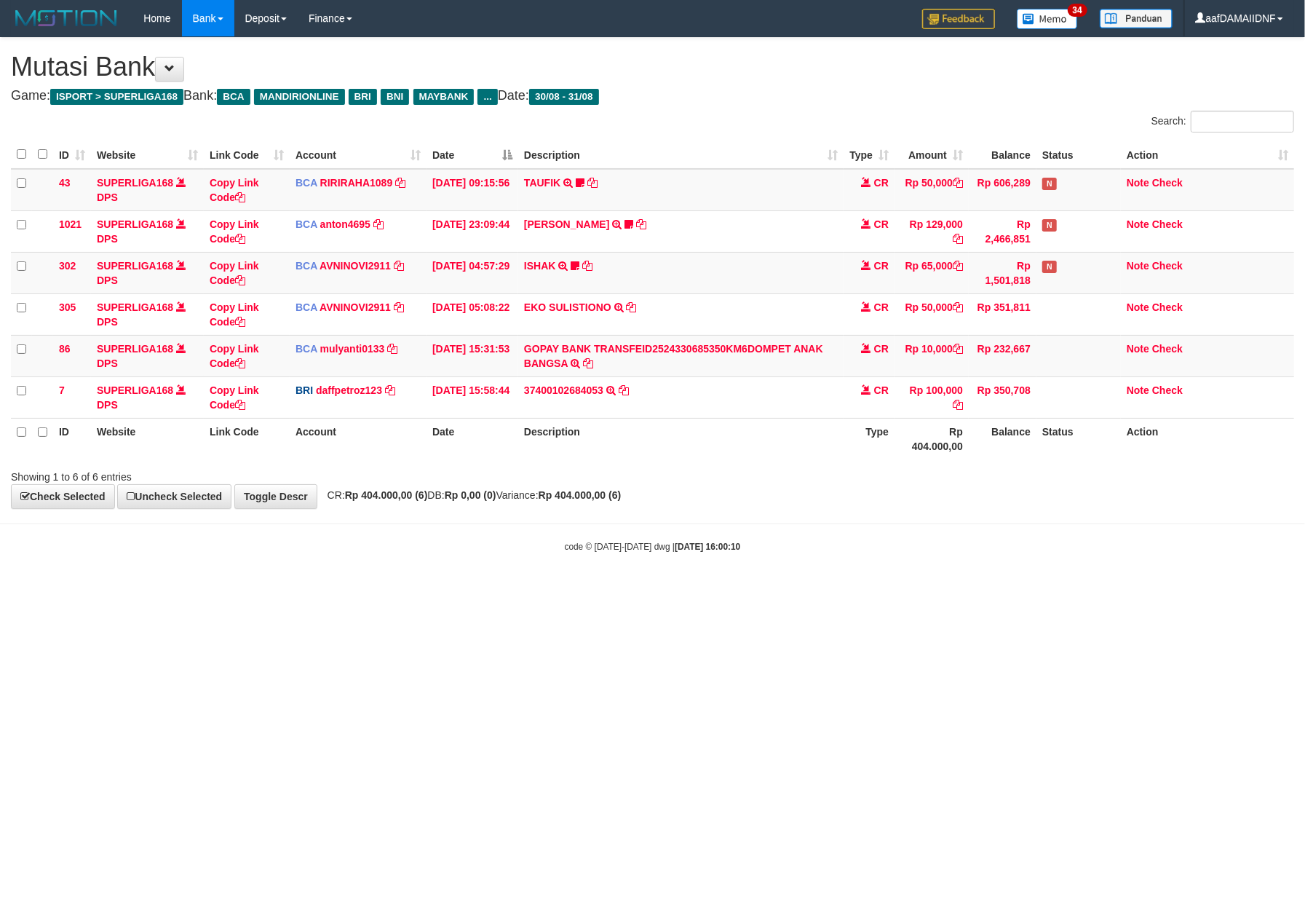
click at [921, 524] on hr at bounding box center [652, 523] width 1305 height 1
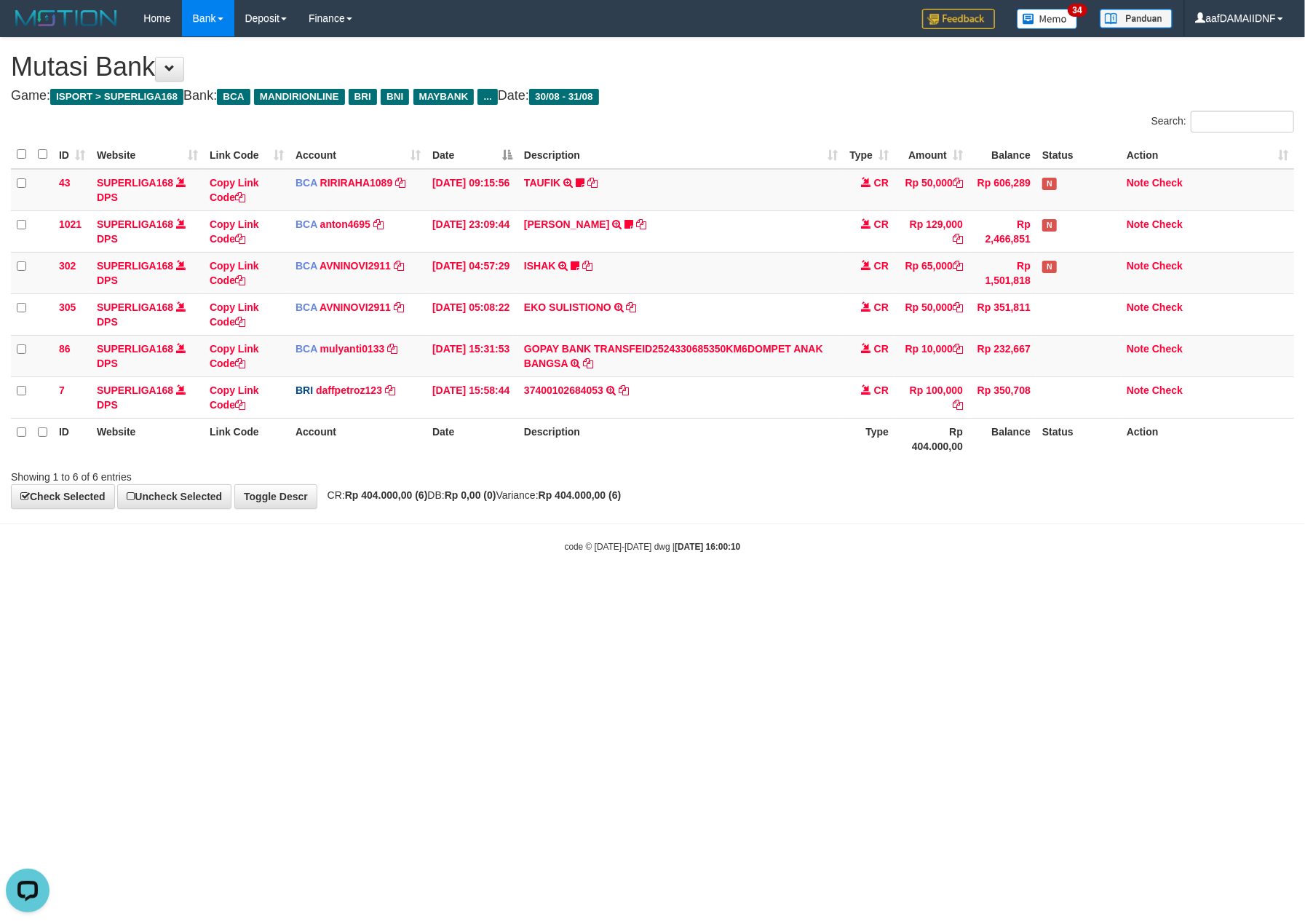
click at [921, 524] on hr at bounding box center [652, 523] width 1305 height 1
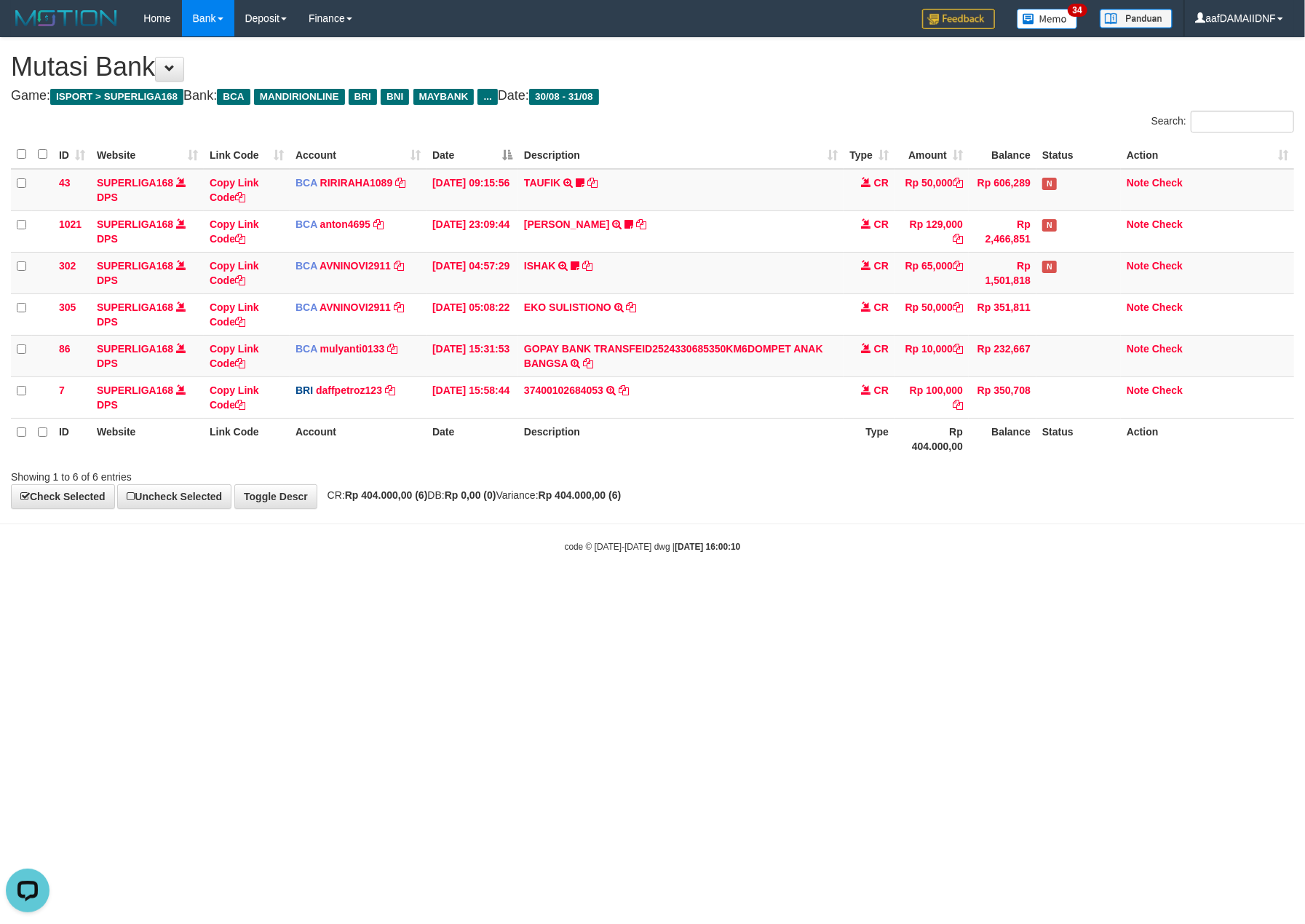
click at [921, 524] on hr at bounding box center [652, 523] width 1305 height 1
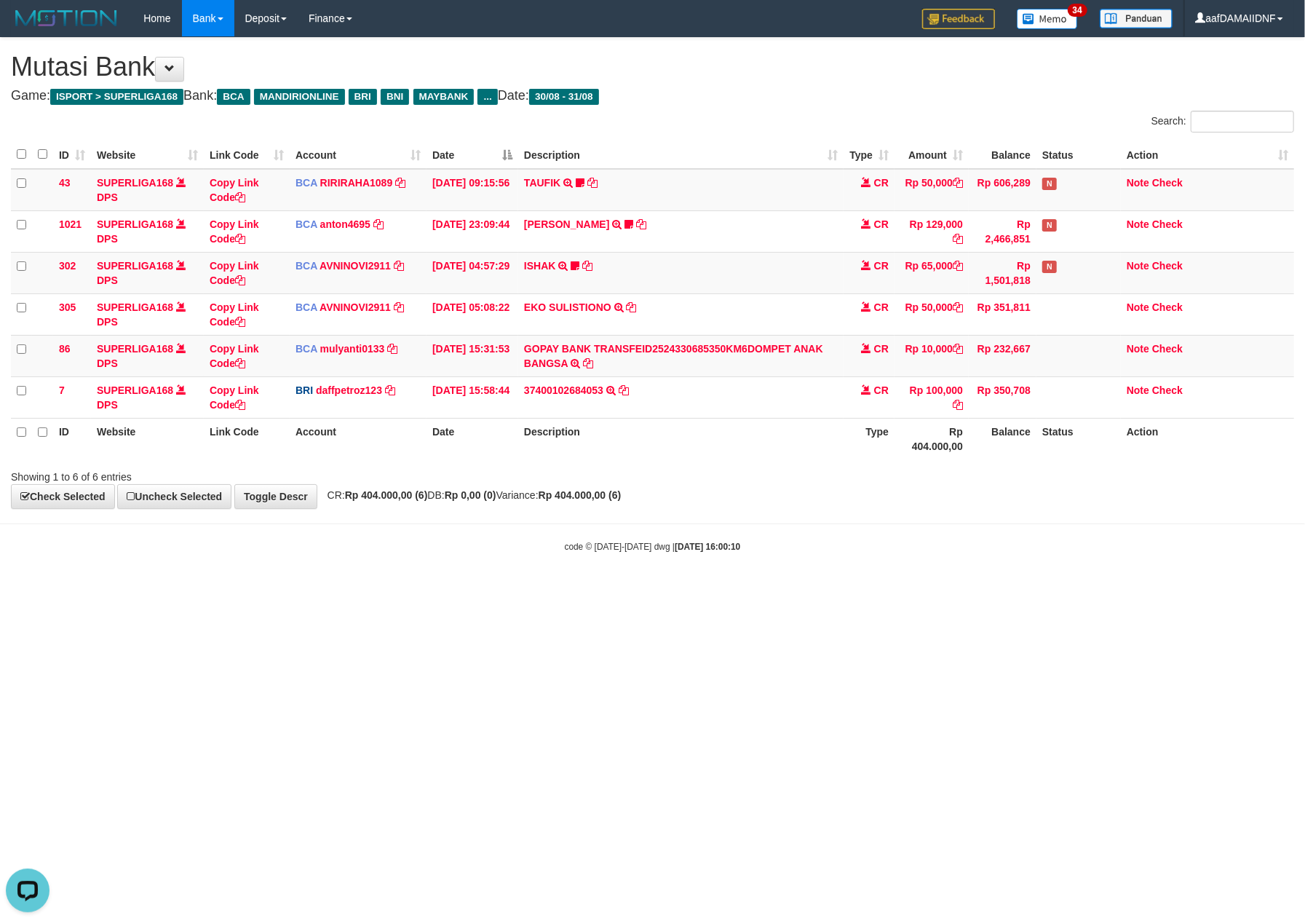
click at [921, 524] on hr at bounding box center [652, 523] width 1305 height 1
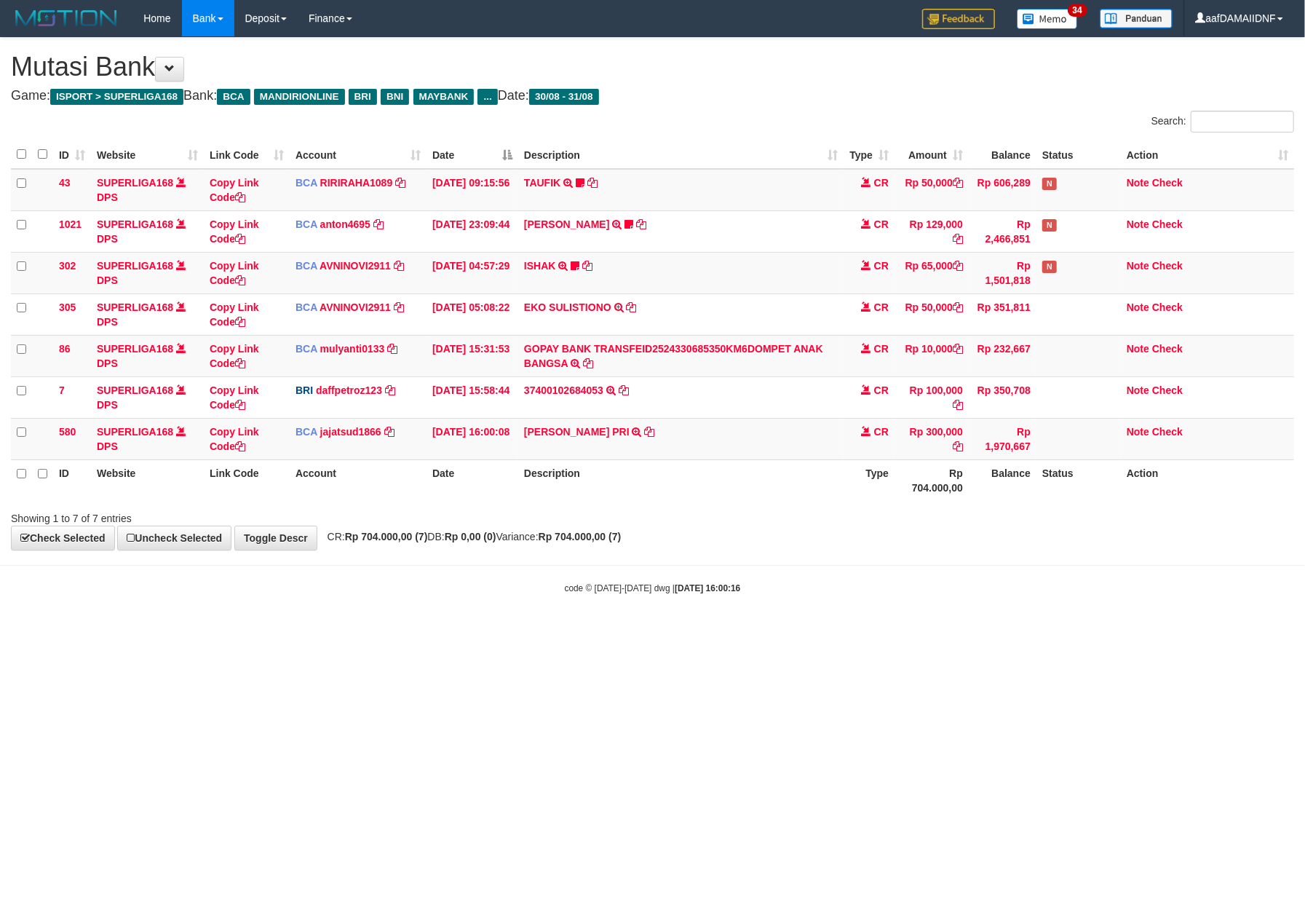
click at [921, 526] on div "Showing 1 to 7 of 7 entries" at bounding box center [652, 516] width 1305 height 20
click at [1017, 631] on html "Toggle navigation Home Bank Account List Load By Website Group [ISPORT] SUPERLI…" at bounding box center [652, 315] width 1305 height 631
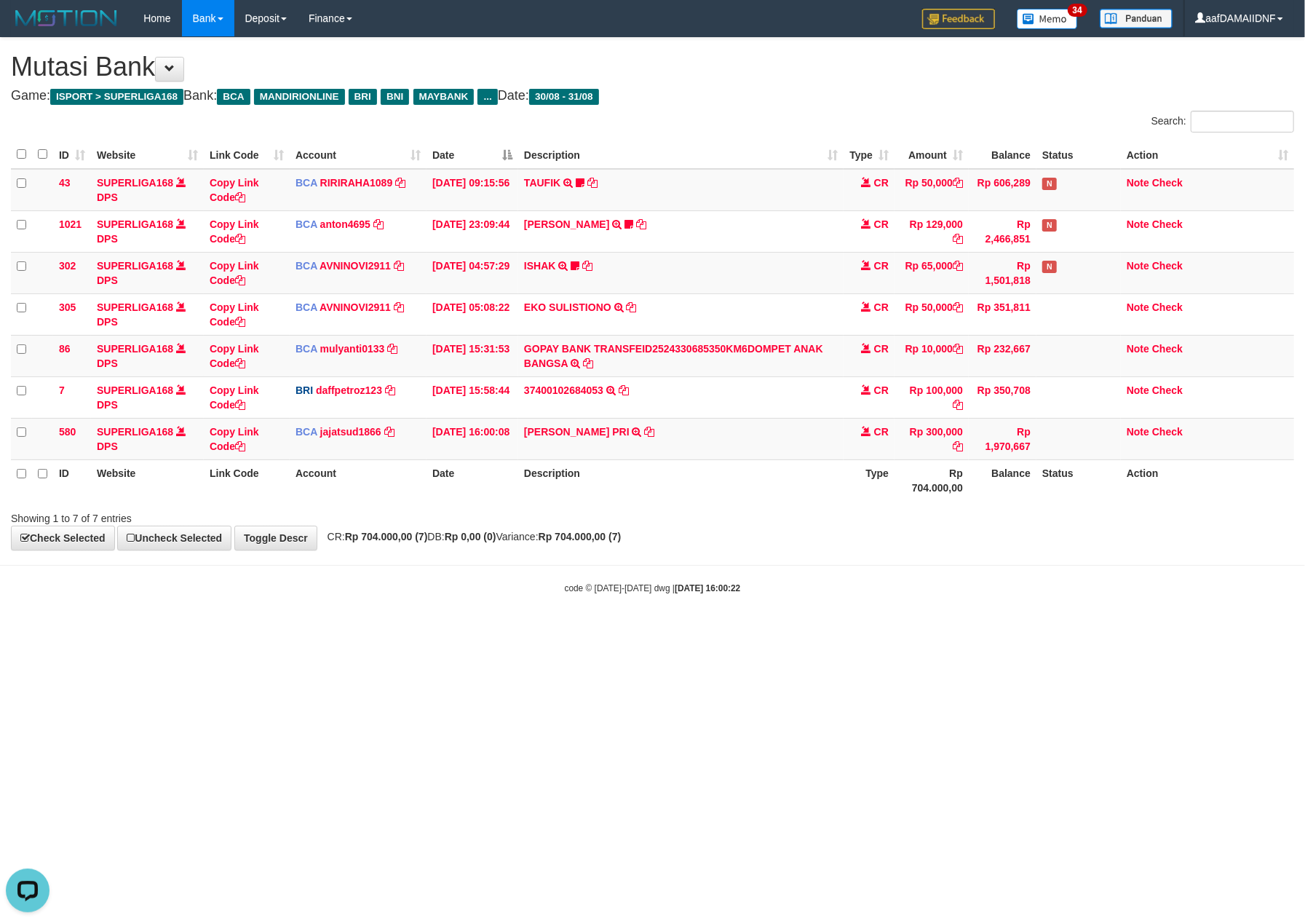
click at [1017, 631] on html "Toggle navigation Home Bank Account List Load By Website Group [ISPORT] SUPERLI…" at bounding box center [652, 315] width 1305 height 631
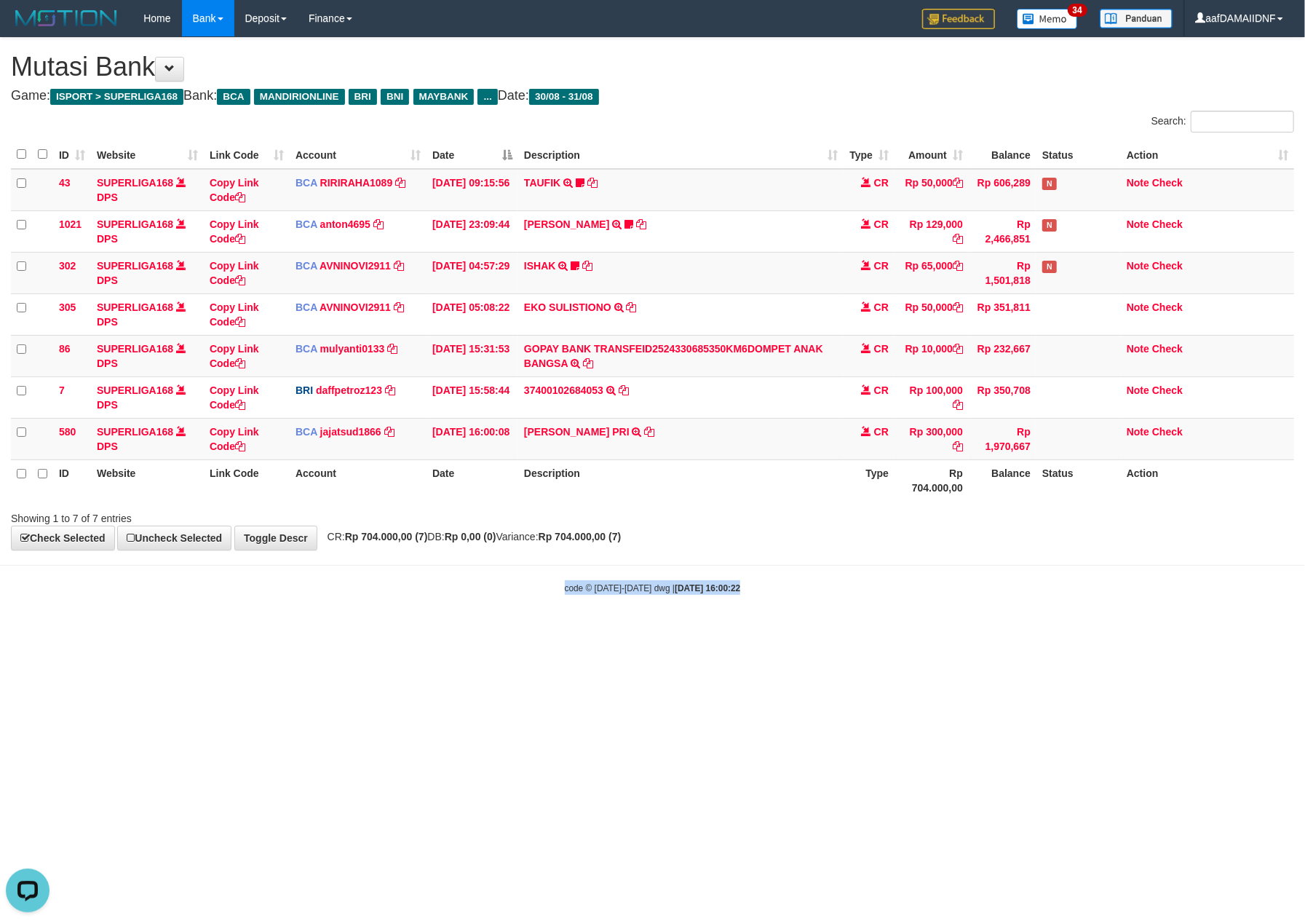
click at [1017, 631] on html "Toggle navigation Home Bank Account List Load By Website Group [ISPORT] SUPERLI…" at bounding box center [652, 315] width 1305 height 631
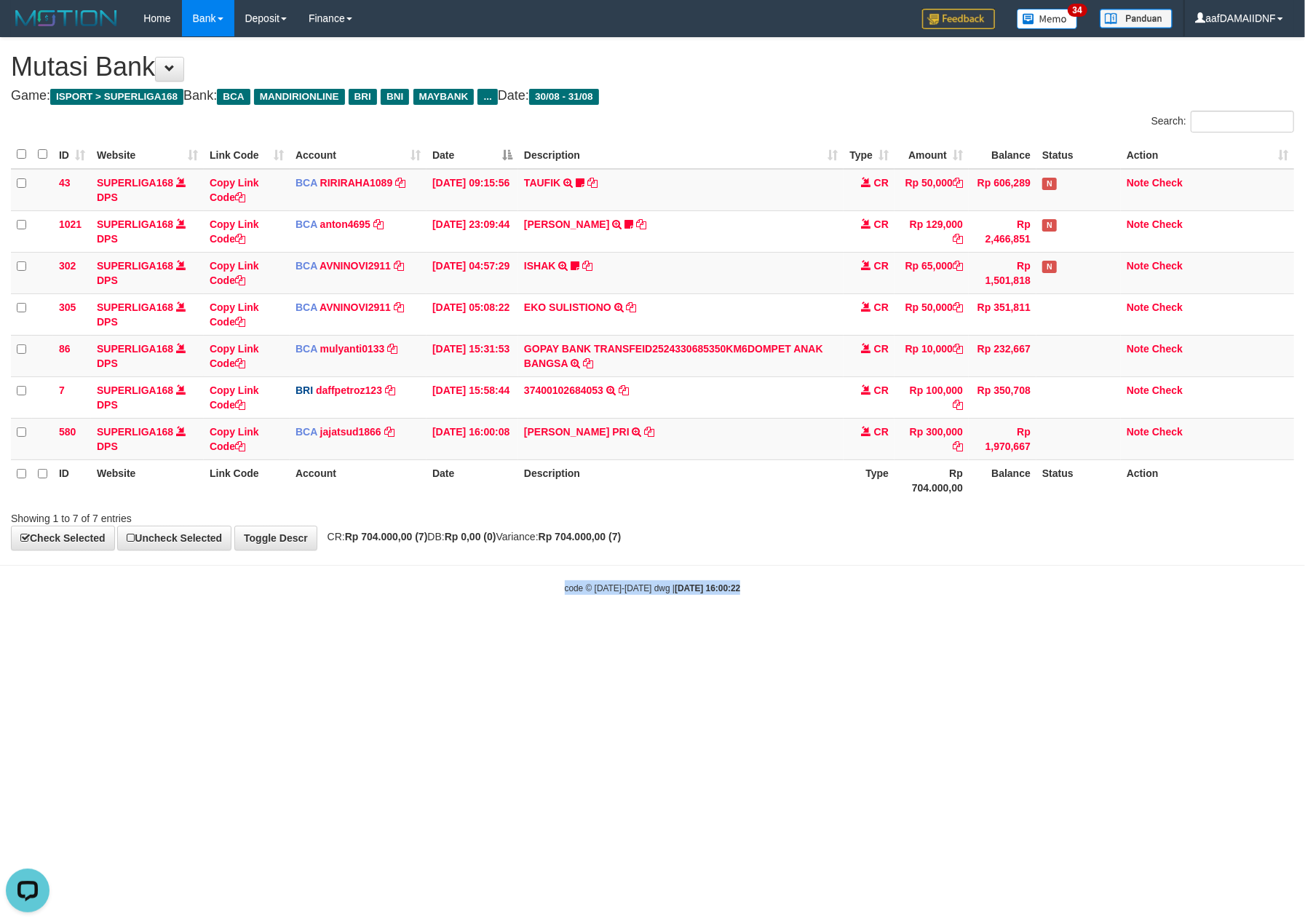
click at [1017, 631] on html "Toggle navigation Home Bank Account List Load By Website Group [ISPORT] SUPERLI…" at bounding box center [652, 315] width 1305 height 631
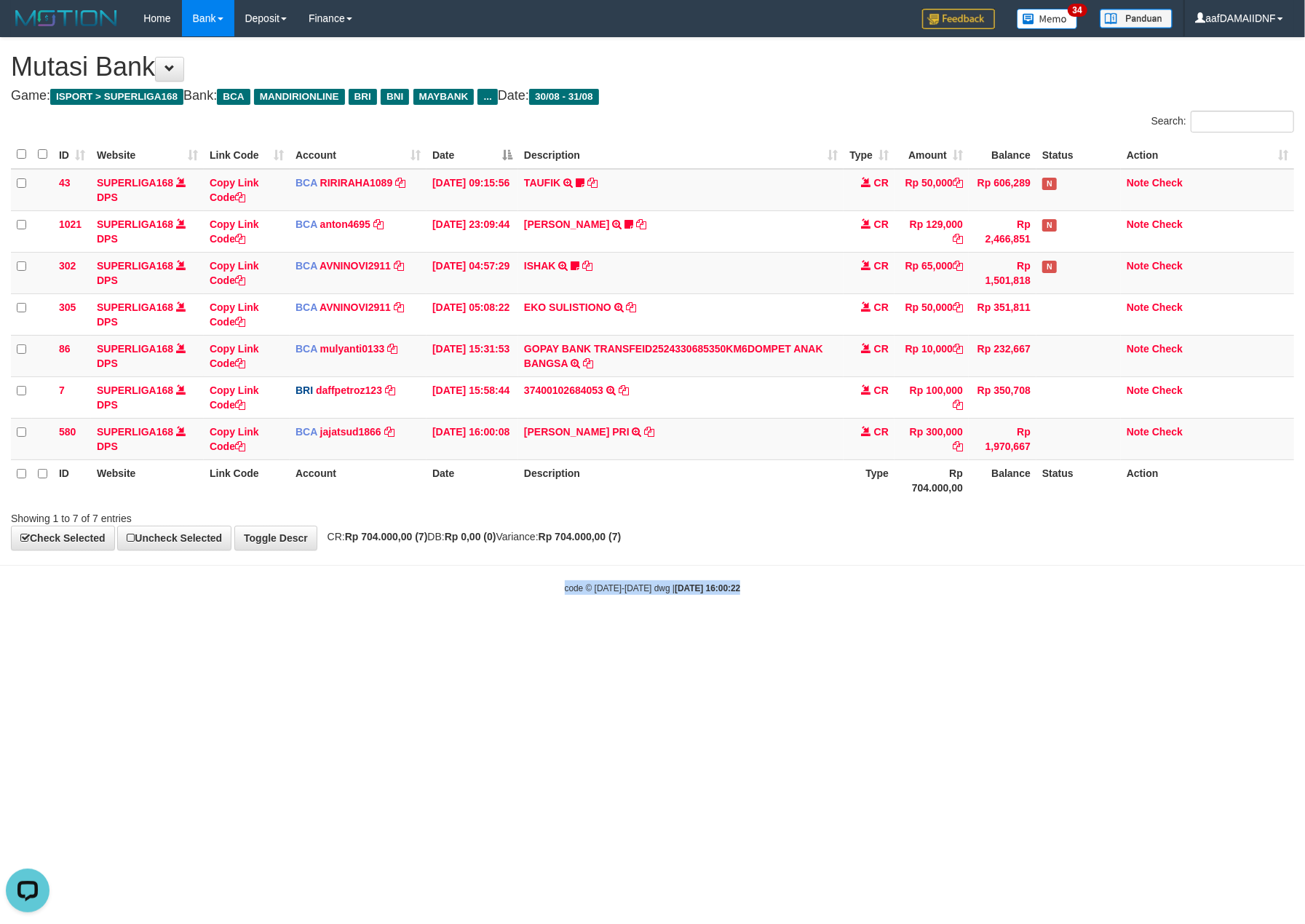
click at [1017, 631] on html "Toggle navigation Home Bank Account List Load By Website Group [ISPORT] SUPERLI…" at bounding box center [652, 315] width 1305 height 631
